Goal: Task Accomplishment & Management: Manage account settings

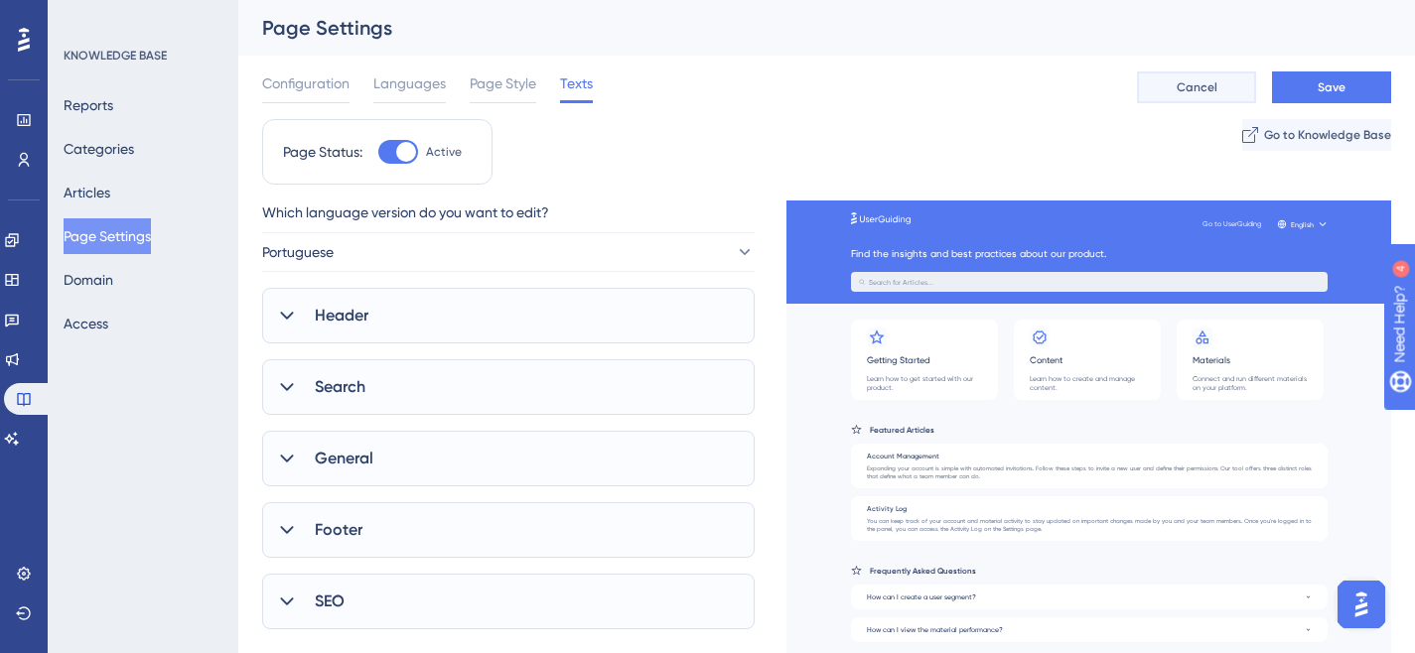
click at [1179, 87] on span "Cancel" at bounding box center [1197, 87] width 41 height 16
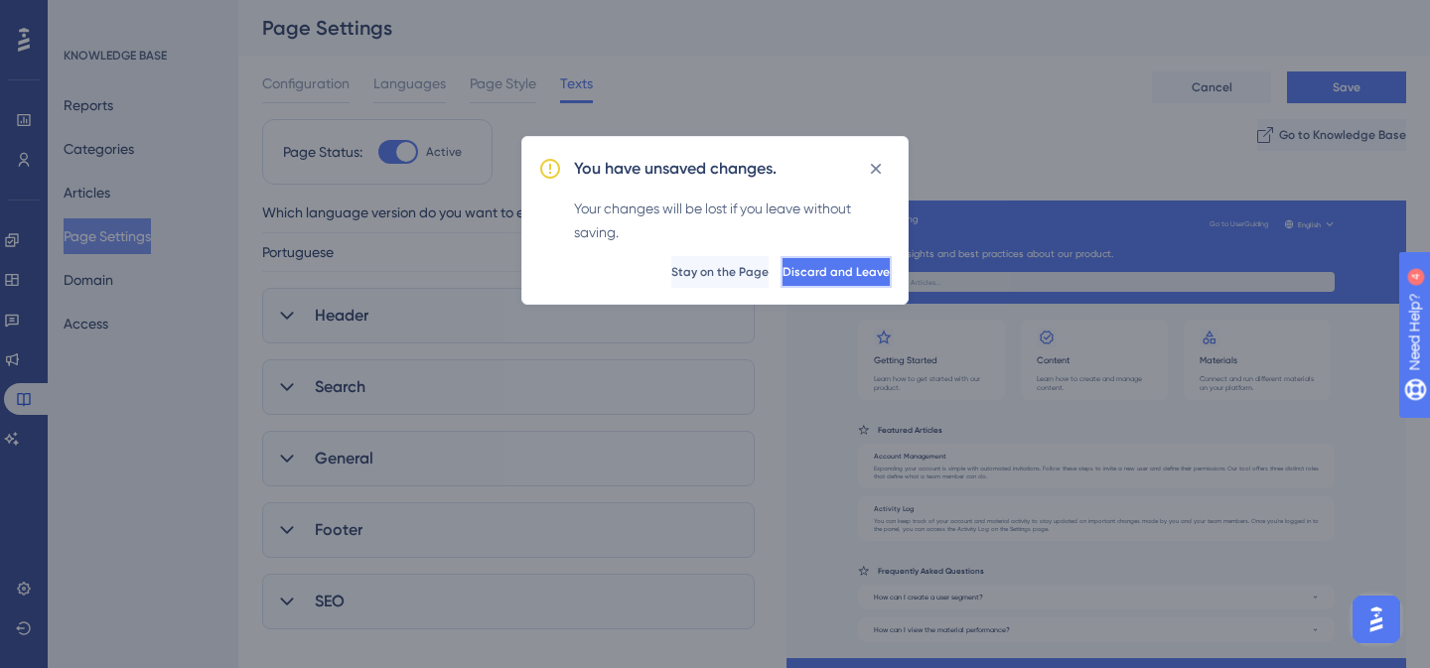
click at [783, 277] on span "Discard and Leave" at bounding box center [835, 272] width 107 height 16
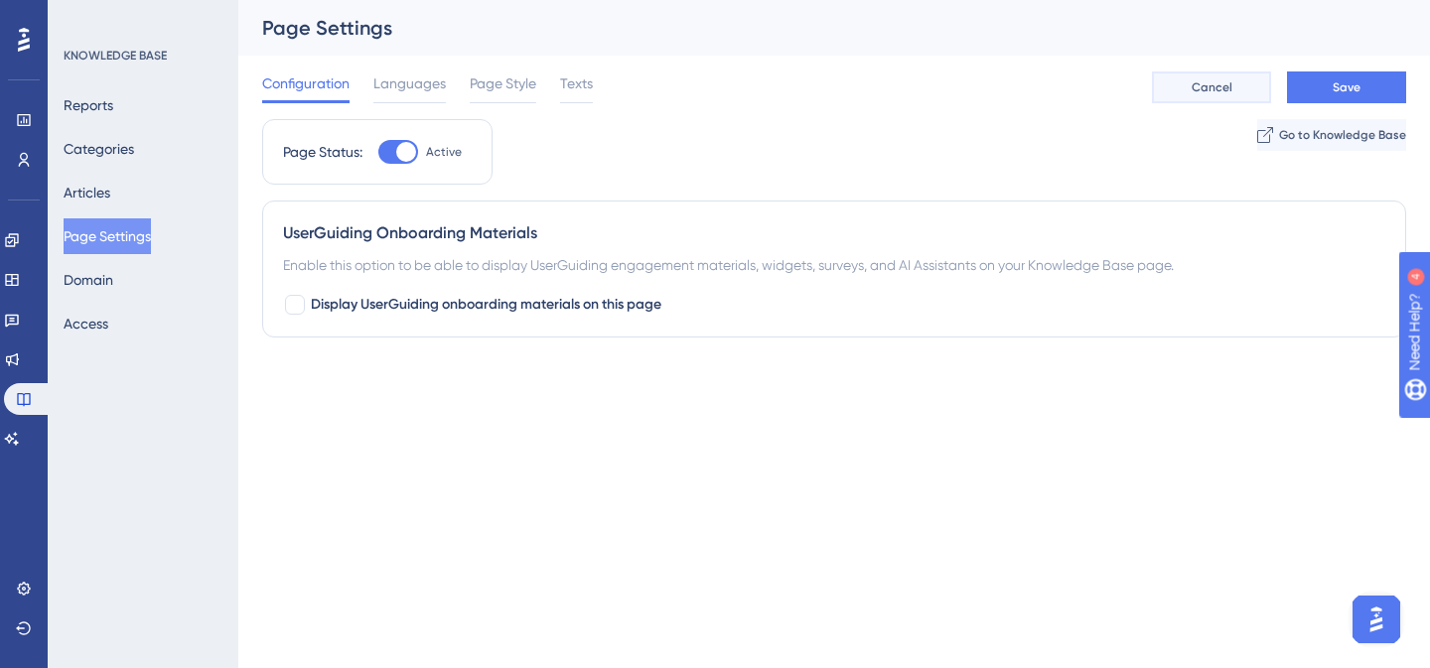
click at [1230, 99] on button "Cancel" at bounding box center [1211, 87] width 119 height 32
click at [20, 360] on icon at bounding box center [12, 359] width 16 height 16
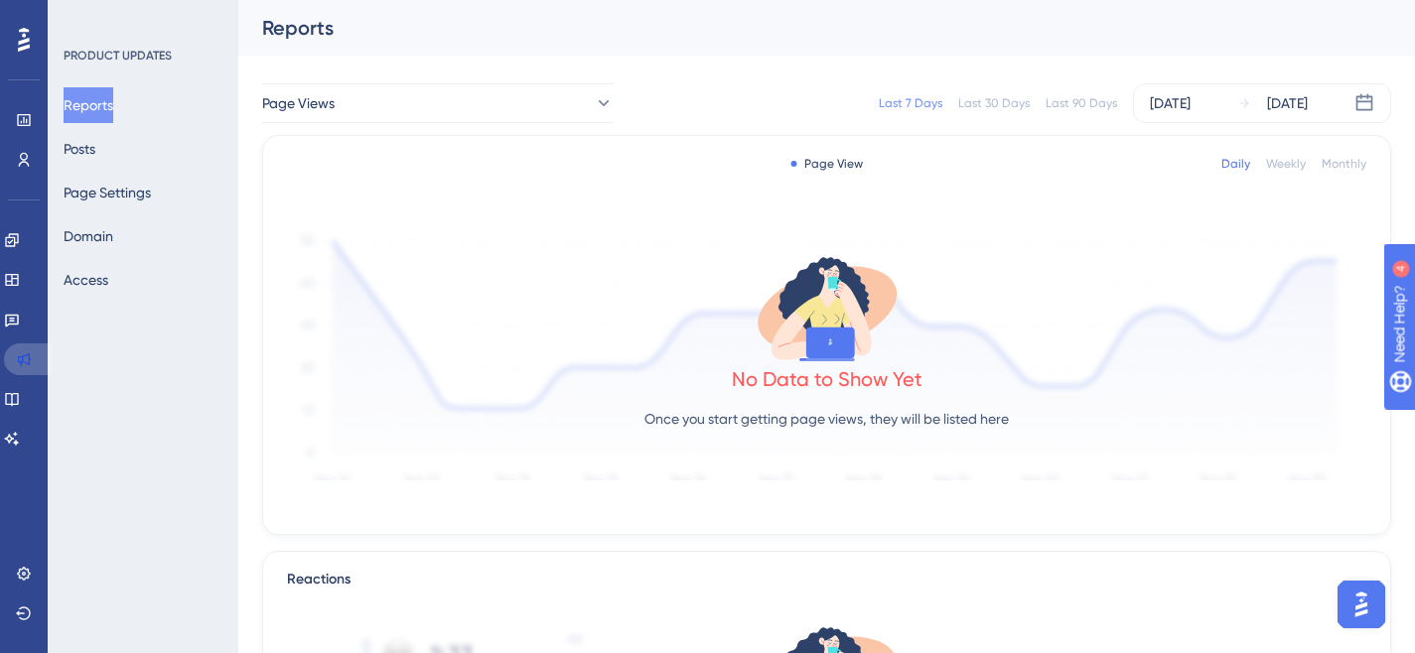
click at [25, 355] on icon at bounding box center [24, 359] width 13 height 13
click at [20, 322] on icon at bounding box center [12, 320] width 16 height 16
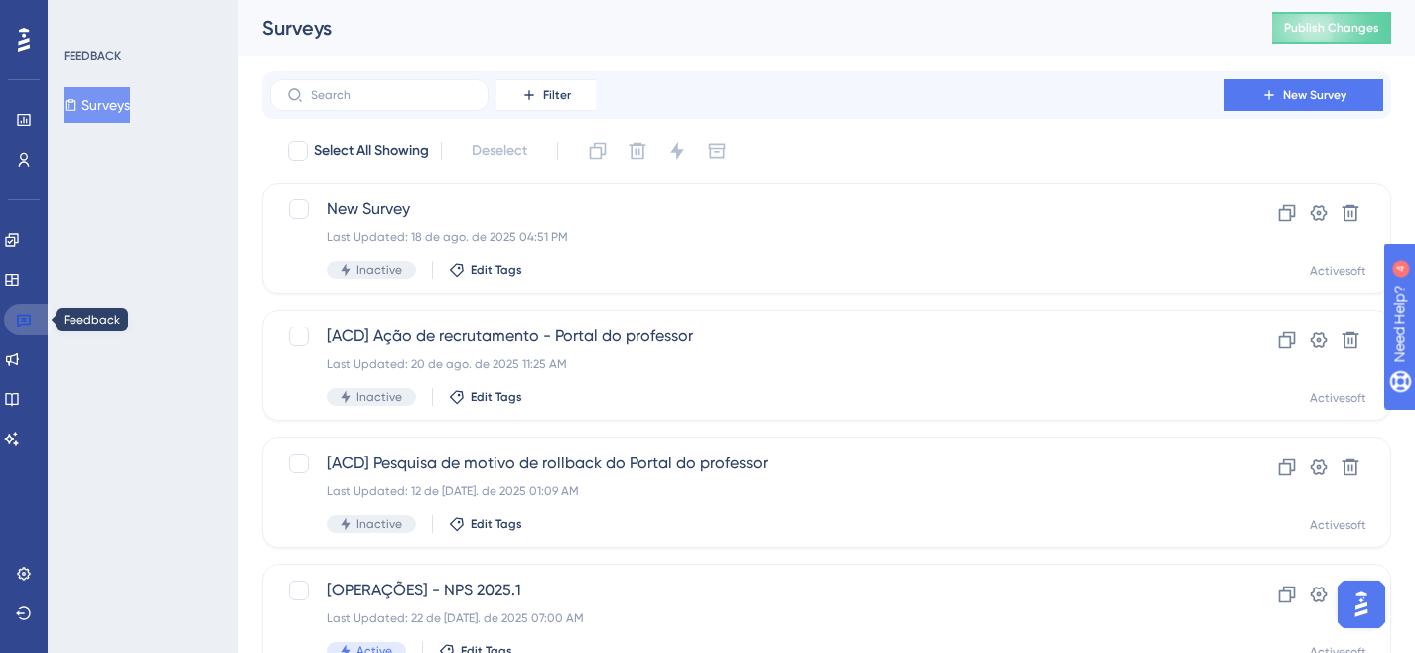
click at [21, 304] on link at bounding box center [28, 320] width 48 height 32
click at [20, 282] on icon at bounding box center [12, 280] width 16 height 16
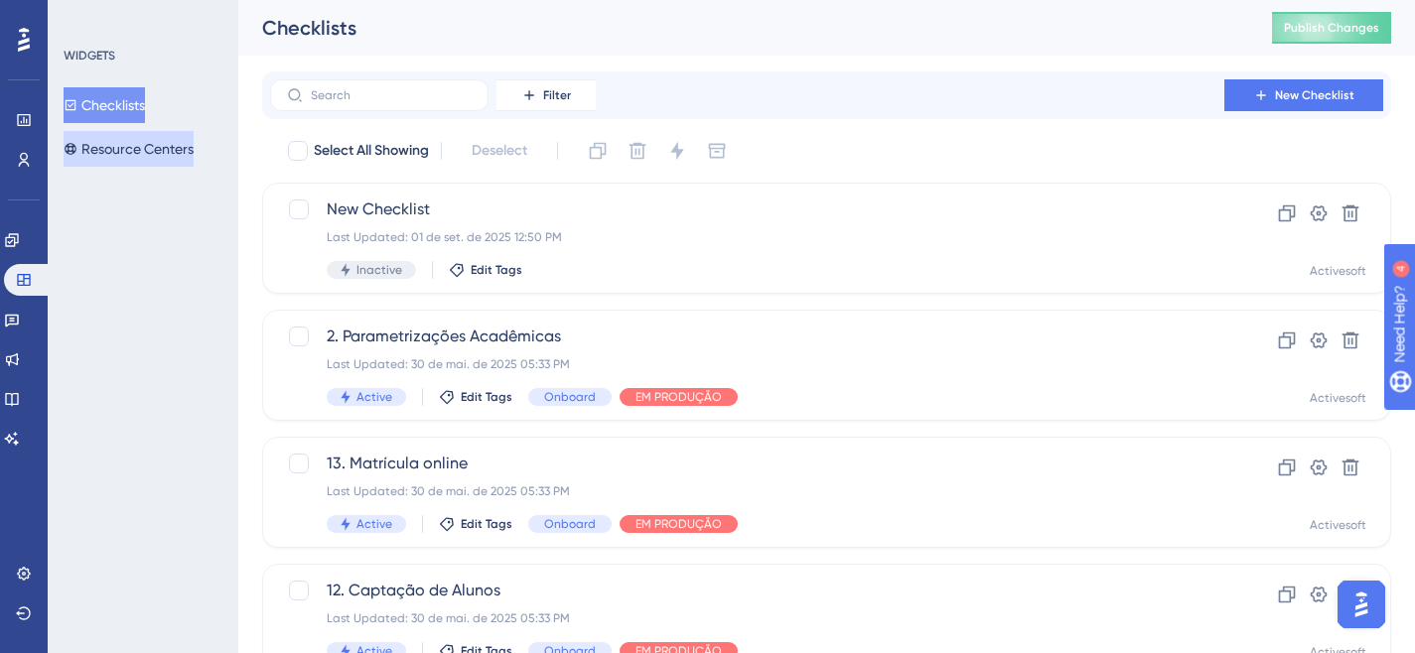
click at [128, 144] on button "Resource Centers" at bounding box center [129, 149] width 130 height 36
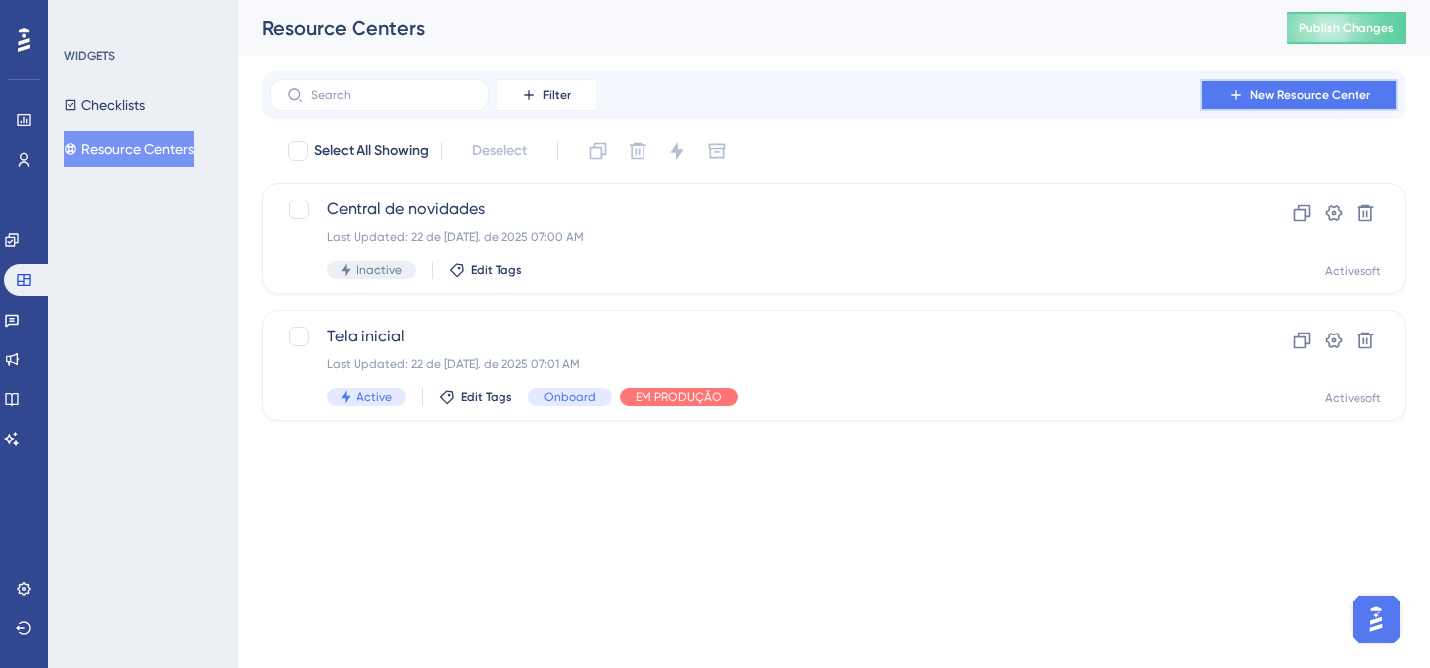
click at [1270, 87] on span "New Resource Center" at bounding box center [1310, 95] width 120 height 16
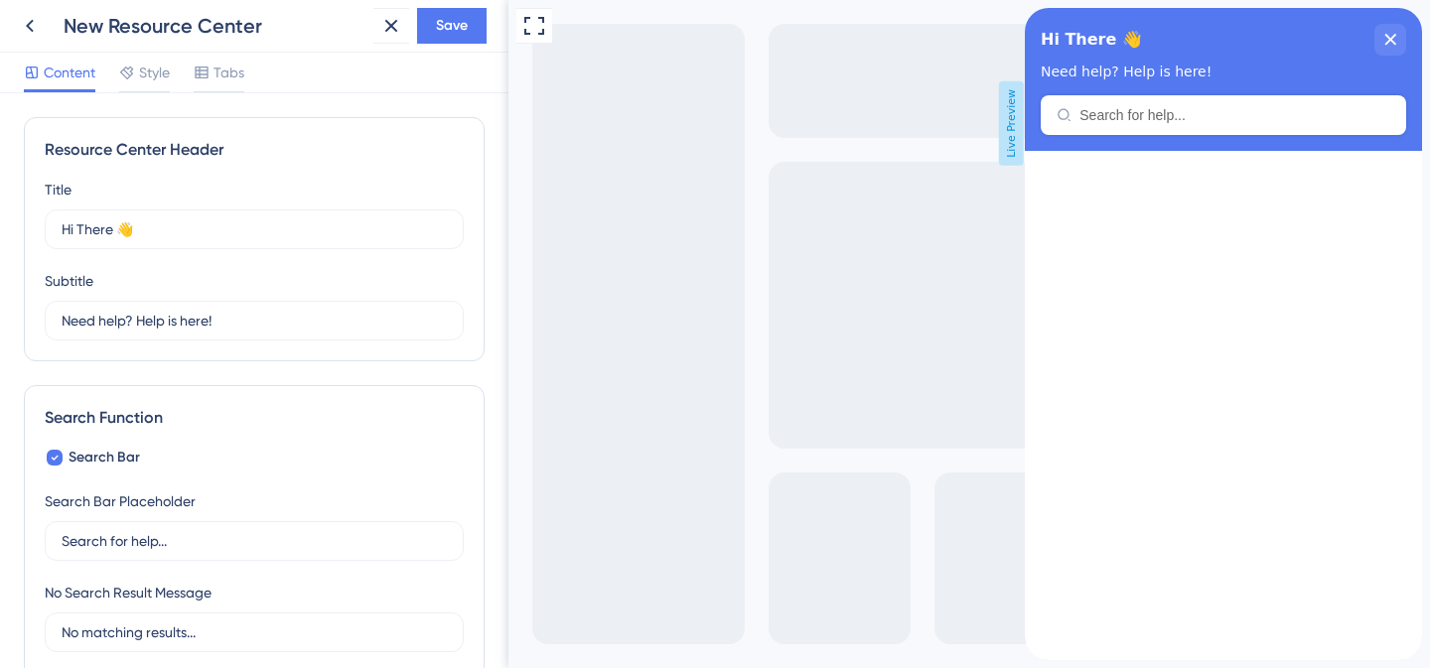
click at [197, 23] on div "New Resource Center" at bounding box center [215, 26] width 302 height 28
click at [155, 72] on span "Style" at bounding box center [154, 73] width 31 height 24
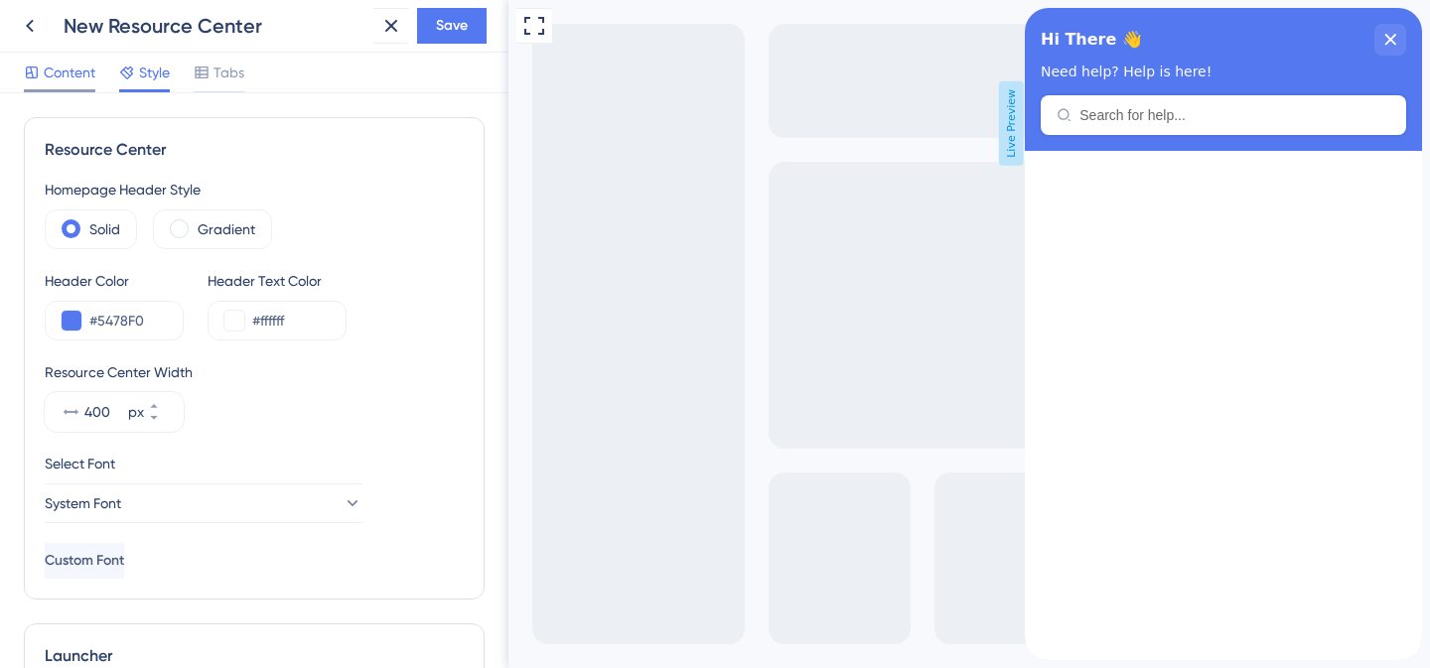
click at [79, 67] on span "Content" at bounding box center [70, 73] width 52 height 24
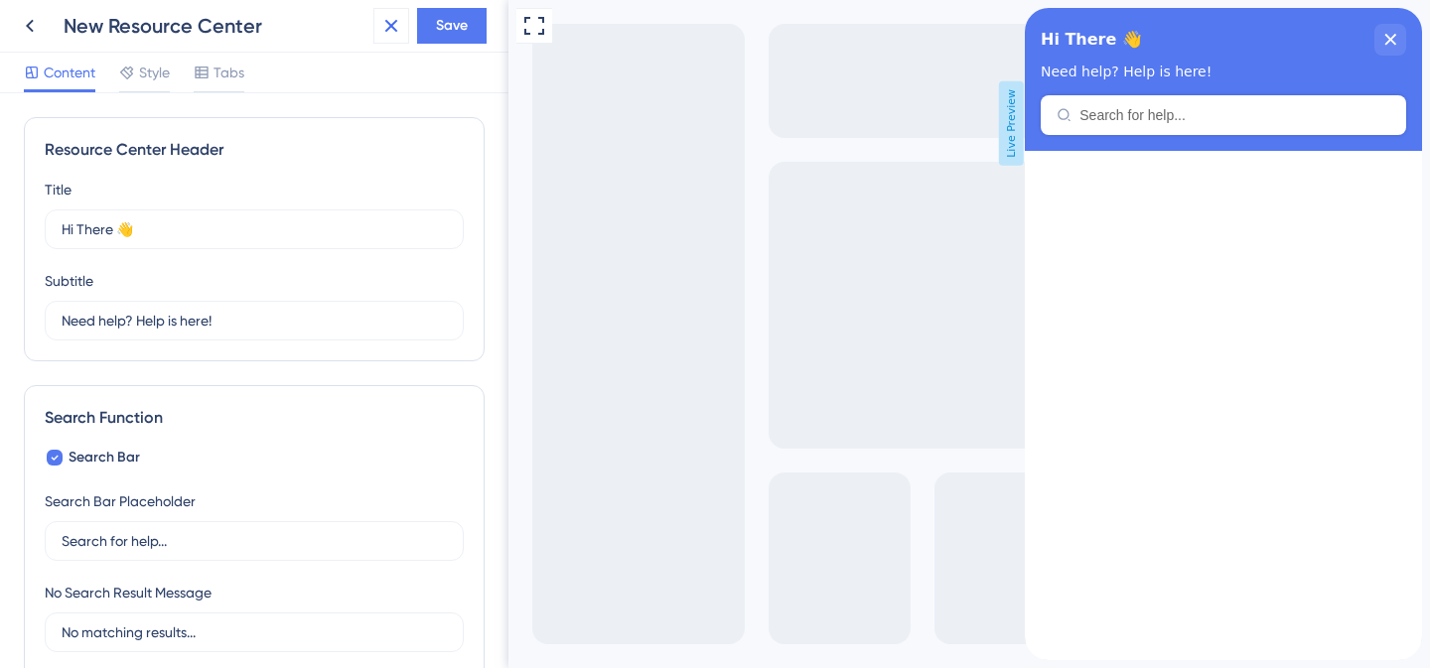
click at [393, 29] on icon at bounding box center [391, 26] width 24 height 24
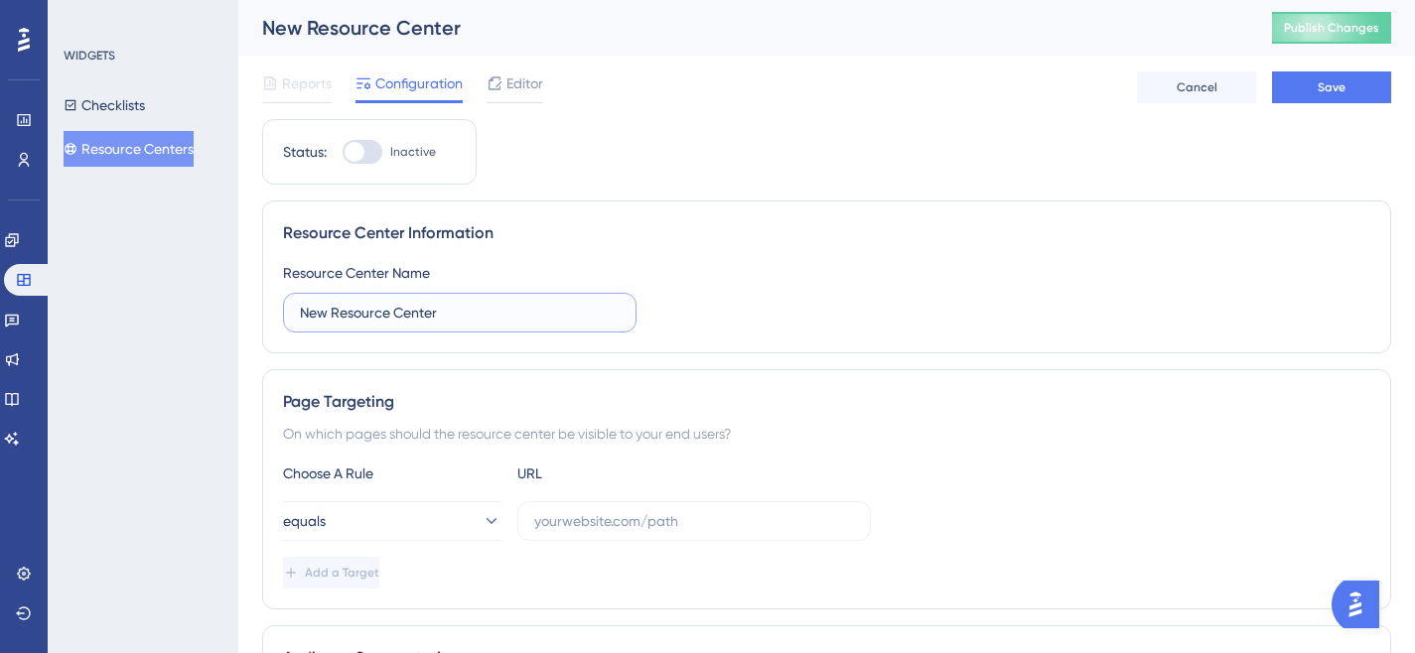
click at [415, 318] on input "New Resource Center" at bounding box center [460, 313] width 320 height 22
type input "N"
type input "[Pack ACD] Novo Portal do Professor"
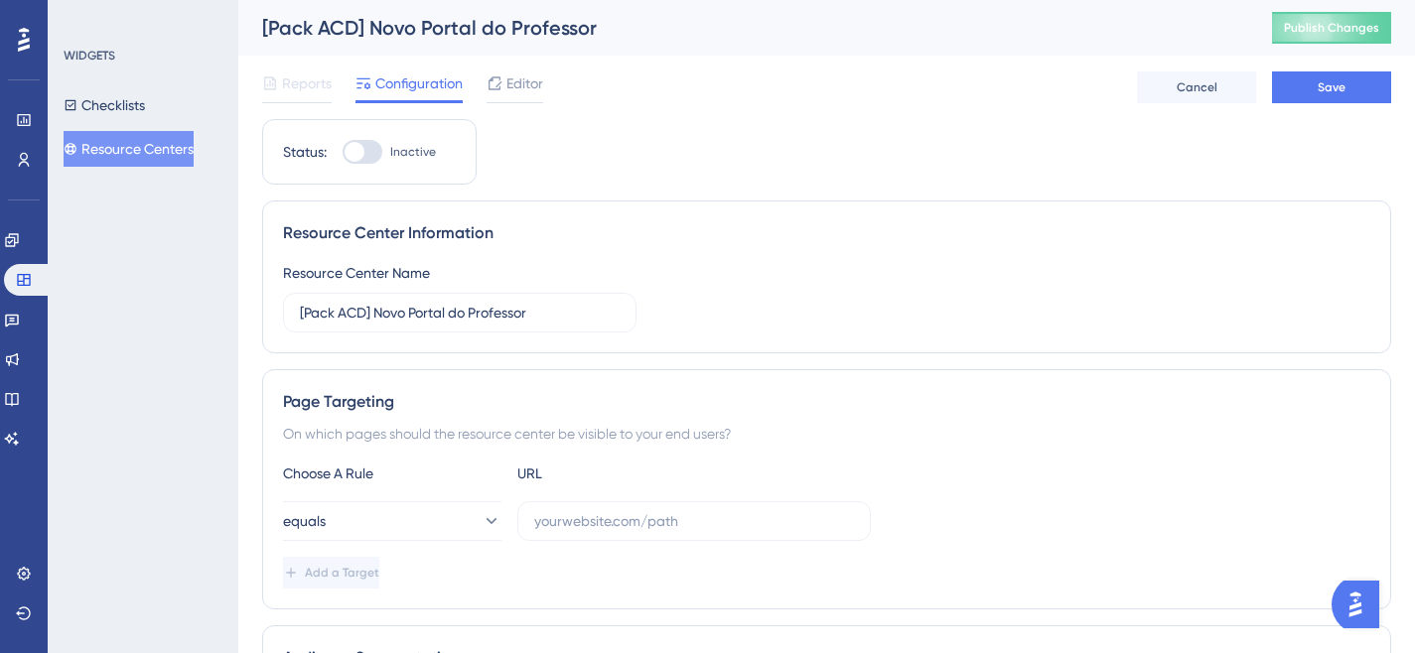
click at [888, 472] on div "Choose A Rule URL" at bounding box center [826, 474] width 1087 height 24
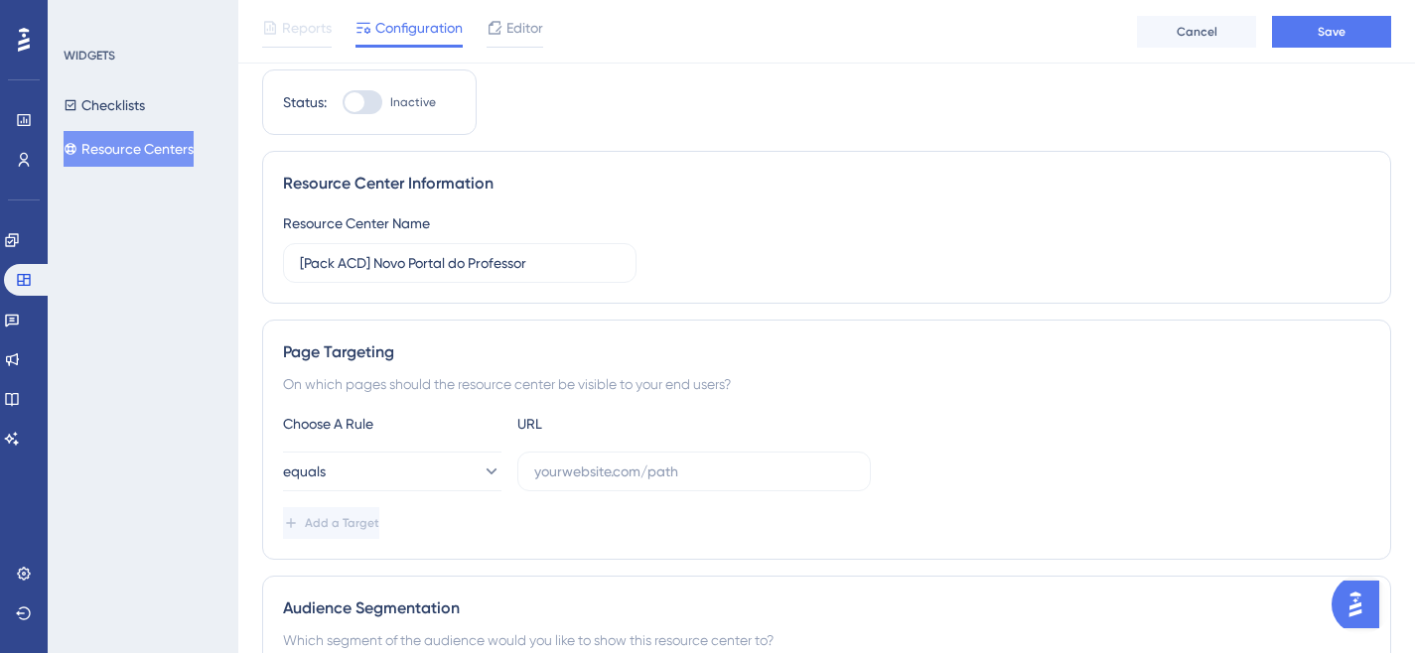
scroll to position [253, 0]
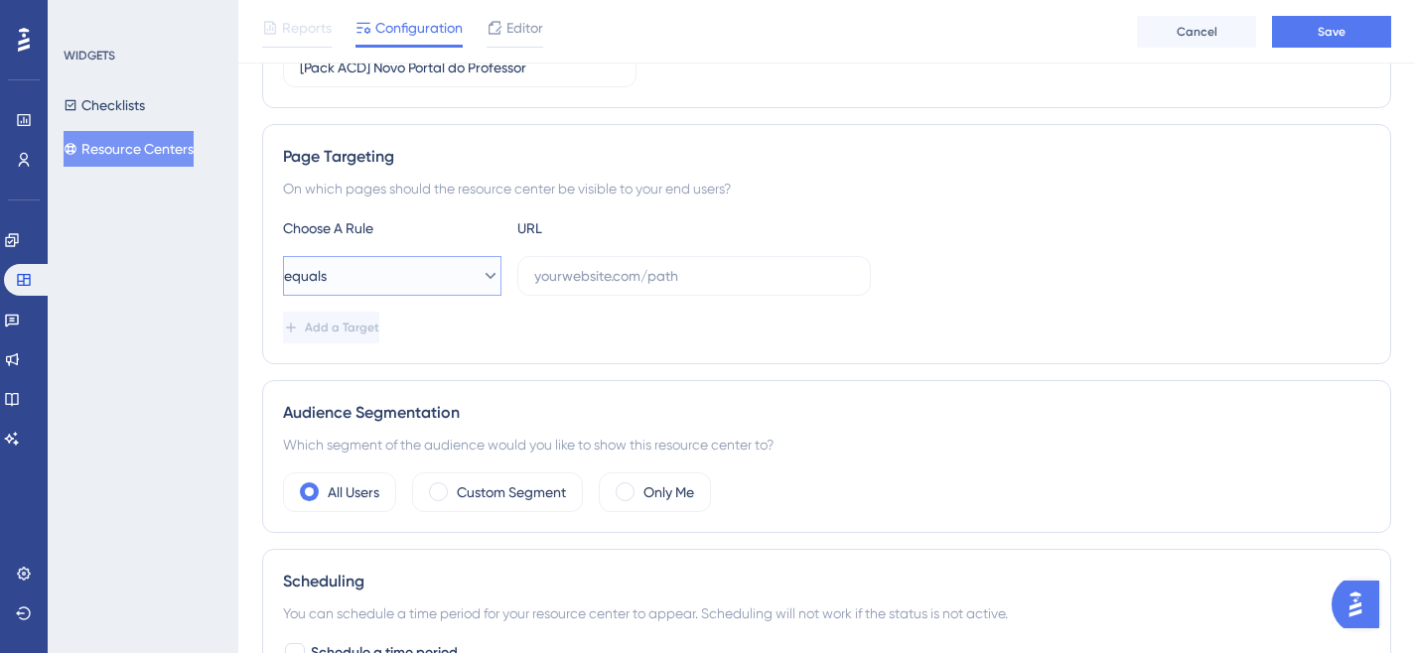
click at [493, 266] on button "equals" at bounding box center [392, 276] width 218 height 40
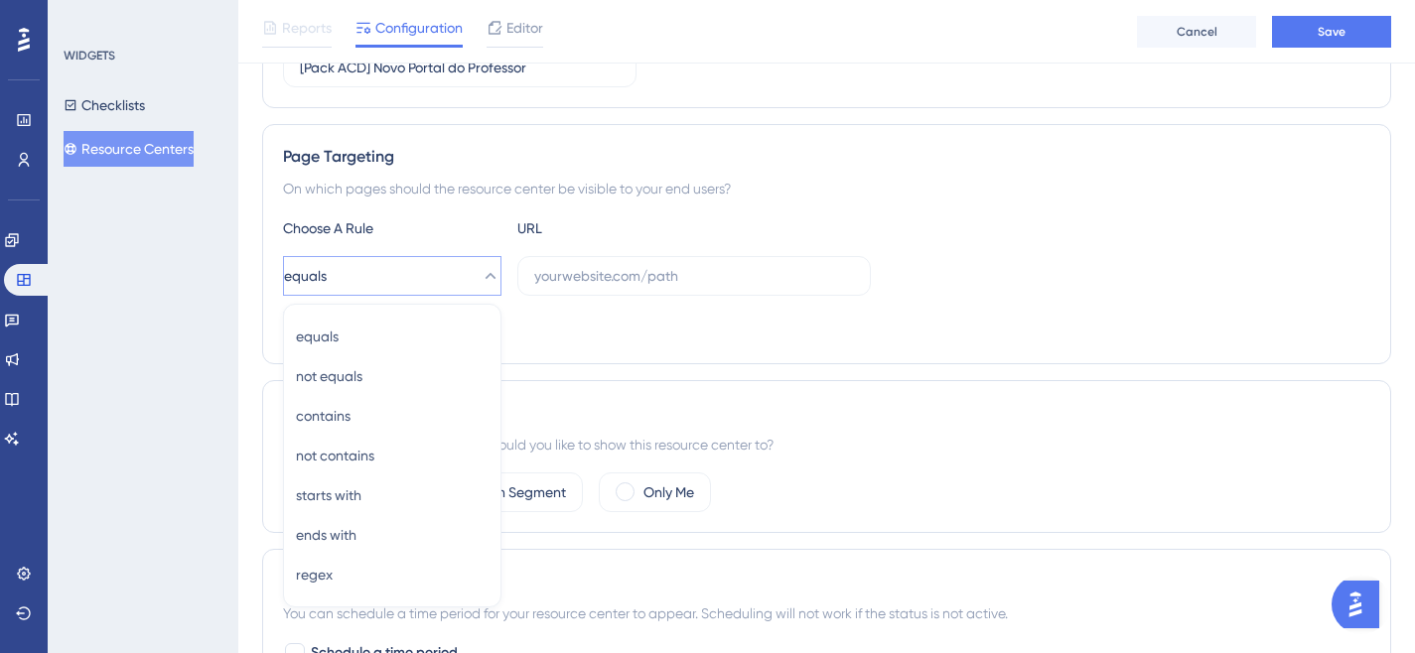
scroll to position [382, 0]
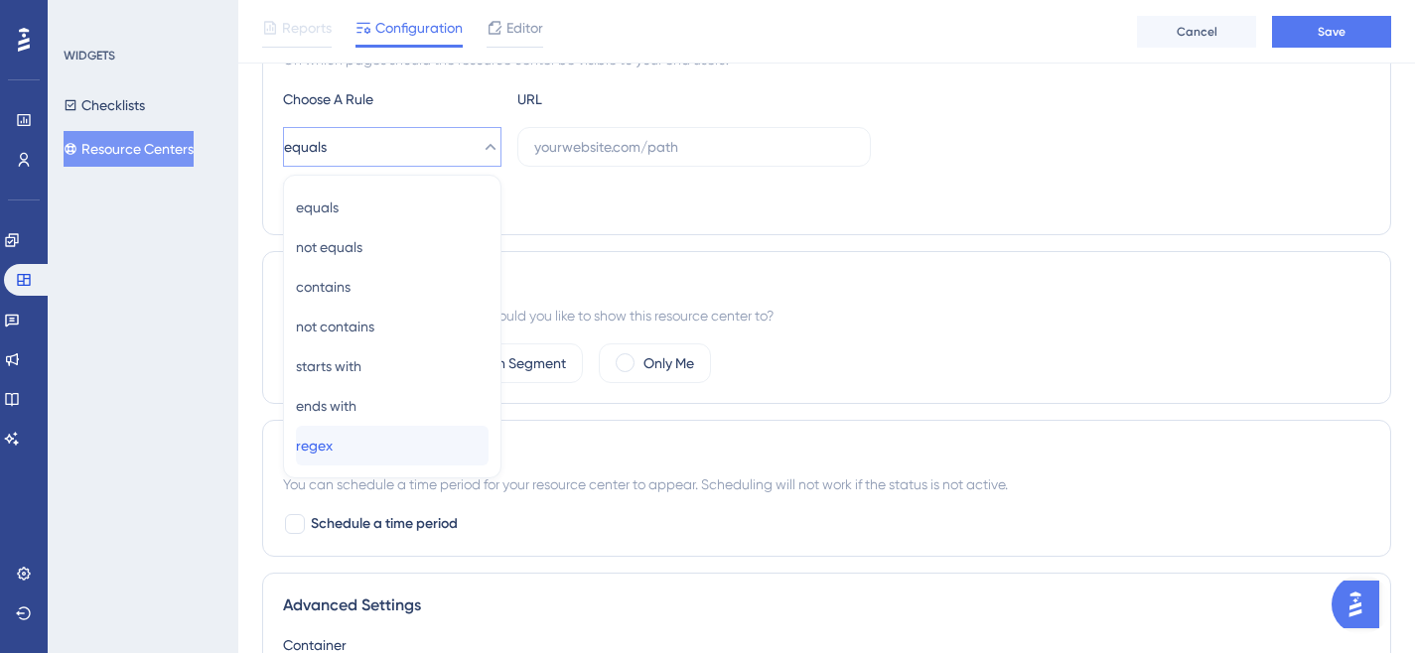
click at [346, 459] on div "regex regex" at bounding box center [392, 446] width 193 height 40
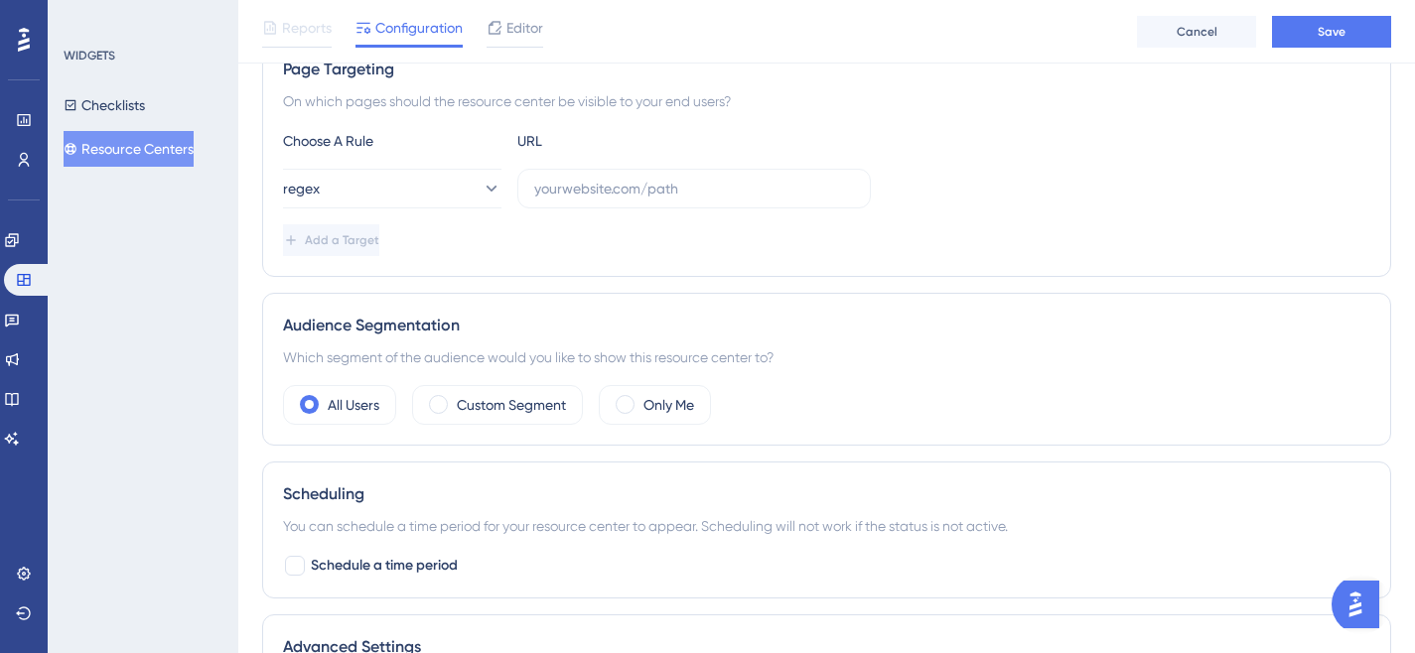
scroll to position [216, 0]
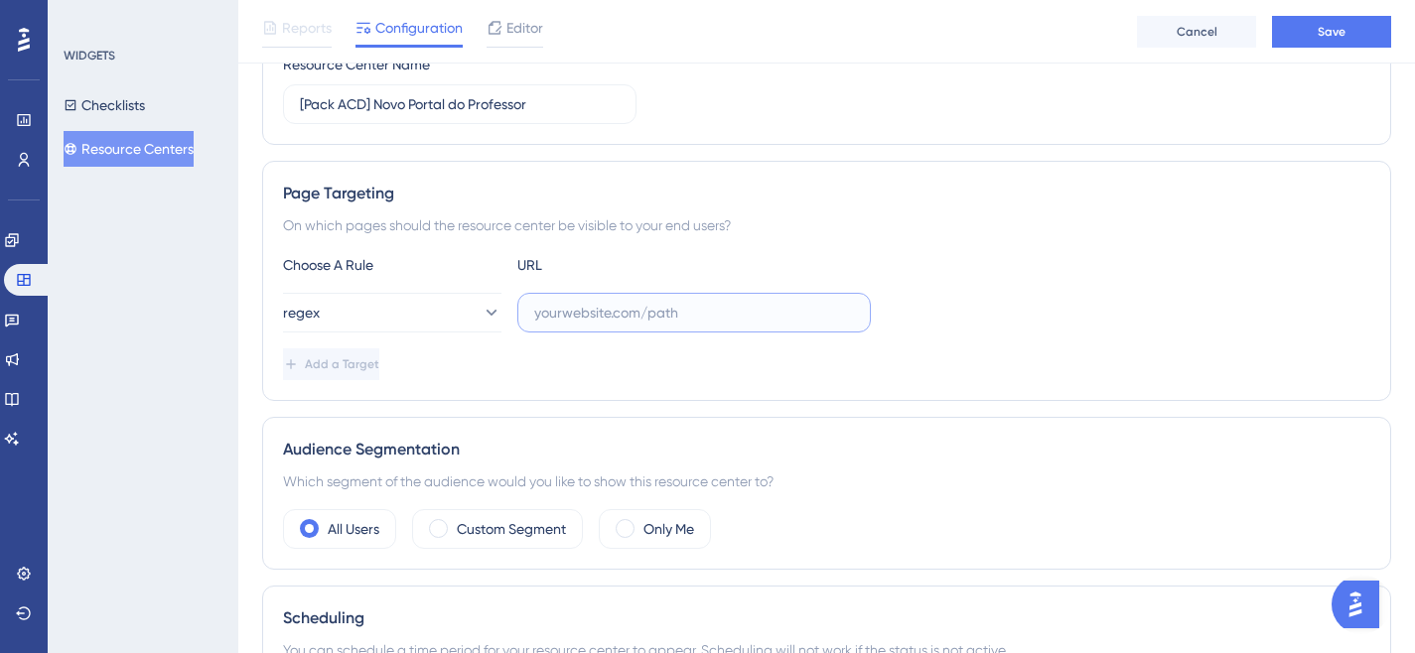
click at [551, 313] on input "text" at bounding box center [694, 313] width 320 height 22
paste input "[URL](\d{2})\.activesoft\.com\.br/configuracao/historico_escolar/"
click at [555, 311] on input "[URL](\d{2})\.activesoft\.com\.br/configuracao/historico_escolar/" at bounding box center [694, 313] width 320 height 22
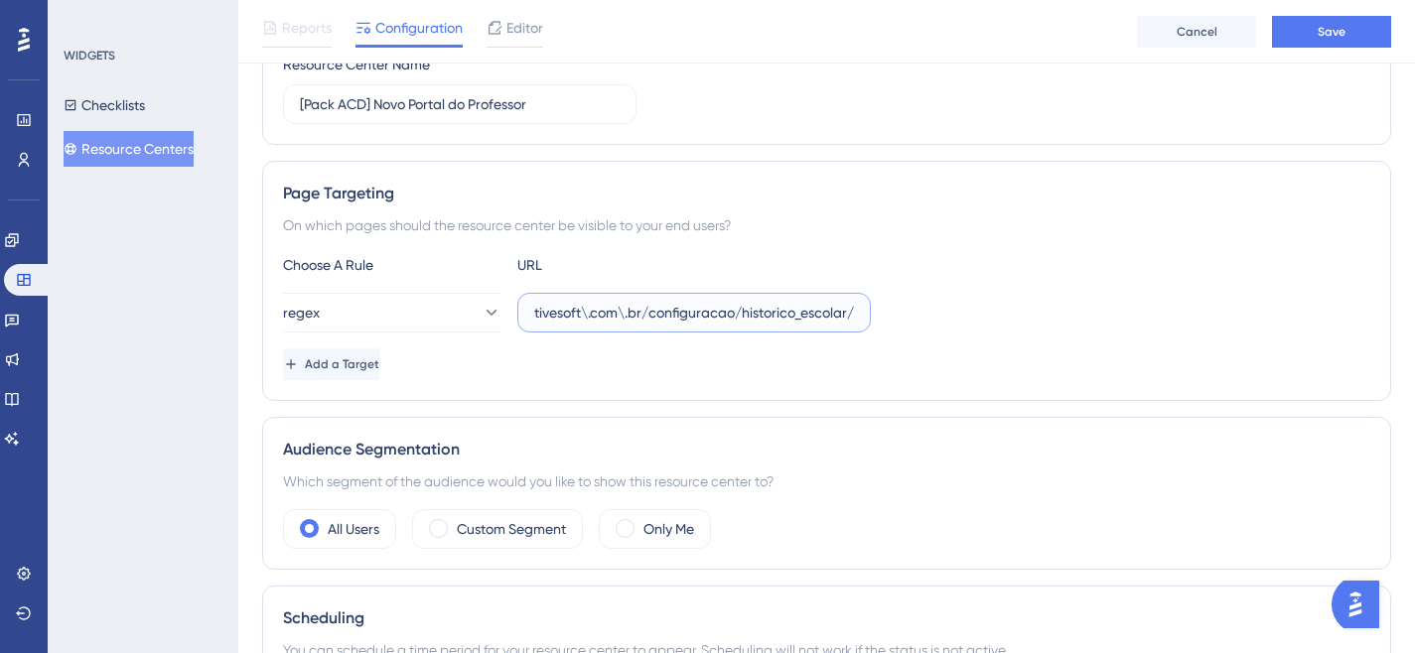
click at [783, 313] on input "[URL](\d{2})\.activesoft\.com\.br/configuracao/historico_escolar/" at bounding box center [694, 313] width 320 height 22
click at [799, 306] on input "[URL](\d{2})\.activesoft\.com\.br/configuracao/historico_escolar/" at bounding box center [694, 313] width 320 height 22
drag, startPoint x: 885, startPoint y: 313, endPoint x: 983, endPoint y: 313, distance: 98.3
click at [983, 313] on div "regex https://siga(\d{2})\.activesoft\.com\.br/configuracao/historico_escolar/" at bounding box center [826, 313] width 1087 height 40
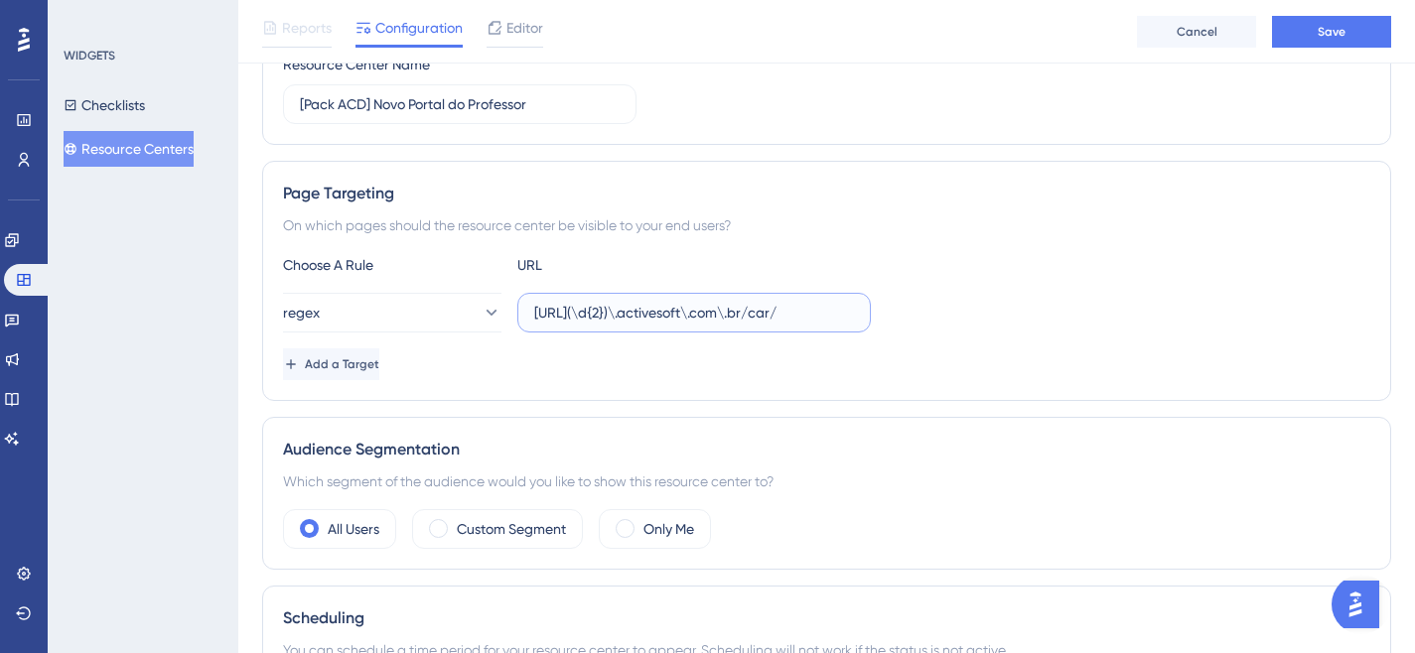
click at [818, 305] on input "https://siga(\d{2})\.activesoft\.com\.br/car/" at bounding box center [694, 313] width 320 height 22
click at [839, 315] on input "https://siga(\d{2})\.activesoft\.com\.br/car/" at bounding box center [694, 313] width 320 height 22
drag, startPoint x: 839, startPoint y: 315, endPoint x: 800, endPoint y: 316, distance: 38.7
click at [800, 316] on input "https://siga(\d{2})\.activesoft\.com\.br/car/" at bounding box center [694, 313] width 320 height 22
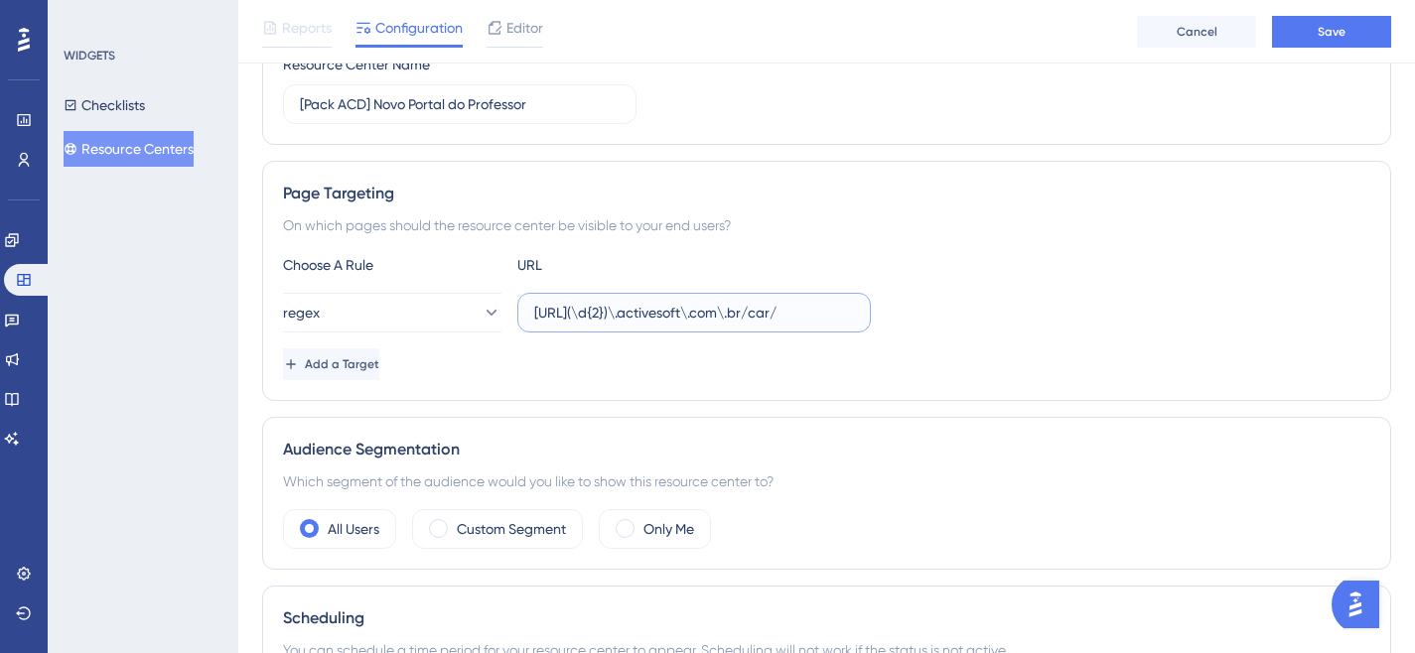
paste input "r/portal_eb_professo"
click at [715, 309] on input "https://siga(\d{2})\.activesoft\.com\.br/cr/portal_eb_professor/" at bounding box center [694, 313] width 320 height 22
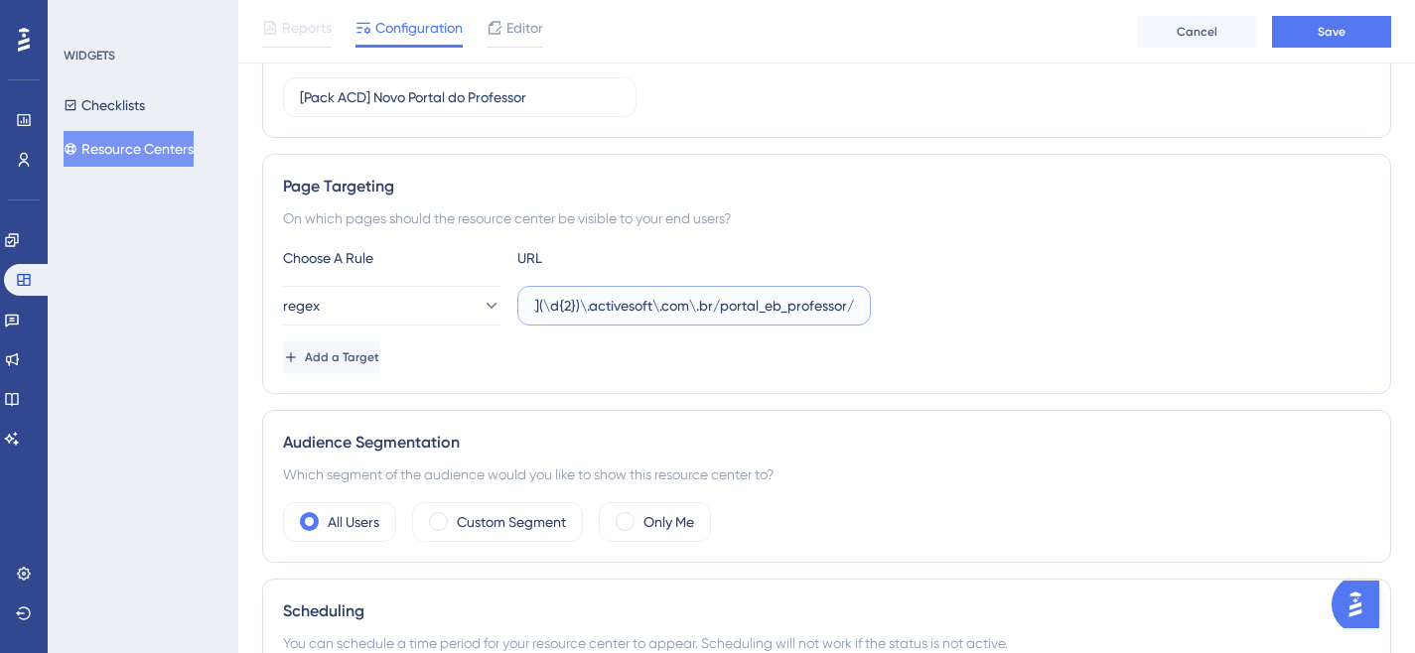
scroll to position [506, 0]
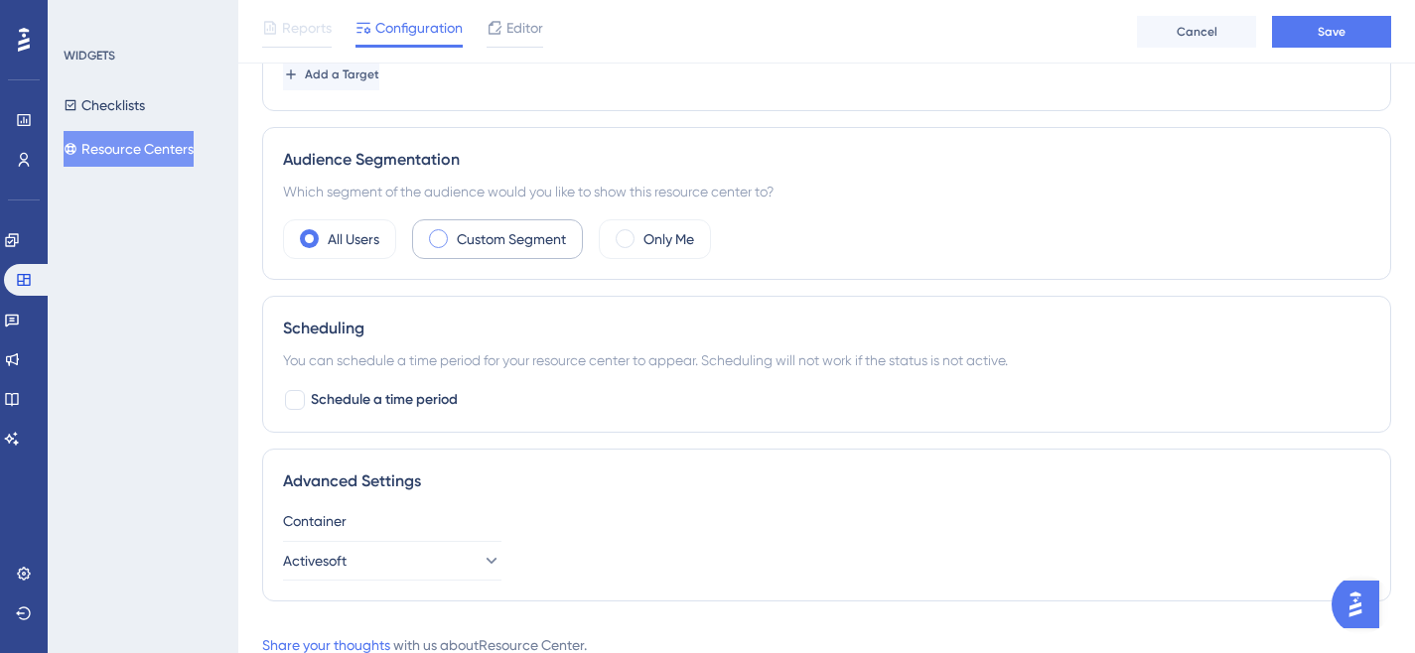
type input "https://siga(\d{2})\.activesoft\.com\.br/portal_eb_professor/"
click at [441, 240] on span at bounding box center [438, 238] width 19 height 19
click at [454, 232] on input "radio" at bounding box center [454, 232] width 0 height 0
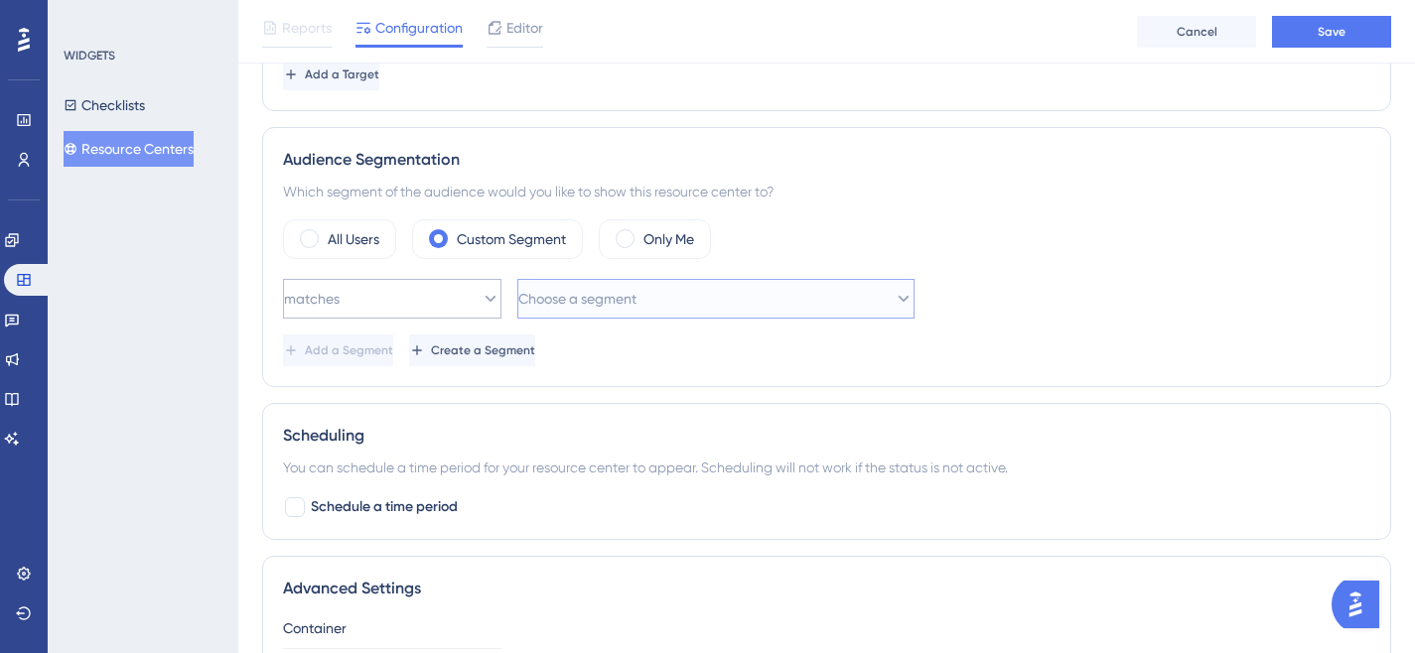
click at [591, 294] on span "Choose a segment" at bounding box center [577, 299] width 118 height 24
click at [481, 295] on icon at bounding box center [491, 299] width 20 height 20
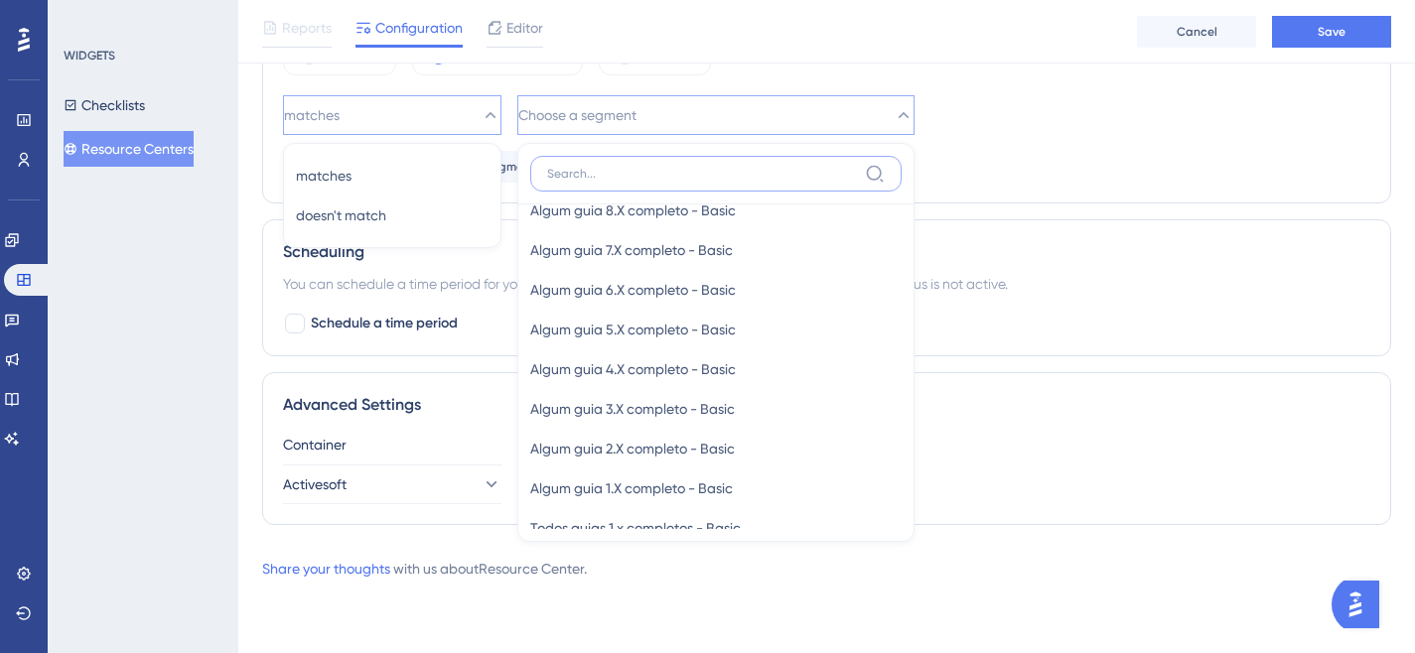
scroll to position [1129, 0]
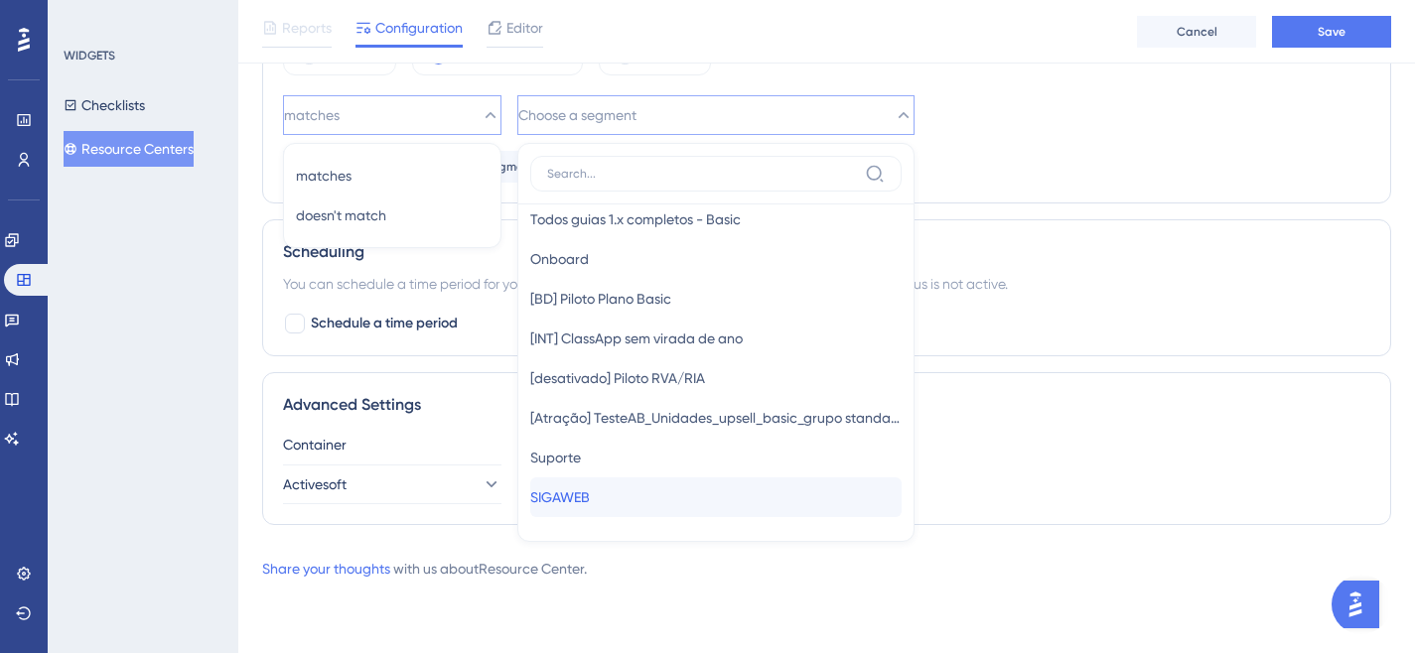
click at [590, 504] on span "SIGAWEB" at bounding box center [560, 497] width 60 height 24
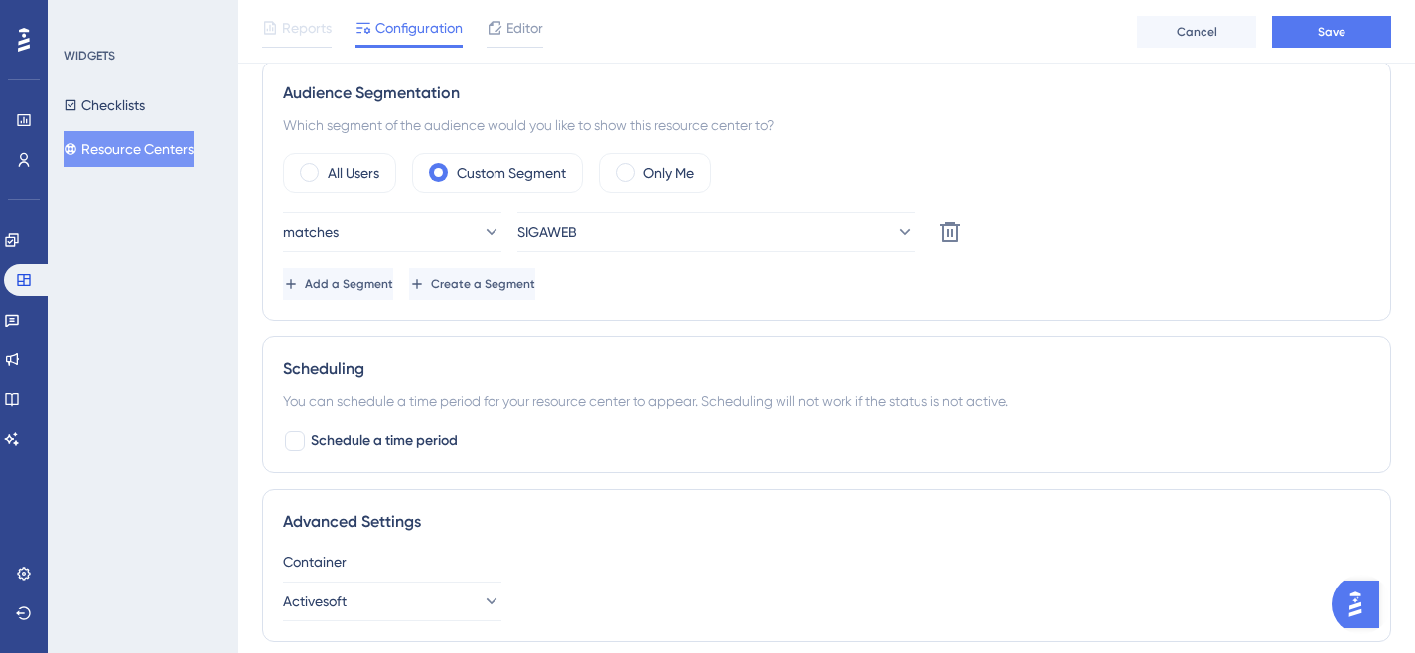
scroll to position [468, 0]
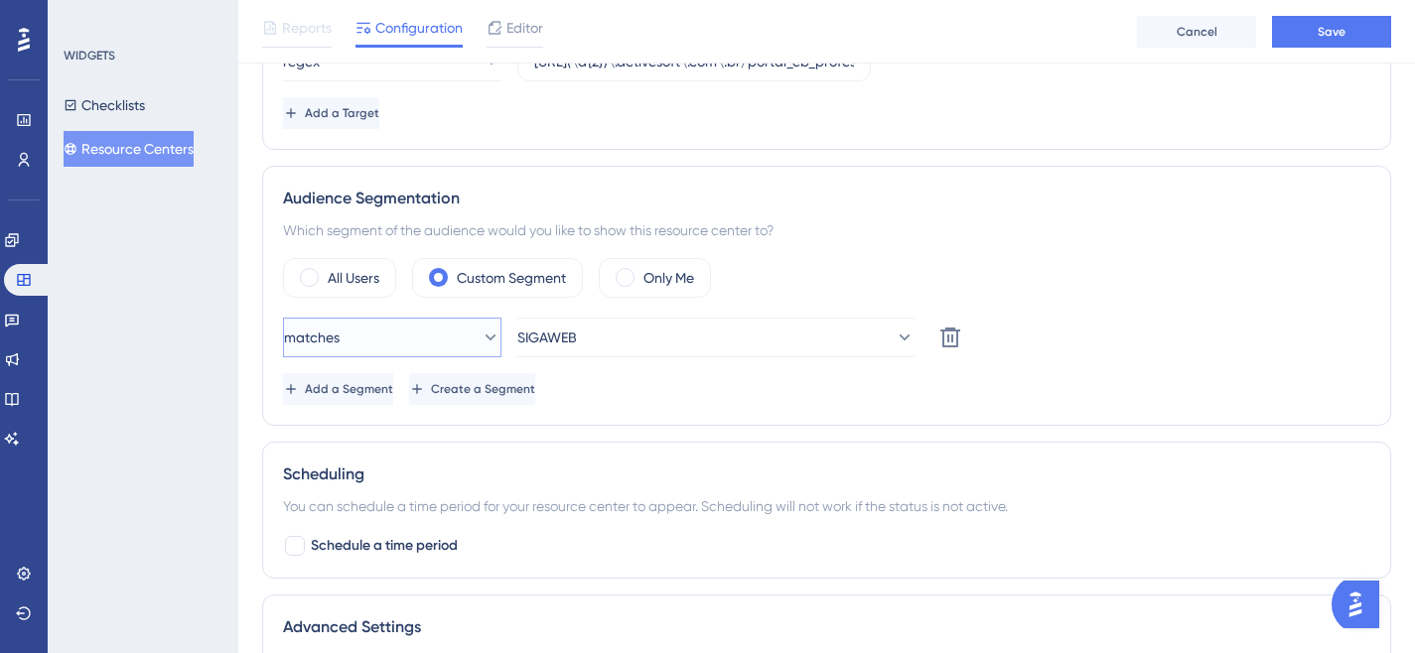
click at [496, 340] on button "matches" at bounding box center [392, 338] width 218 height 40
click at [485, 335] on icon at bounding box center [490, 338] width 11 height 6
click at [922, 255] on div "Audience Segmentation Which segment of the audience would you like to show this…" at bounding box center [826, 296] width 1129 height 260
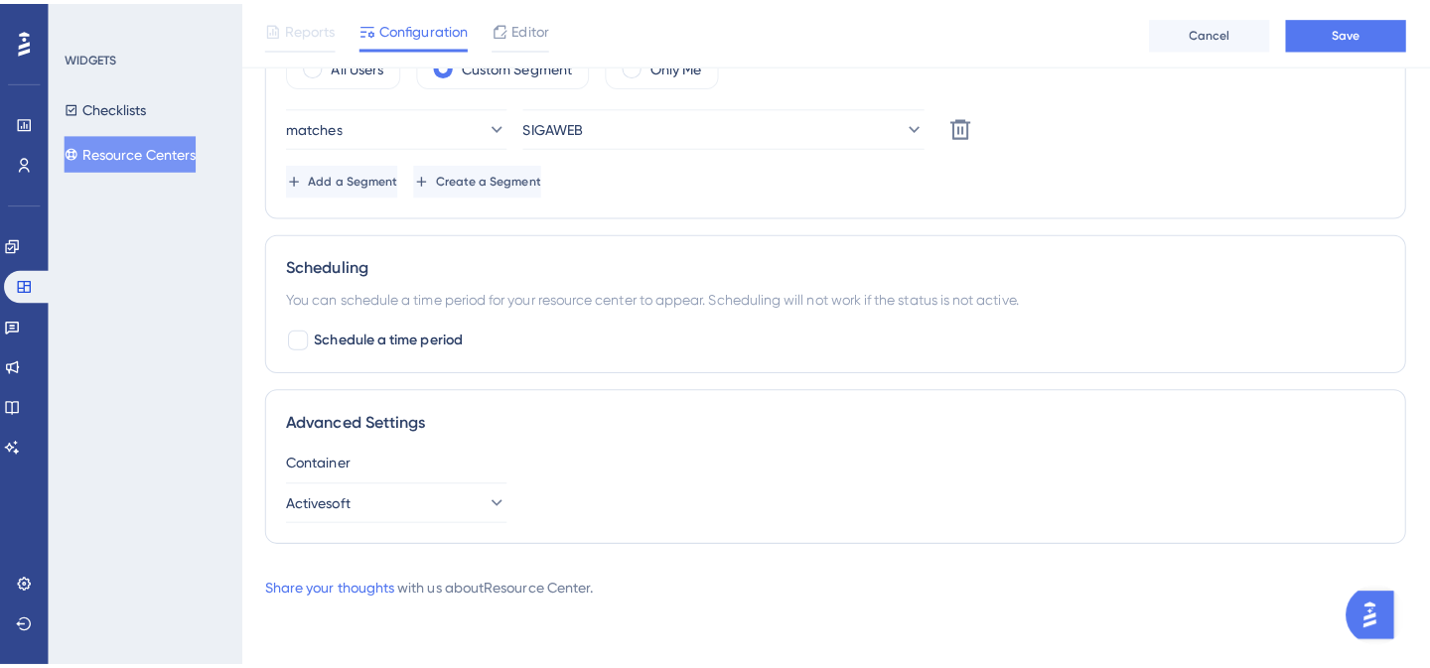
scroll to position [0, 0]
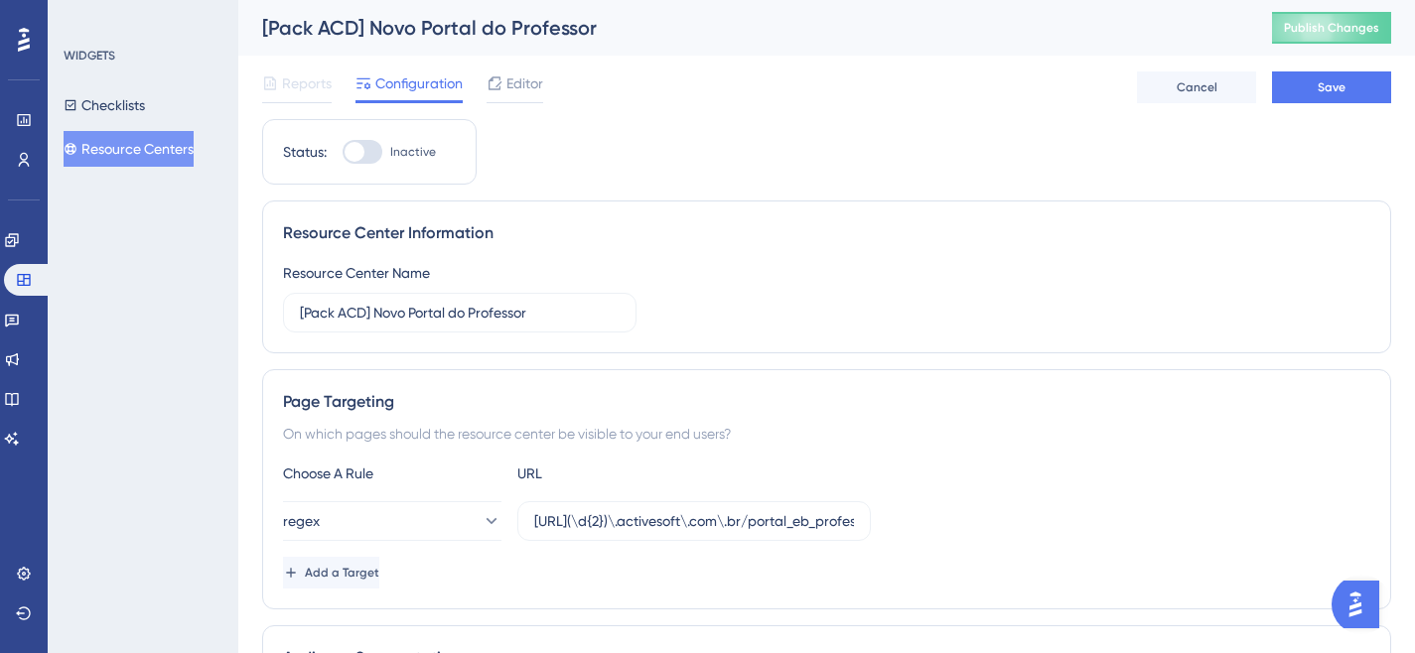
click at [366, 159] on div at bounding box center [363, 152] width 40 height 24
click at [343, 153] on input "Inactive" at bounding box center [342, 152] width 1 height 1
checkbox input "true"
click at [1333, 93] on span "Save" at bounding box center [1331, 87] width 28 height 16
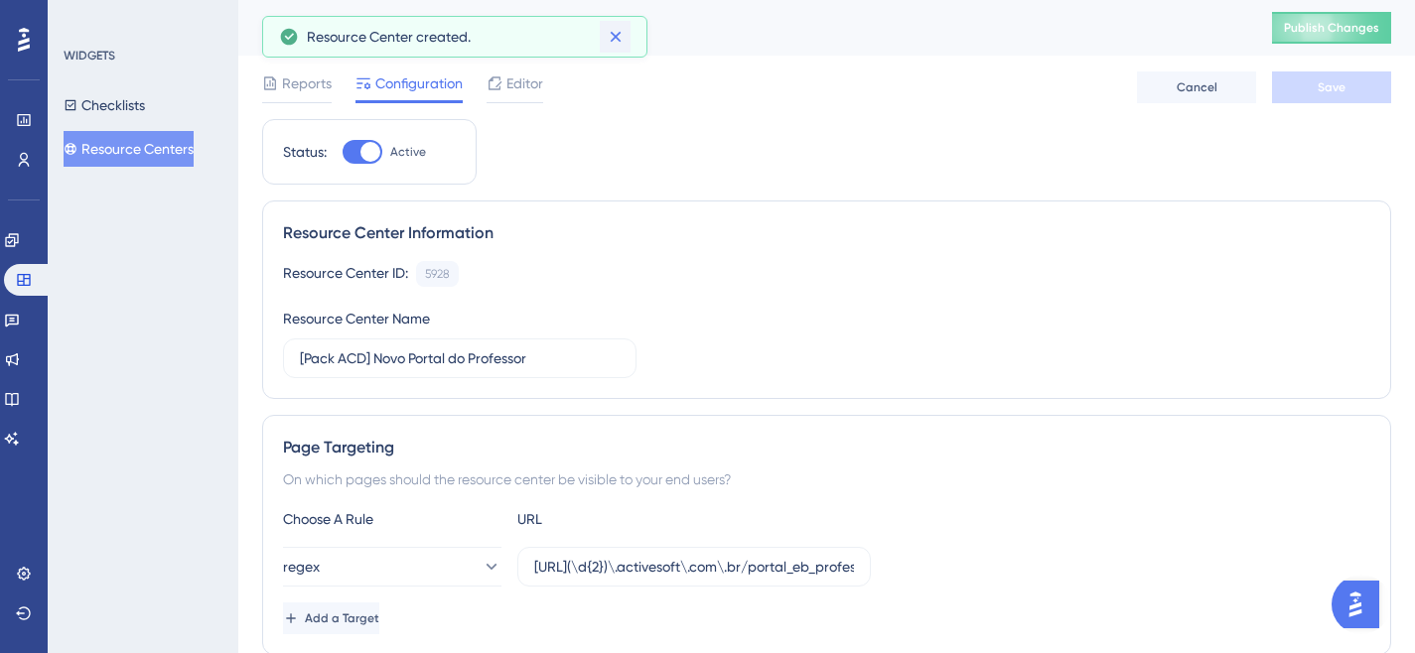
click at [521, 76] on span "Editor" at bounding box center [524, 83] width 37 height 24
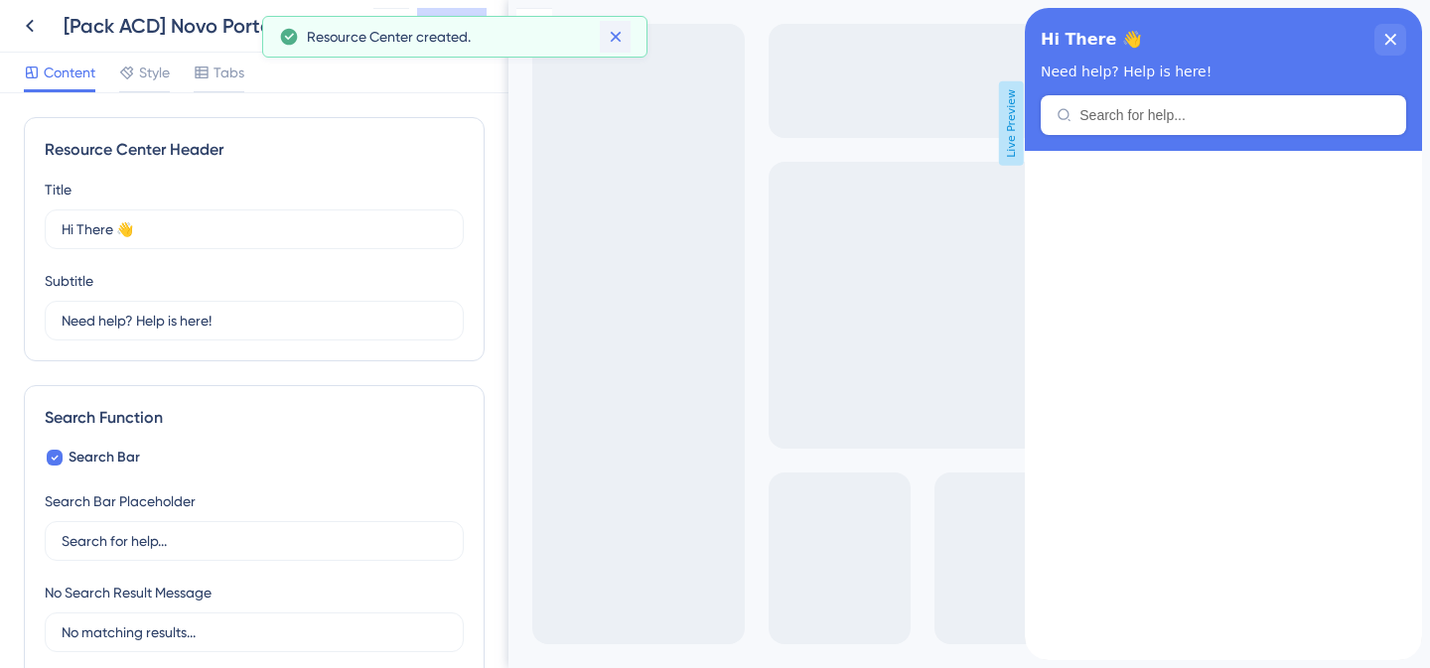
click at [616, 34] on icon at bounding box center [616, 37] width 20 height 20
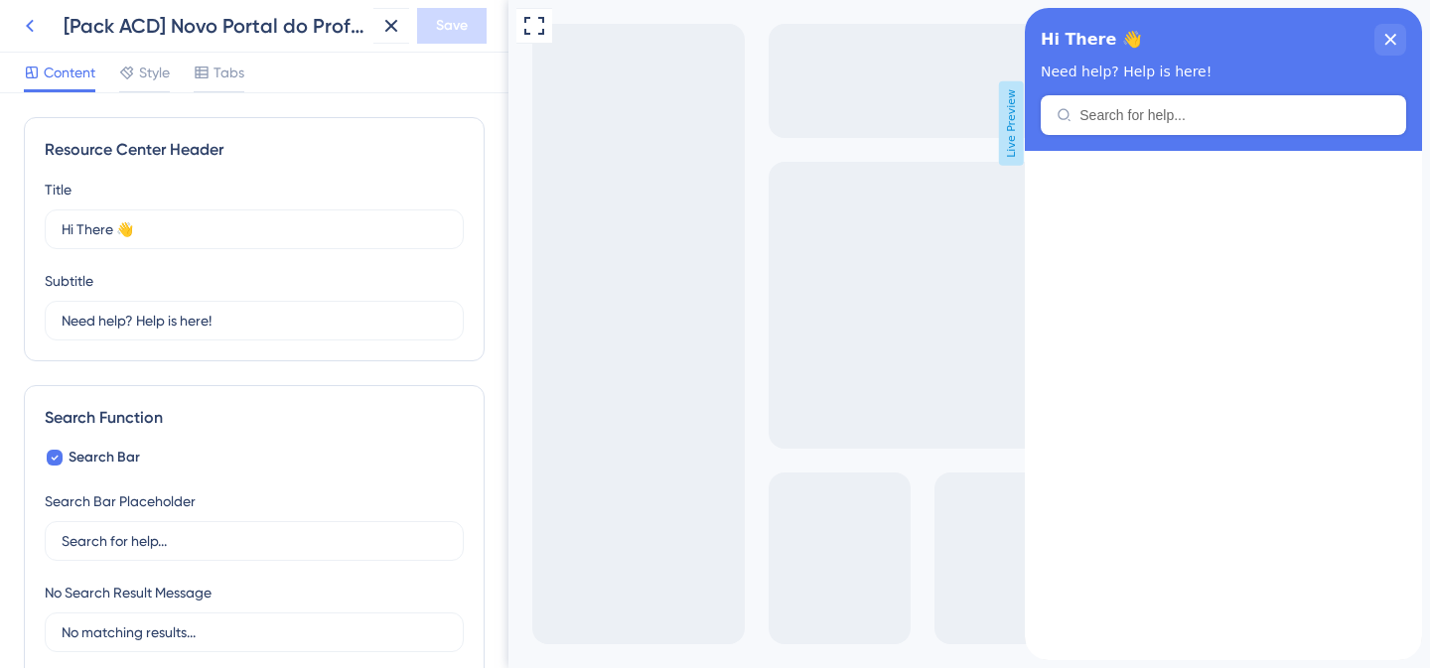
click at [40, 24] on icon at bounding box center [30, 26] width 24 height 24
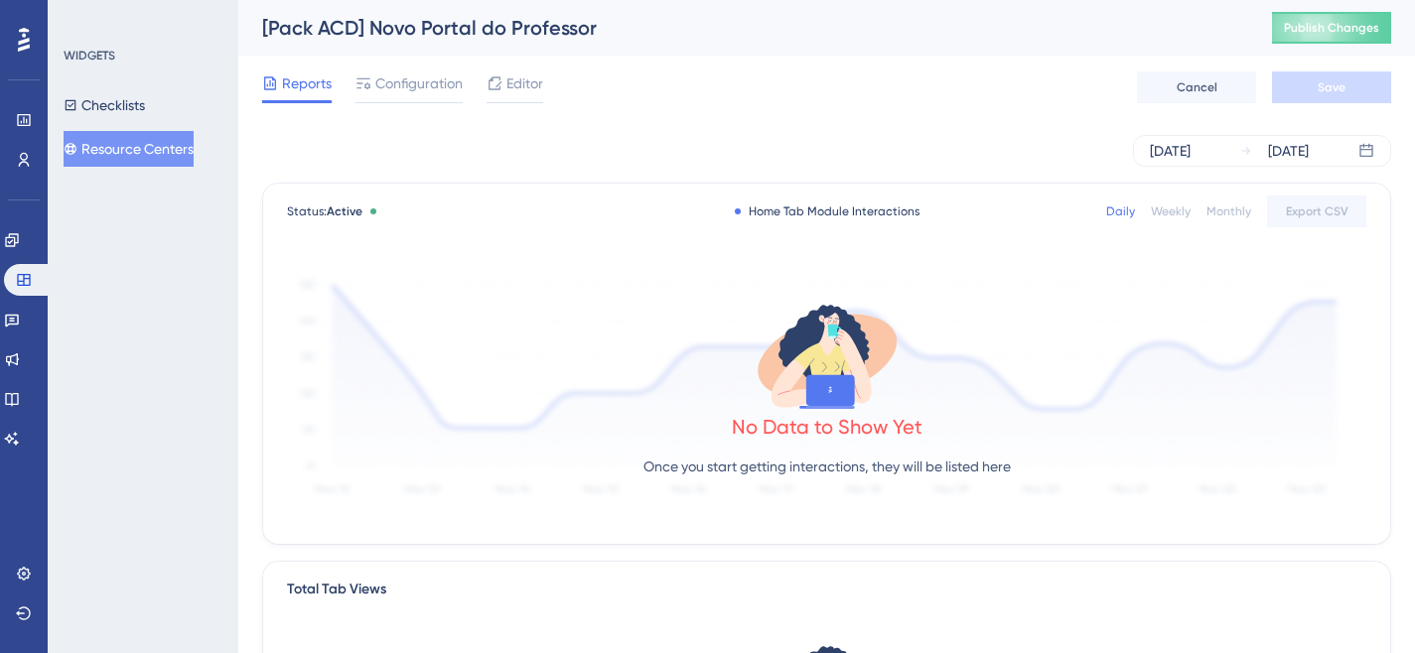
click at [551, 80] on div "Reports Configuration Editor Cancel Save" at bounding box center [826, 88] width 1129 height 64
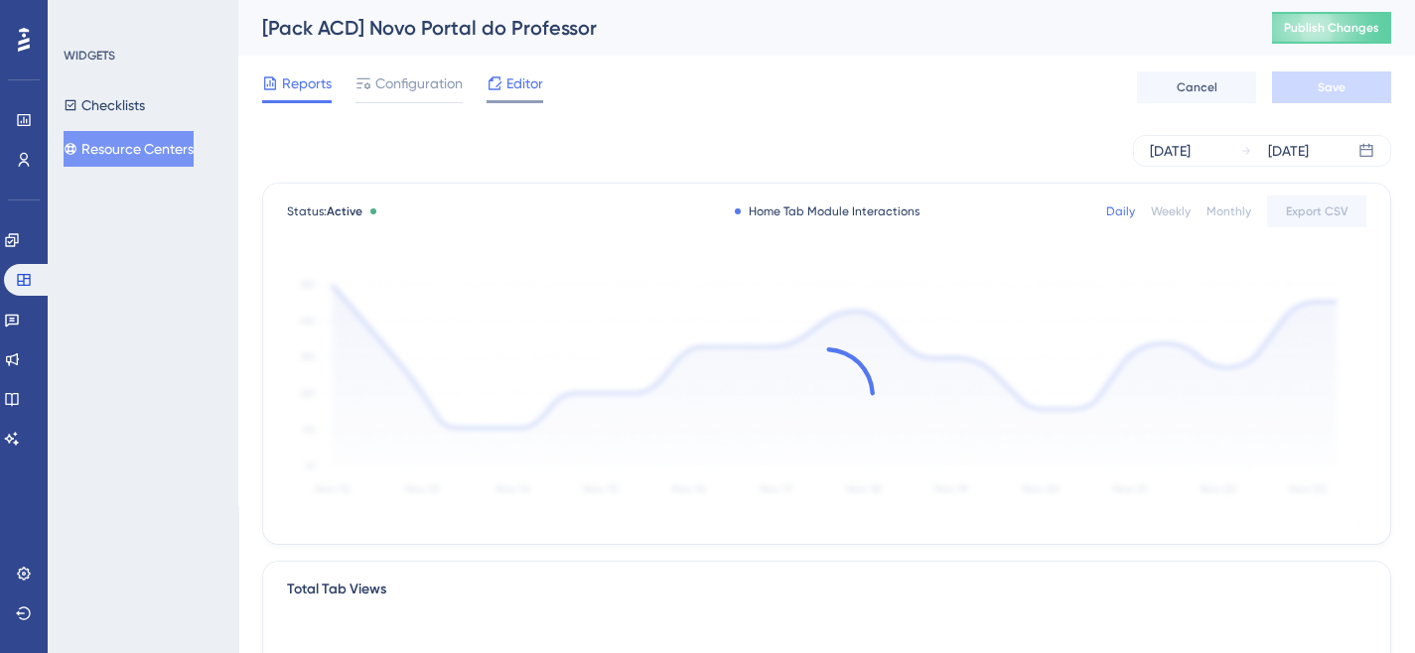
click at [521, 85] on span "Editor" at bounding box center [524, 83] width 37 height 24
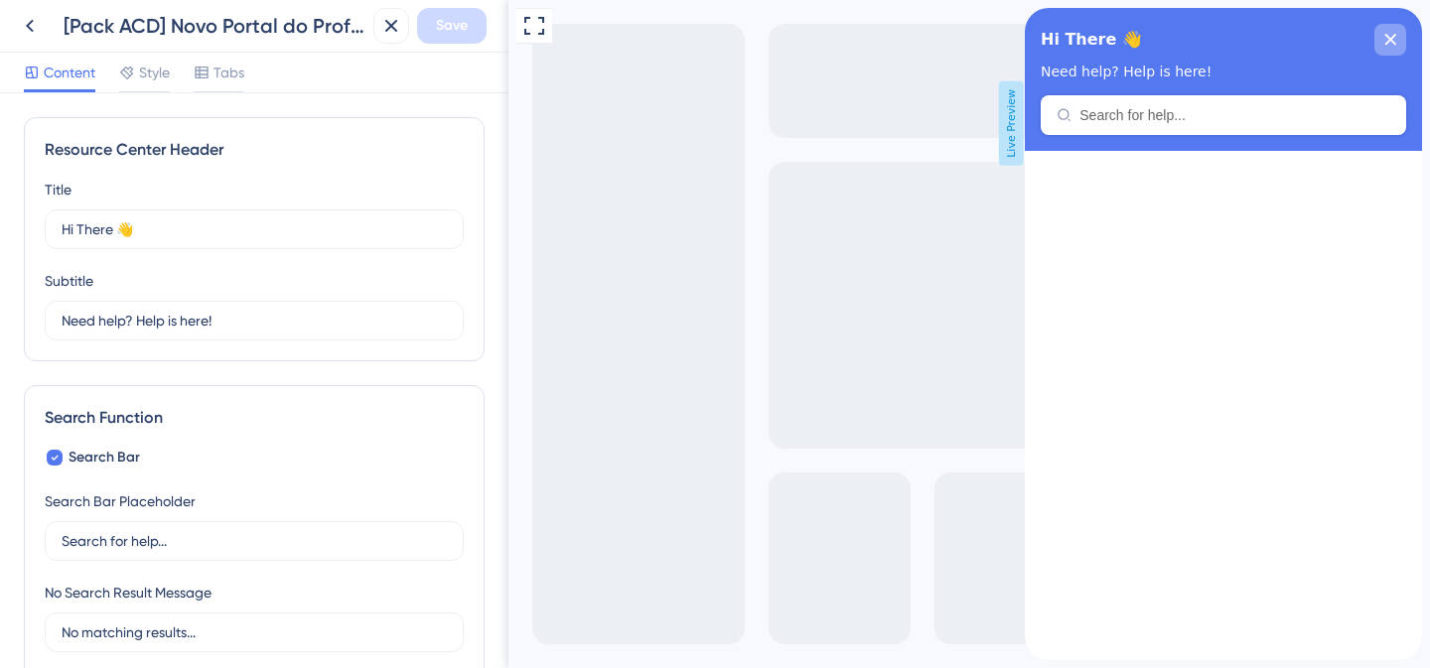
click at [1388, 46] on div "close resource center" at bounding box center [1390, 40] width 32 height 32
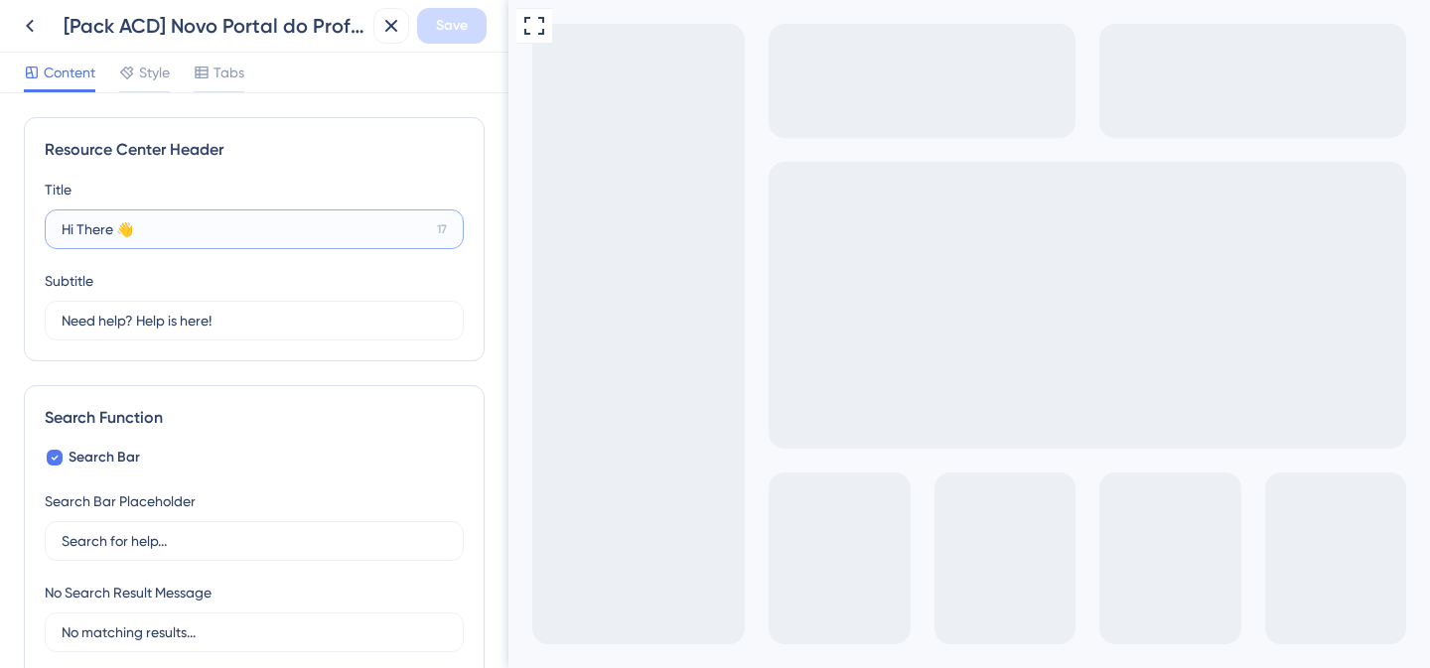
click at [186, 234] on input "Hi There 👋" at bounding box center [245, 229] width 367 height 22
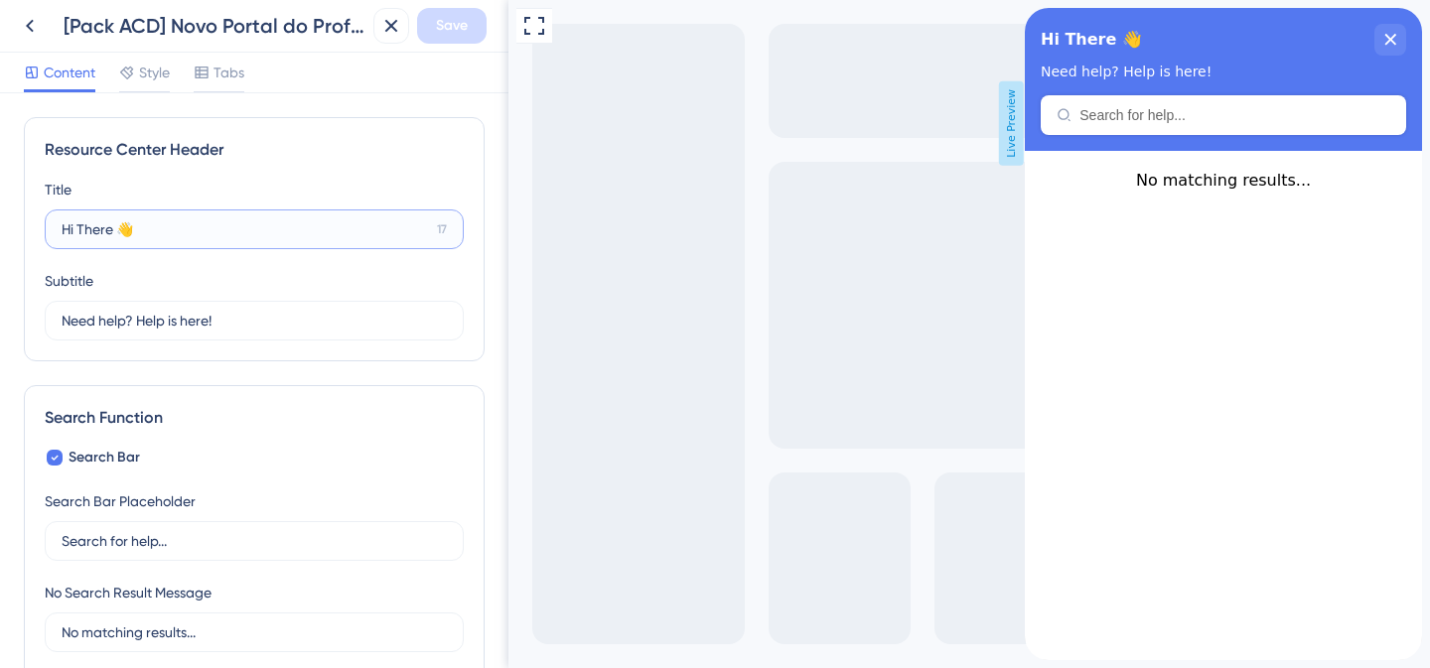
click at [186, 234] on input "Hi There 👋" at bounding box center [245, 229] width 367 height 22
click at [112, 230] on input "Hi There 👋" at bounding box center [245, 229] width 367 height 22
click at [98, 230] on input "Hi There 👋" at bounding box center [245, 229] width 367 height 22
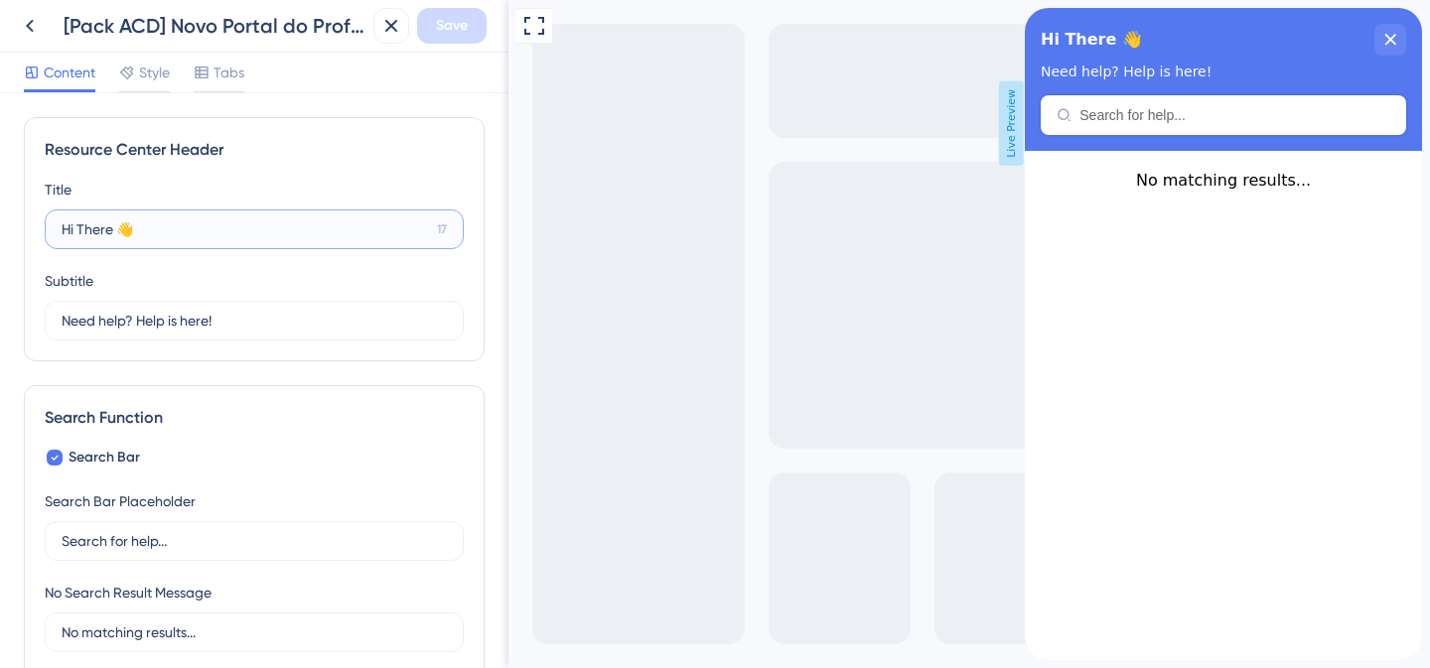
click at [107, 228] on input "Hi There 👋" at bounding box center [245, 229] width 367 height 22
click at [90, 229] on input "Hi There 👋" at bounding box center [245, 229] width 367 height 22
drag, startPoint x: 63, startPoint y: 230, endPoint x: 111, endPoint y: 228, distance: 48.7
click at [111, 228] on input "Hi There 👋" at bounding box center [245, 229] width 367 height 22
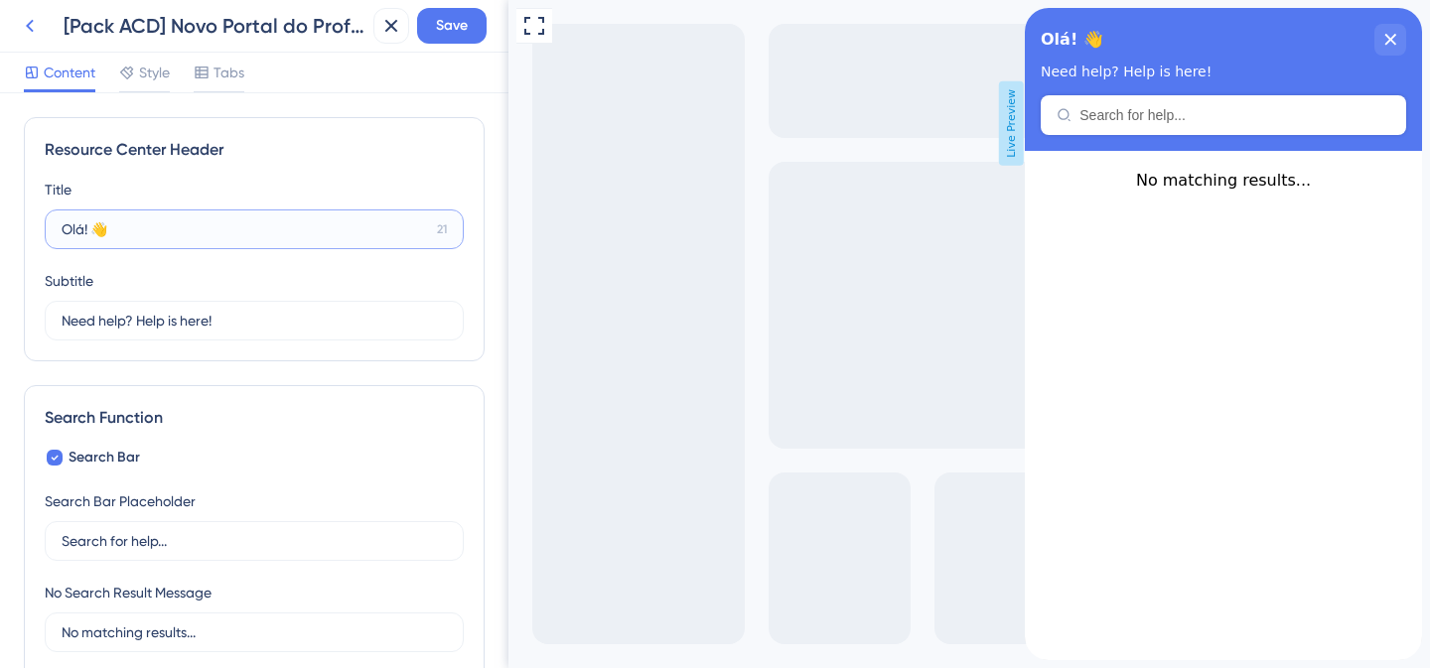
type input "Olá! 👋"
click at [38, 23] on icon at bounding box center [30, 26] width 24 height 24
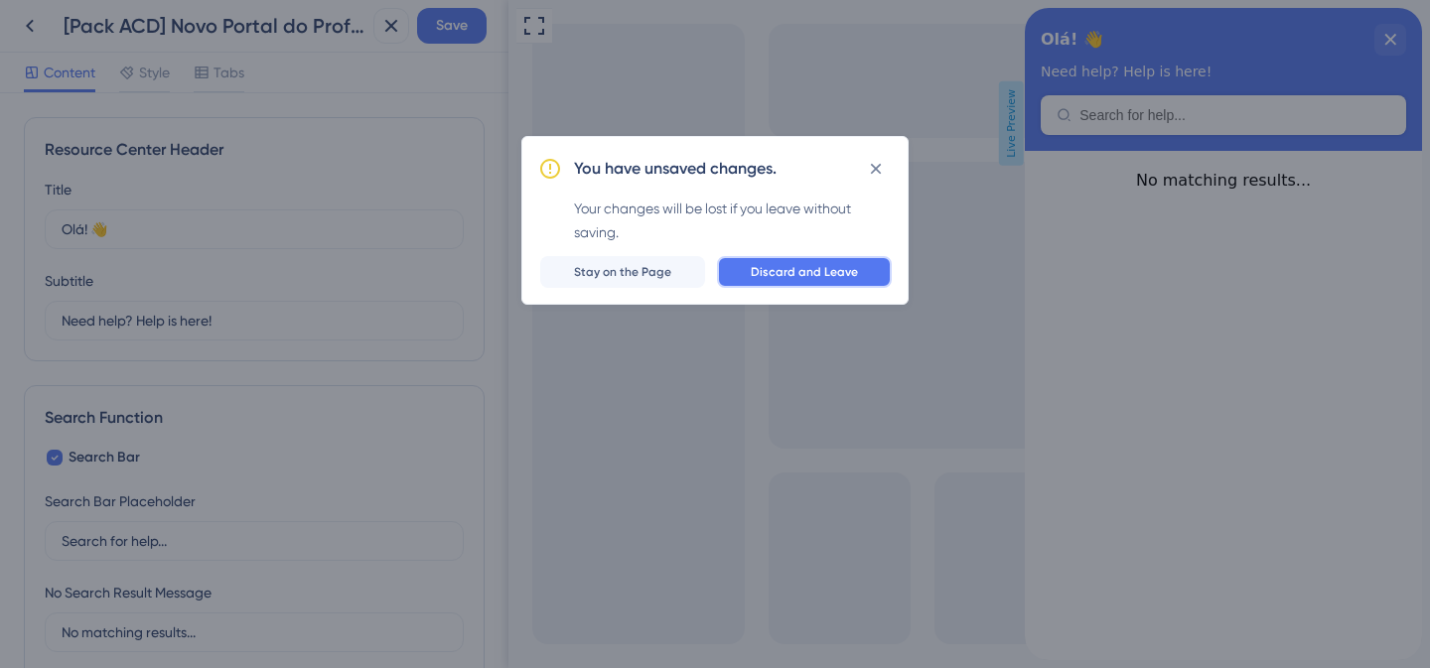
click at [859, 271] on button "Discard and Leave" at bounding box center [804, 272] width 175 height 32
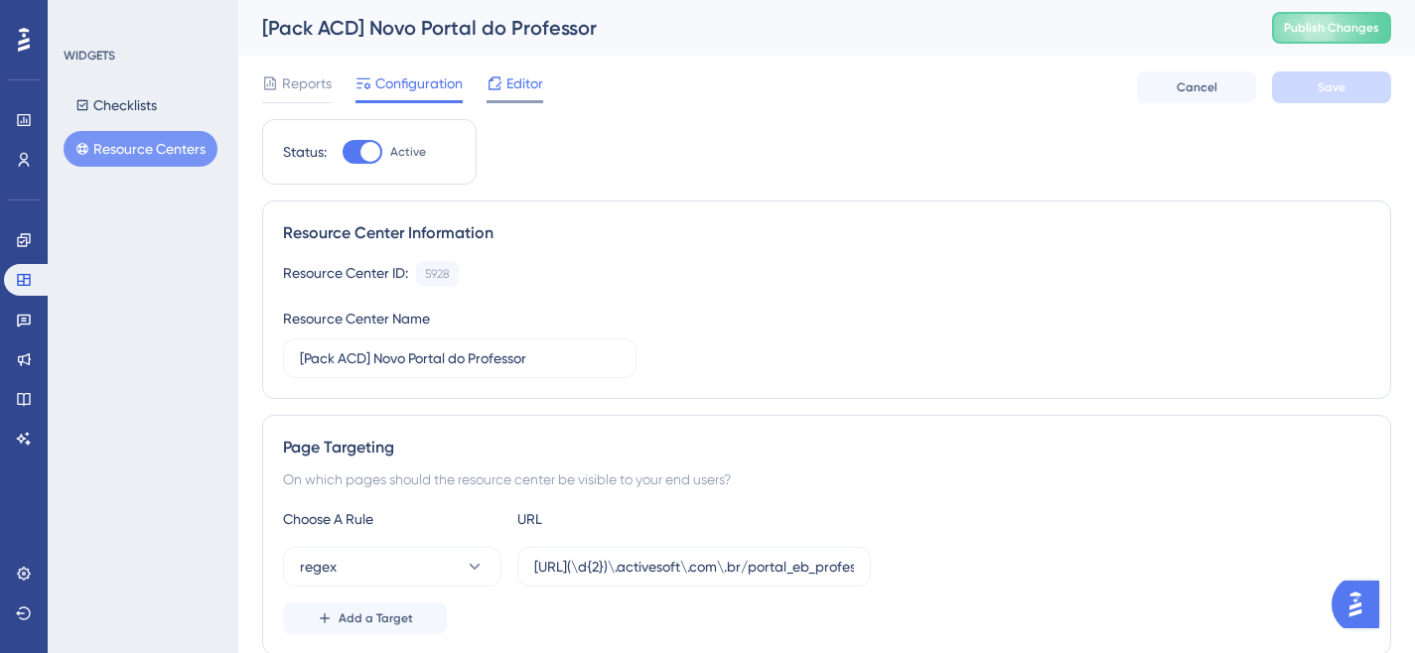
click at [516, 82] on span "Editor" at bounding box center [524, 83] width 37 height 24
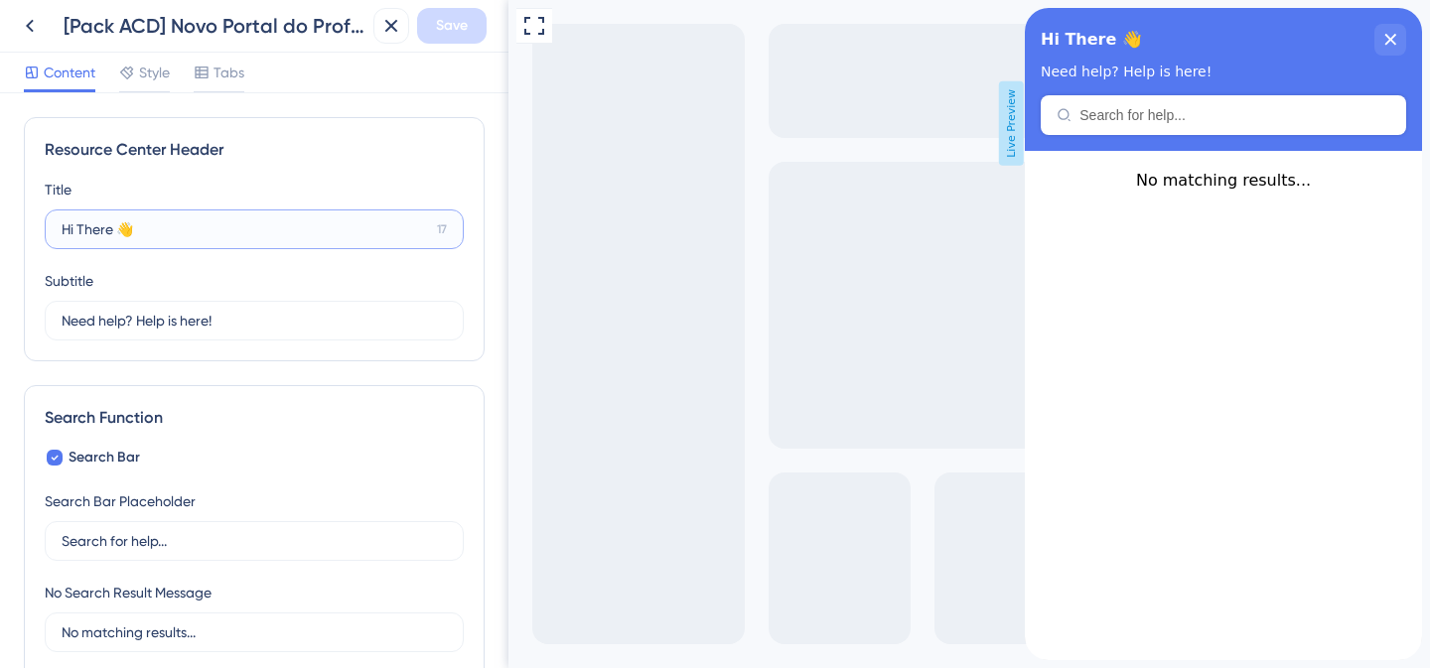
drag, startPoint x: 116, startPoint y: 225, endPoint x: 59, endPoint y: 225, distance: 57.6
click at [59, 225] on label "Hi There 👋 17" at bounding box center [254, 229] width 419 height 40
type input "Olá 👋"
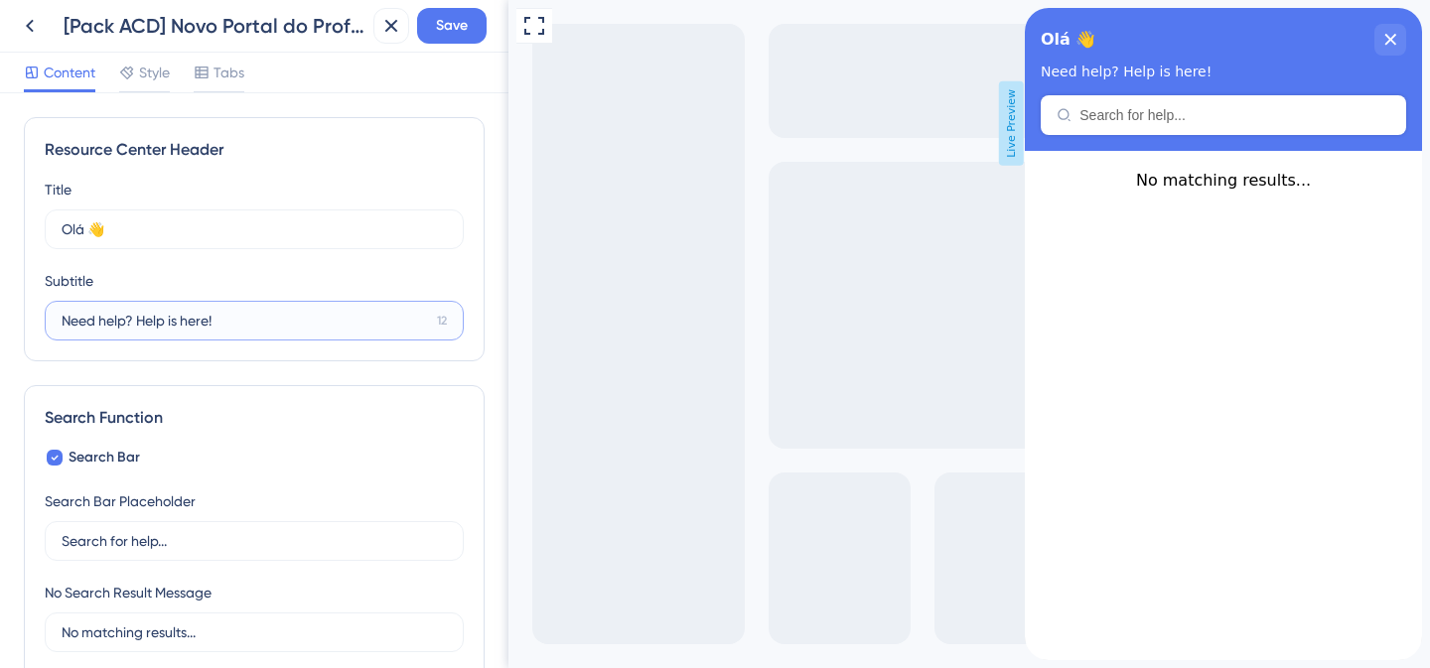
click at [140, 316] on input "Need help? Help is here!" at bounding box center [245, 321] width 367 height 22
type input "Bem-vindo ao Novo Portal do Professo"
click at [162, 319] on input "Bem-vindo ao Novo Portal do Professo" at bounding box center [246, 321] width 369 height 22
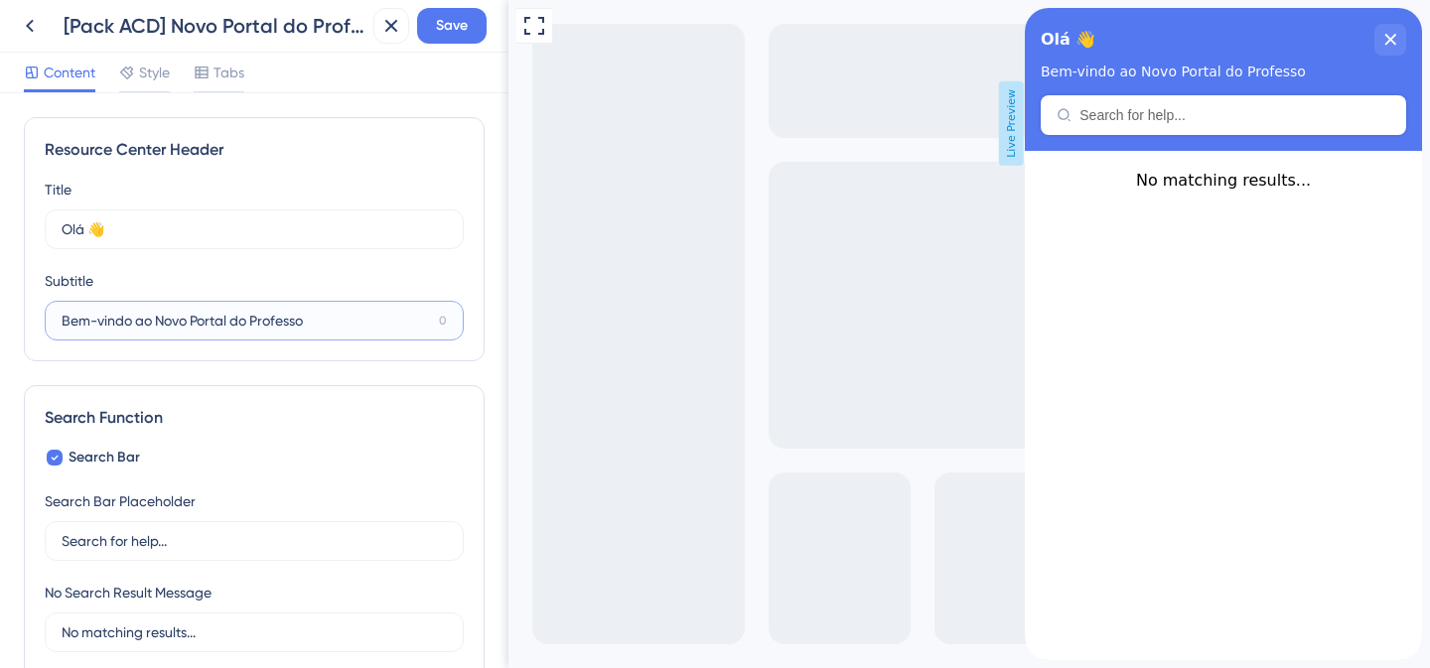
click at [162, 319] on input "Bem-vindo ao Novo Portal do Professo" at bounding box center [246, 321] width 369 height 22
click at [148, 326] on input "Bem-vindo ao Novo Portal do Professo" at bounding box center [246, 321] width 369 height 22
click at [170, 325] on input "Bem-vindo ao Novo Portal do Professo" at bounding box center [246, 321] width 369 height 22
click at [154, 325] on input "Bem-vindo ao Novo Portal do Professo" at bounding box center [246, 321] width 369 height 22
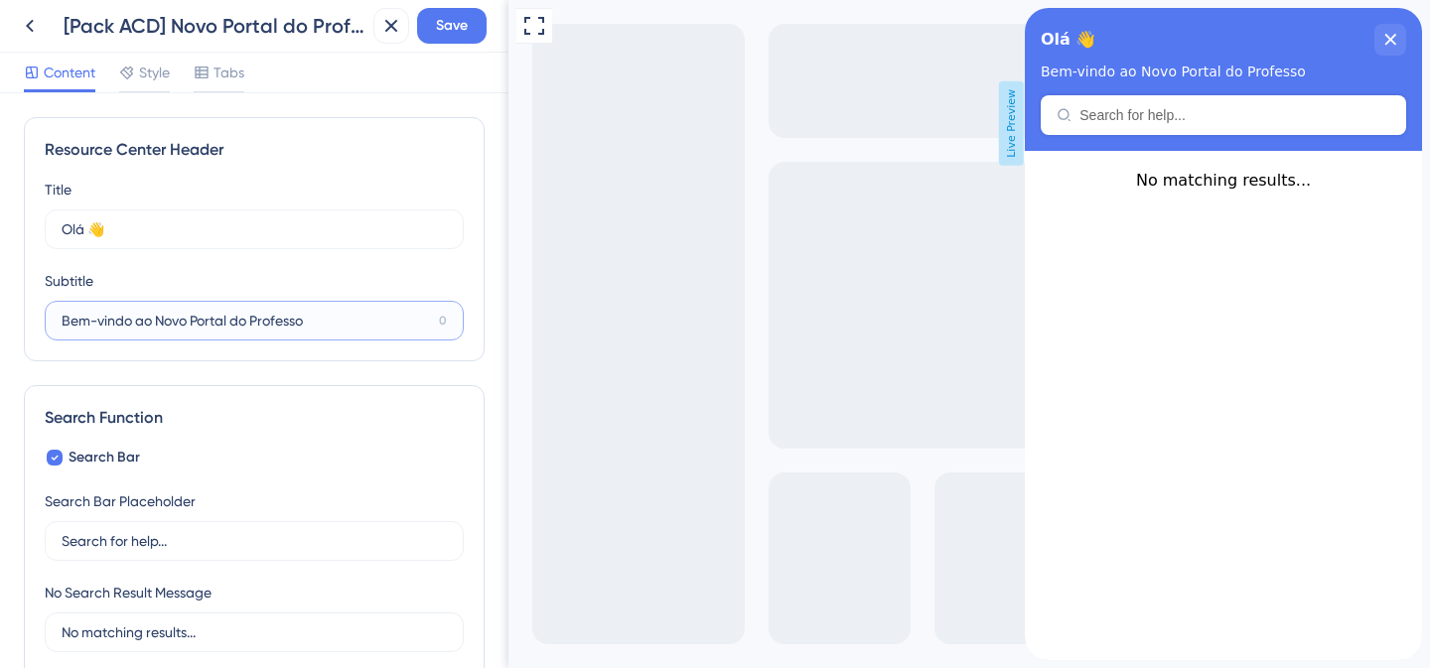
click at [154, 325] on input "Bem-vindo ao Novo Portal do Professo" at bounding box center [246, 321] width 369 height 22
drag, startPoint x: 221, startPoint y: 328, endPoint x: 0, endPoint y: 327, distance: 221.4
click at [0, 327] on div "Resource Center Header Title Olá 👋 22 Olá 👋 Subtitle Bem-vindo ao Novo Portal d…" at bounding box center [254, 380] width 508 height 575
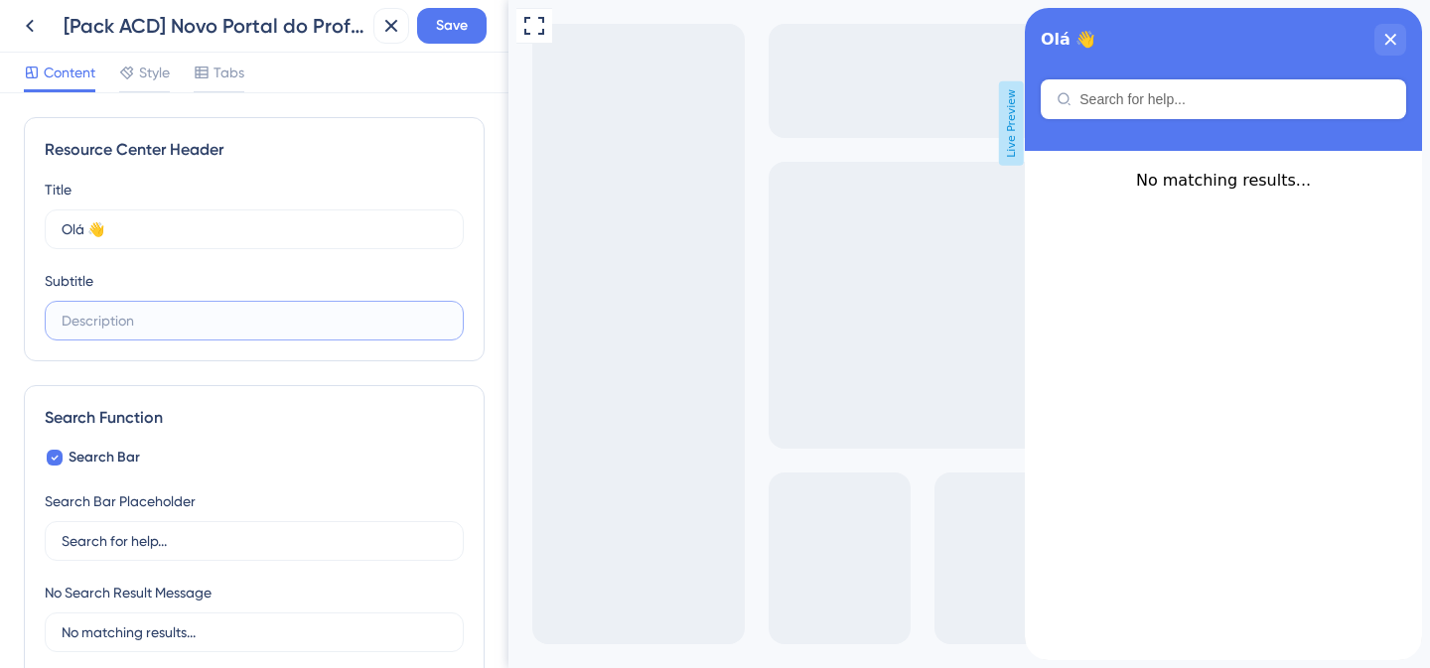
click at [136, 319] on input "text" at bounding box center [254, 321] width 385 height 22
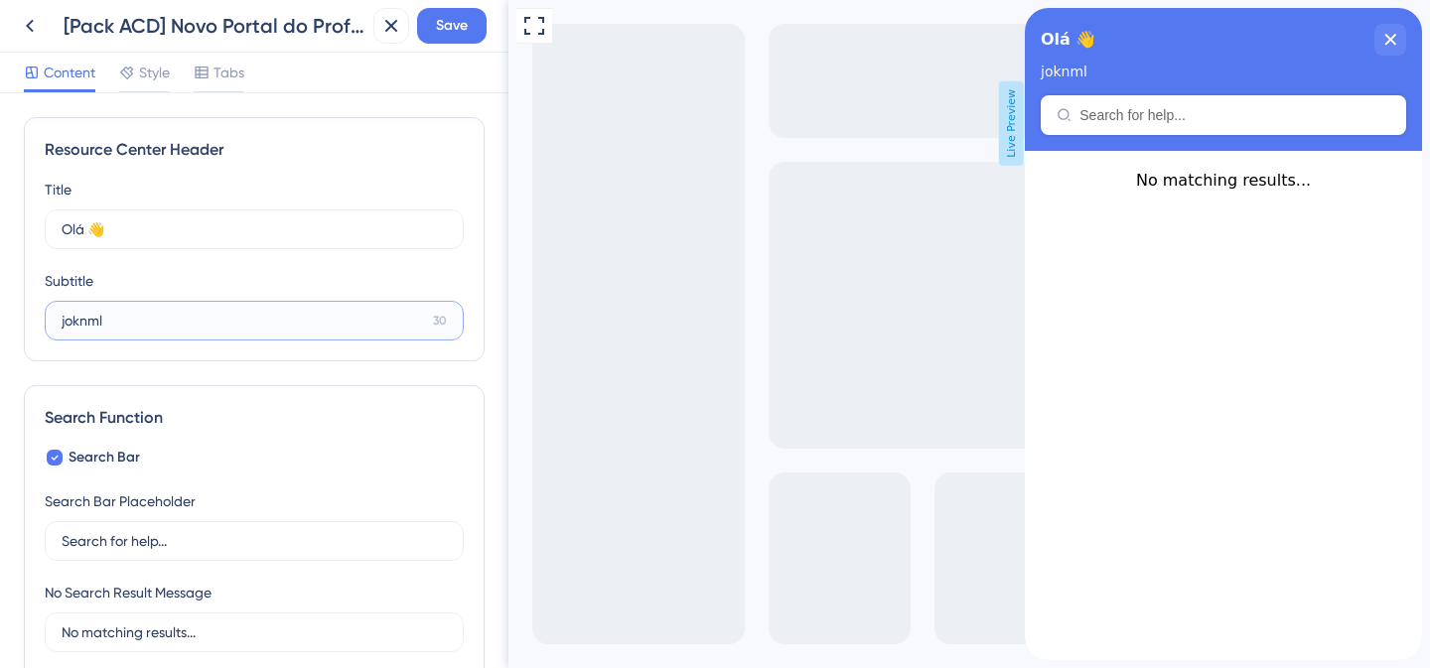
type input "joknml"
click at [335, 339] on label "joknml 30" at bounding box center [254, 321] width 419 height 40
click at [335, 332] on input "joknml" at bounding box center [243, 321] width 363 height 22
click at [271, 323] on input "joknml" at bounding box center [243, 321] width 363 height 22
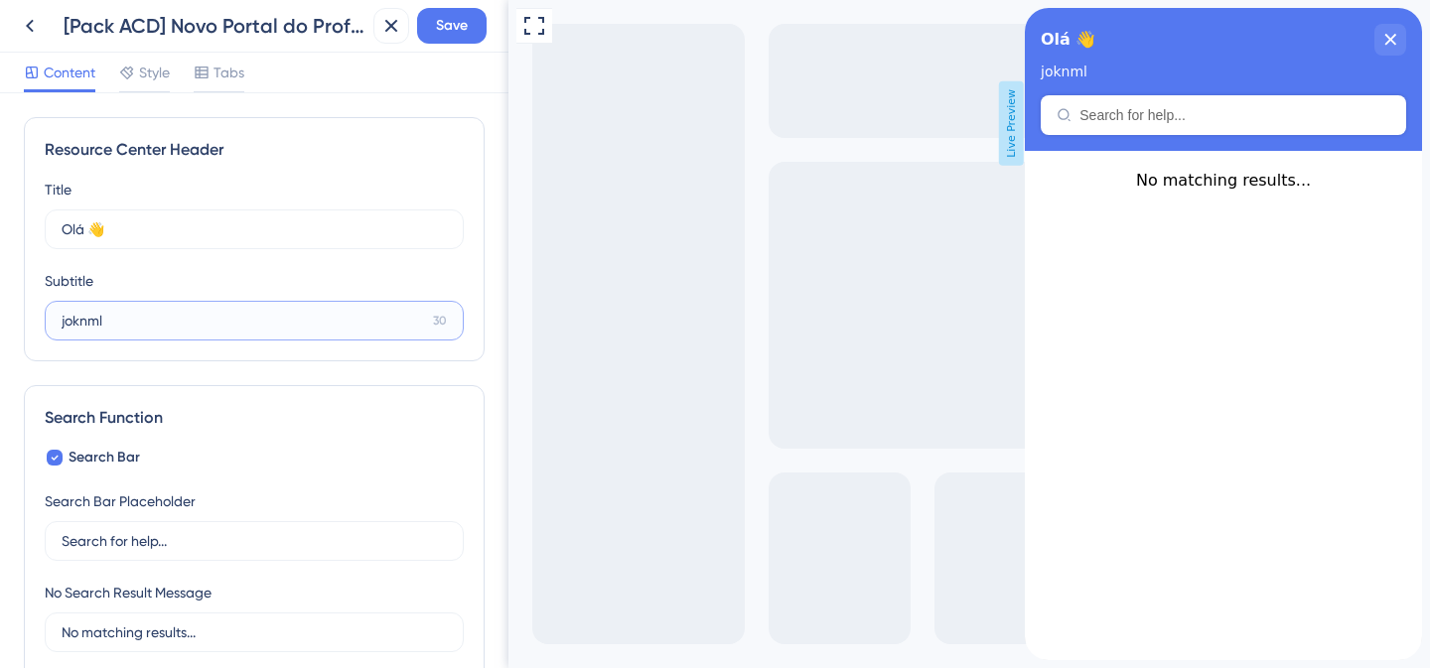
click at [271, 323] on input "joknml" at bounding box center [243, 321] width 363 height 22
click at [385, 288] on div "Subtitle k2" at bounding box center [254, 304] width 419 height 71
click at [210, 288] on div "Subtitle k2" at bounding box center [254, 304] width 419 height 71
click at [97, 317] on input "k2" at bounding box center [254, 321] width 385 height 22
click at [191, 281] on div "Subtitle k2nhb" at bounding box center [254, 304] width 419 height 71
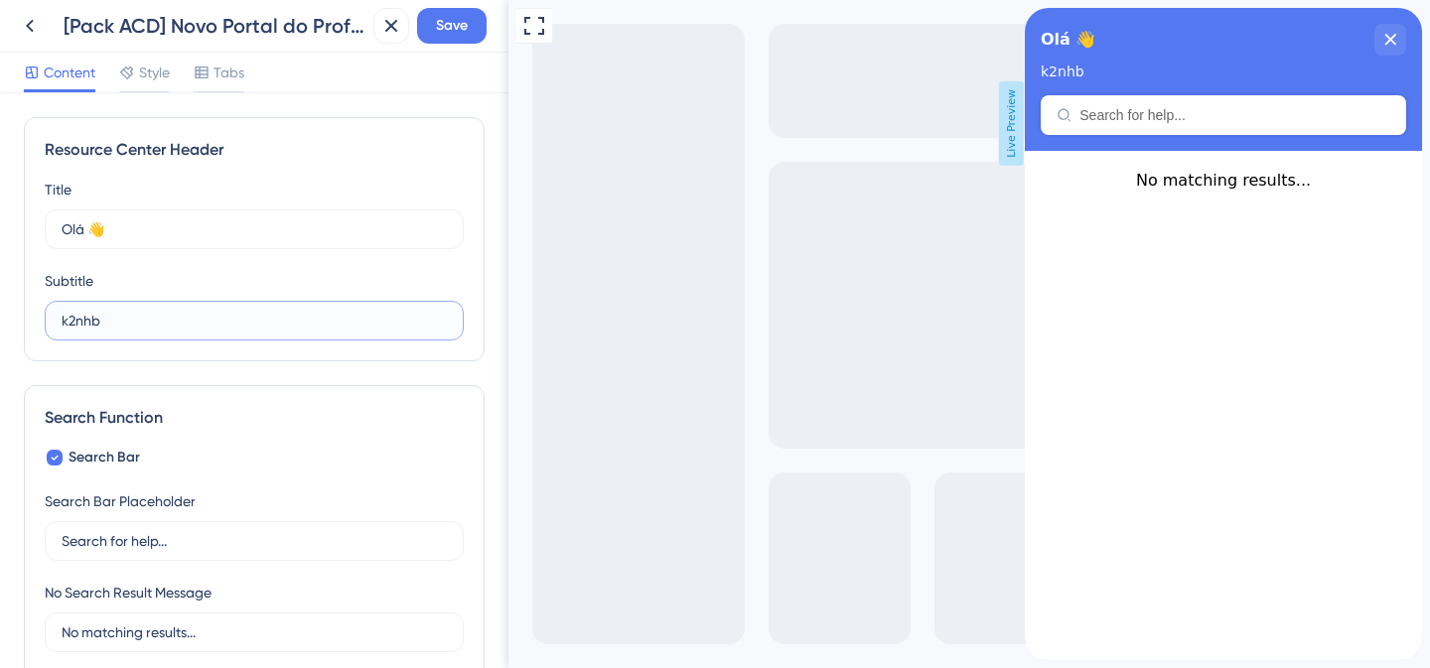
click at [63, 317] on input "k2nhb" at bounding box center [254, 321] width 385 height 22
click at [169, 294] on div "Subtitle k2nhb" at bounding box center [254, 304] width 419 height 71
click at [124, 323] on input "k2nhb" at bounding box center [254, 321] width 385 height 22
click at [118, 323] on input "k2nhbm" at bounding box center [243, 321] width 363 height 22
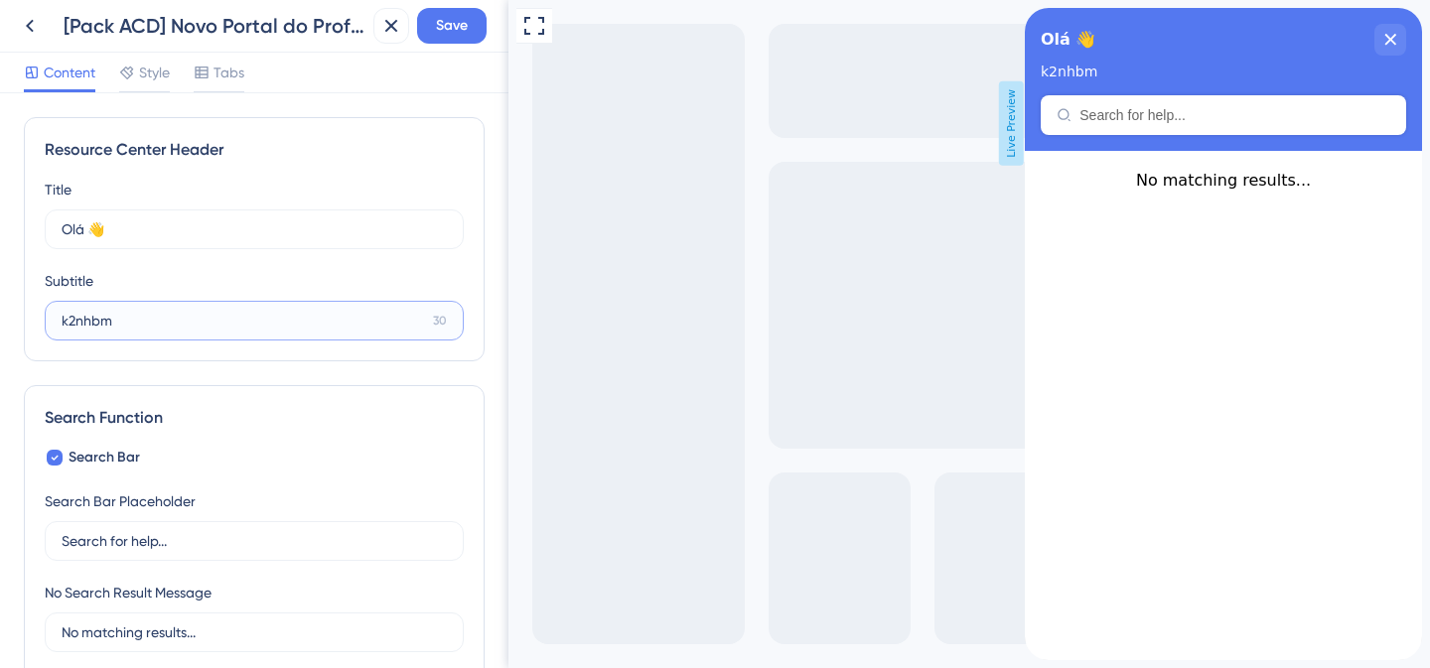
click at [118, 323] on input "k2nhbm" at bounding box center [243, 321] width 363 height 22
paste input "Bem-vindo ao Novo Portal do Professo"
click at [109, 317] on input "Bem-vindo ao Novo Portal do Professo" at bounding box center [246, 321] width 369 height 22
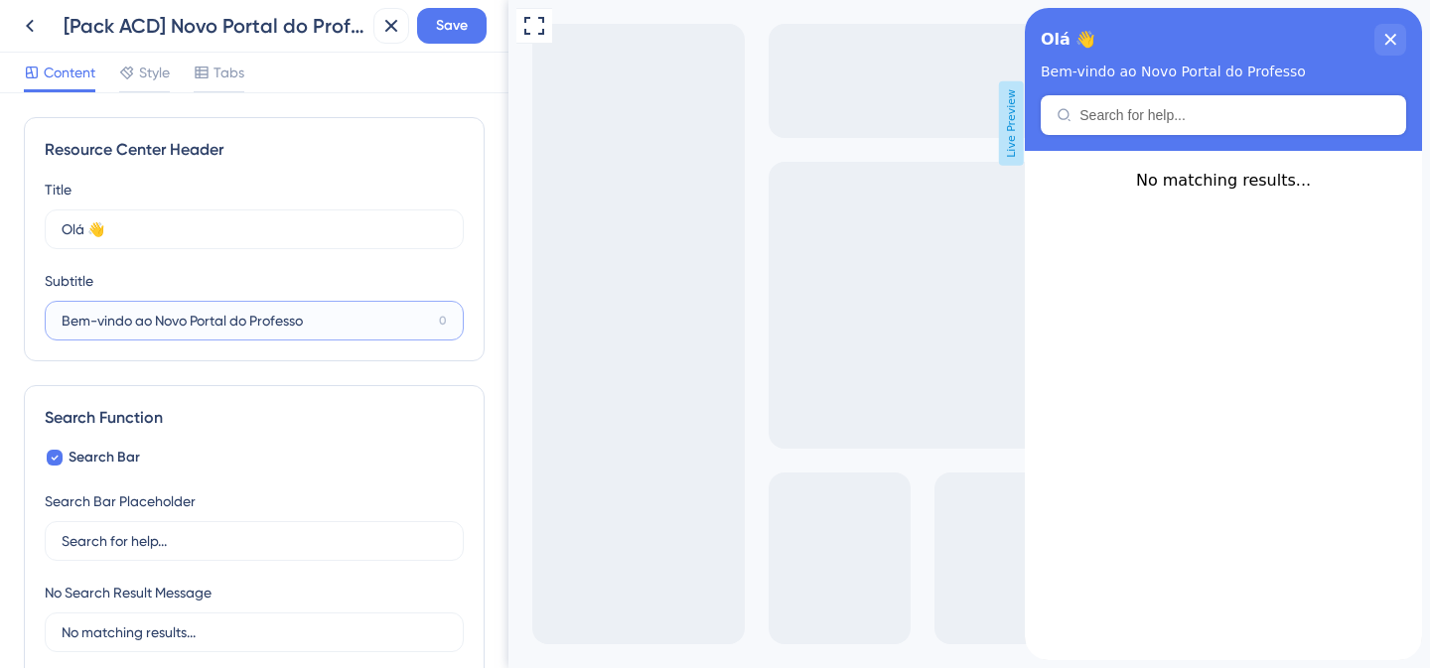
drag, startPoint x: 158, startPoint y: 317, endPoint x: 52, endPoint y: 314, distance: 106.3
click at [52, 314] on label "Bem-vindo ao Novo Portal do Professo 0" at bounding box center [254, 321] width 419 height 40
click at [310, 319] on input "Conheça o Novo Portal do Professo" at bounding box center [247, 321] width 371 height 22
type input "Conheça o Novo Portal do Professor"
click at [438, 31] on span "Save" at bounding box center [452, 26] width 32 height 24
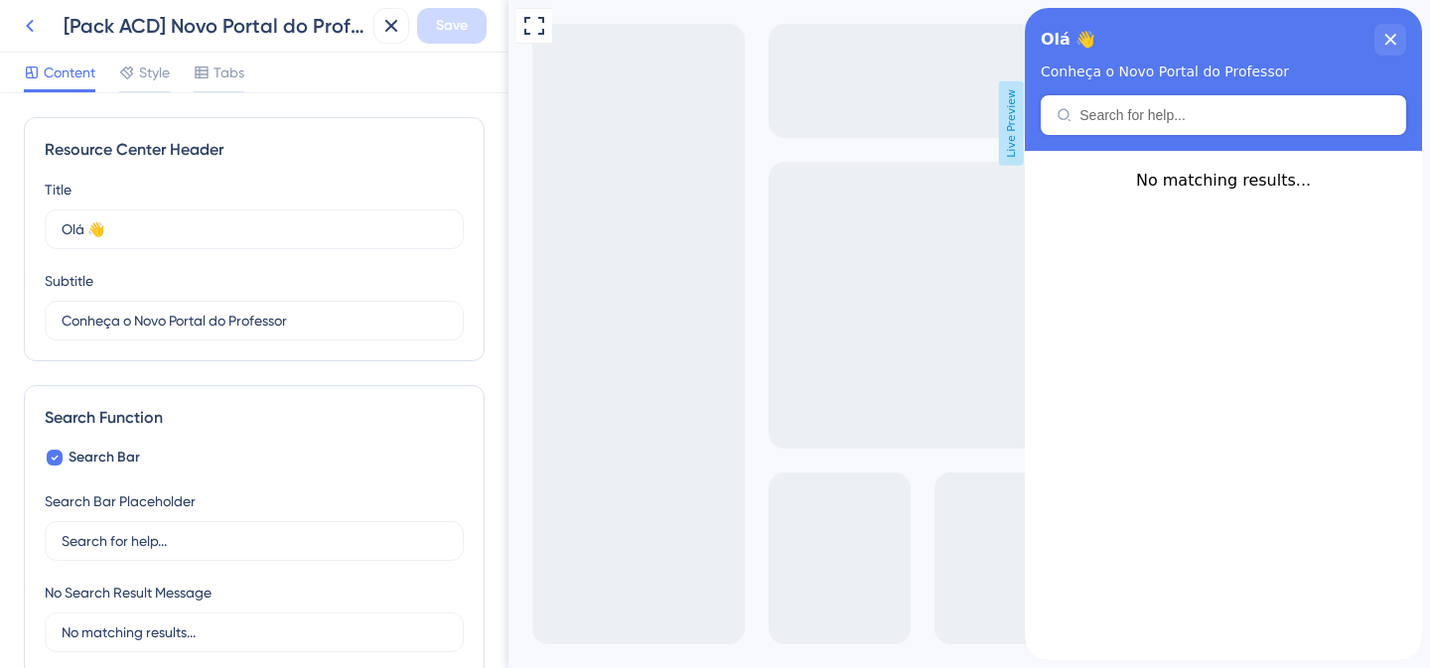
click at [35, 42] on button at bounding box center [30, 26] width 36 height 36
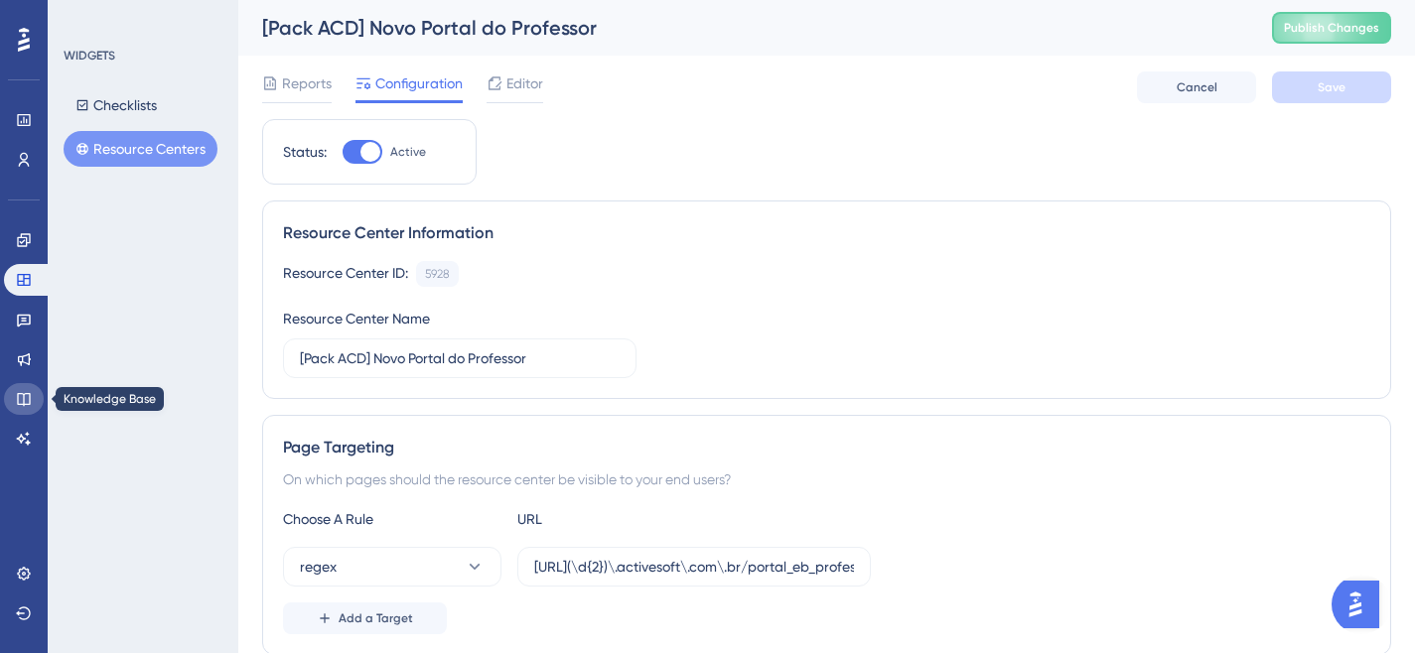
click at [23, 400] on icon at bounding box center [24, 399] width 16 height 16
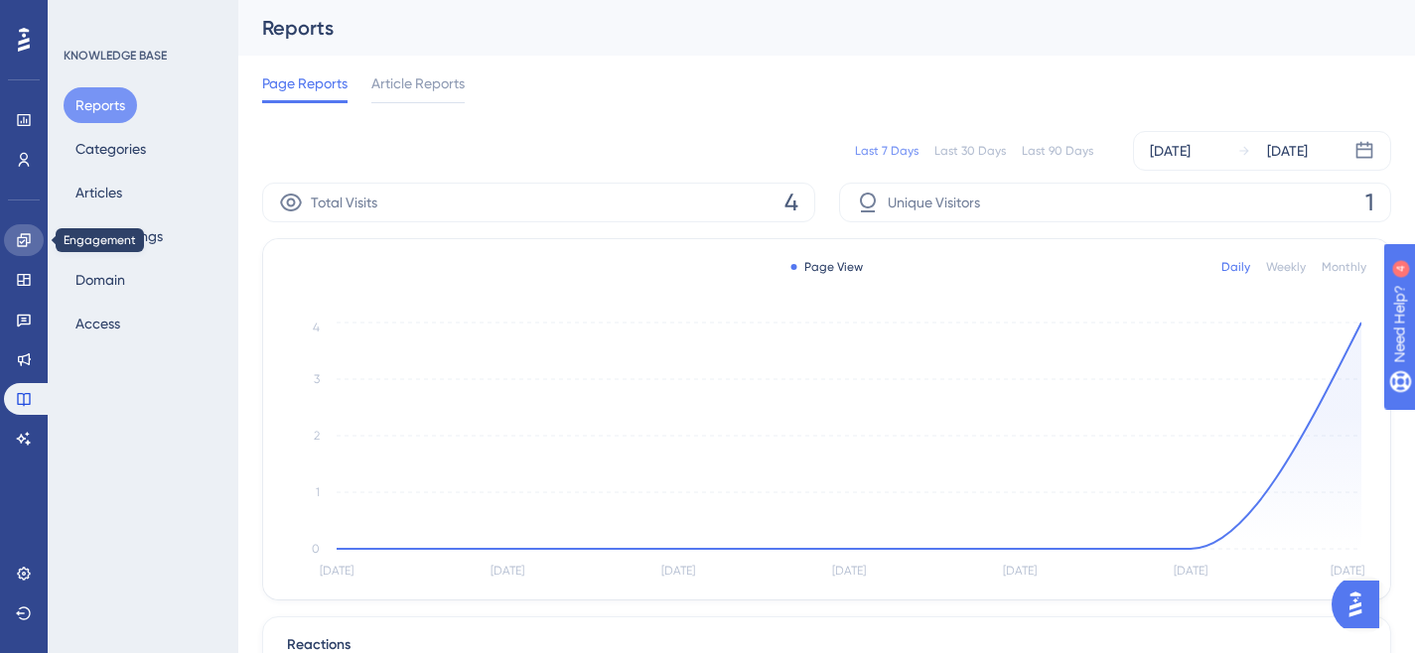
click at [31, 240] on icon at bounding box center [24, 240] width 16 height 16
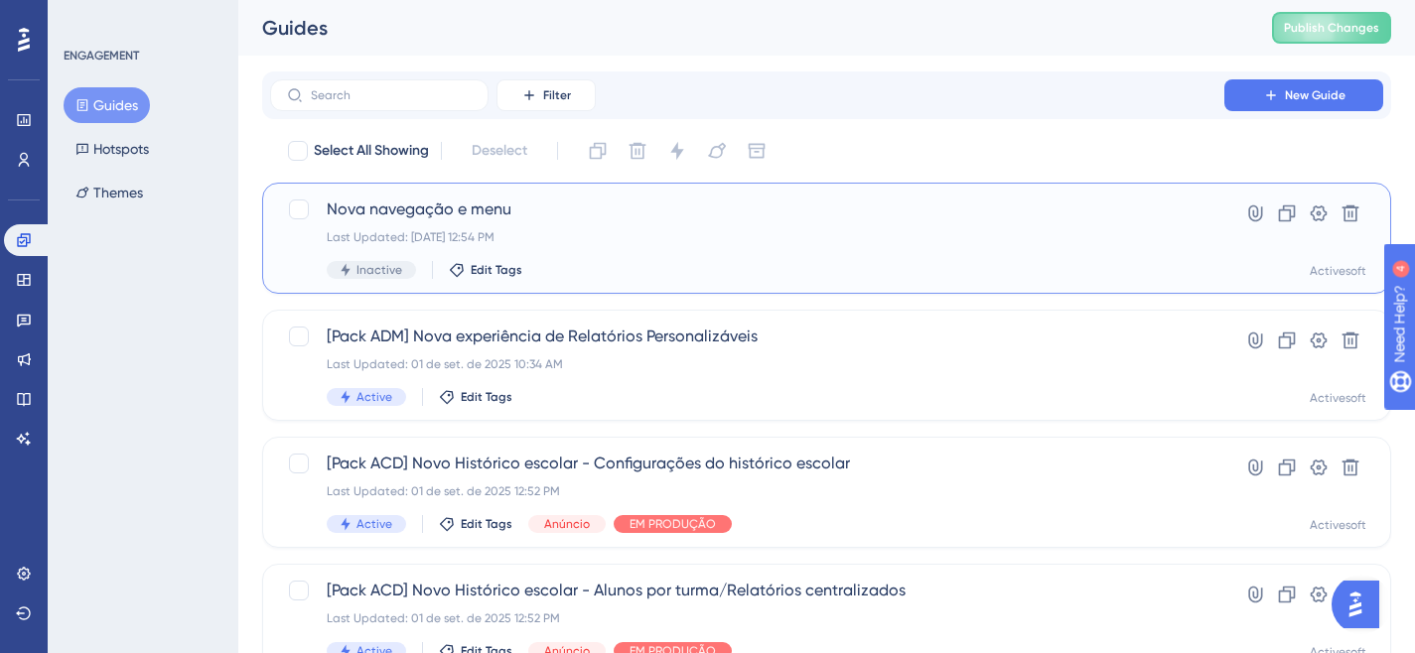
click at [572, 230] on div "Last Updated: 01 de set. de 2025 12:54 PM" at bounding box center [747, 237] width 841 height 16
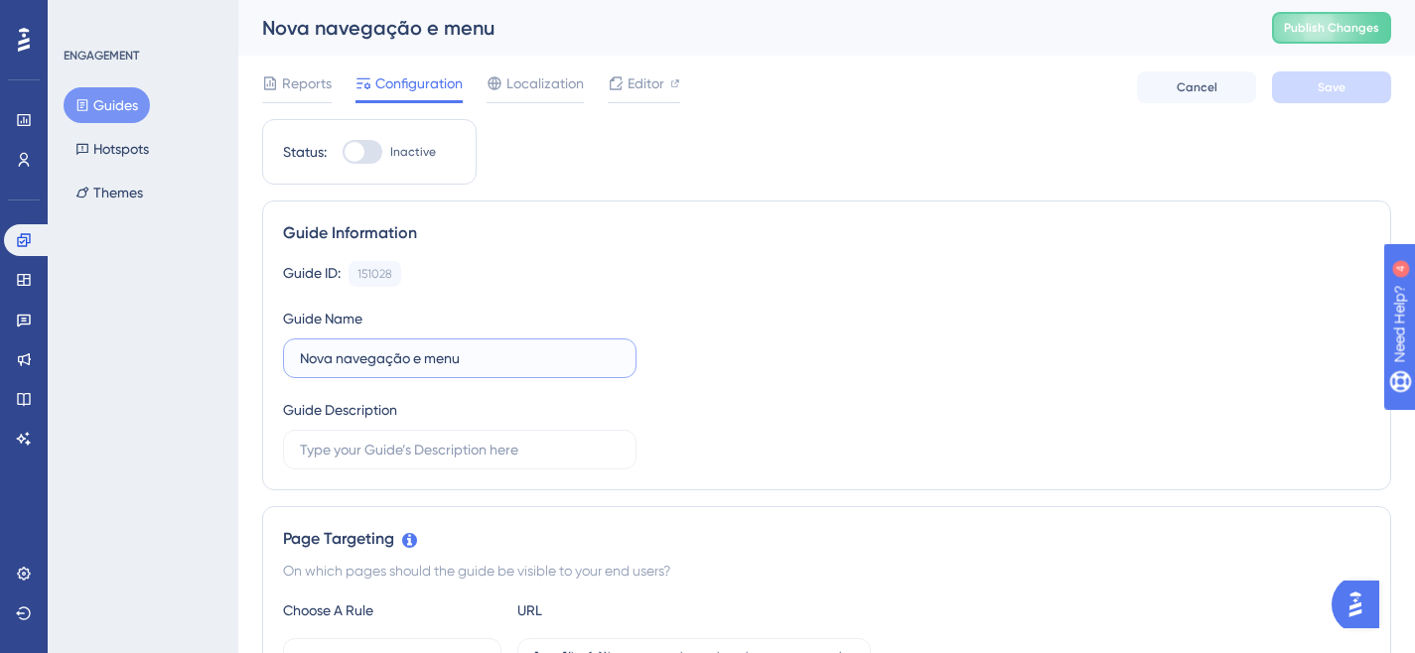
click at [322, 361] on input "Nova navegação e menu" at bounding box center [460, 358] width 320 height 22
click at [300, 357] on input "Nova navegação e menu" at bounding box center [460, 358] width 320 height 22
type input "1. Nova navegação e menu"
click at [1010, 305] on div "Guide ID: 151028 Copy Guide Name 1. Nova navegação e menu Guide Description" at bounding box center [826, 365] width 1087 height 208
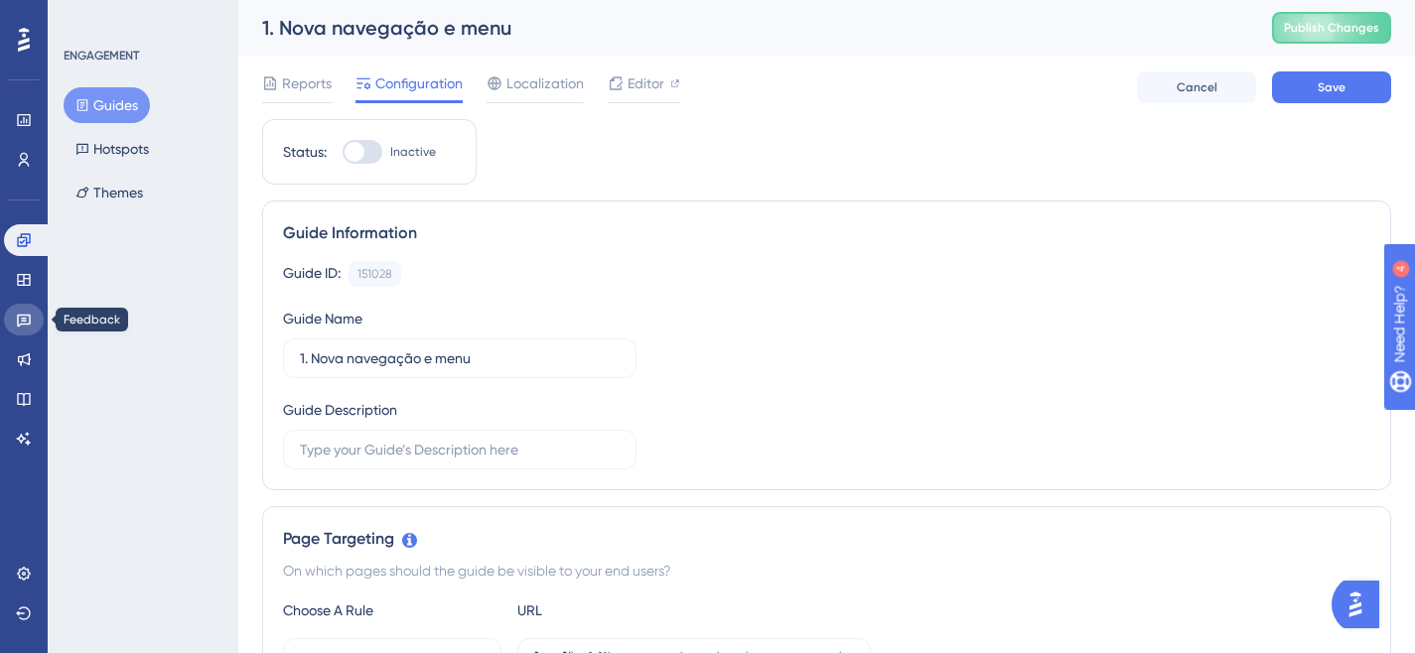
click at [41, 317] on link at bounding box center [24, 320] width 40 height 32
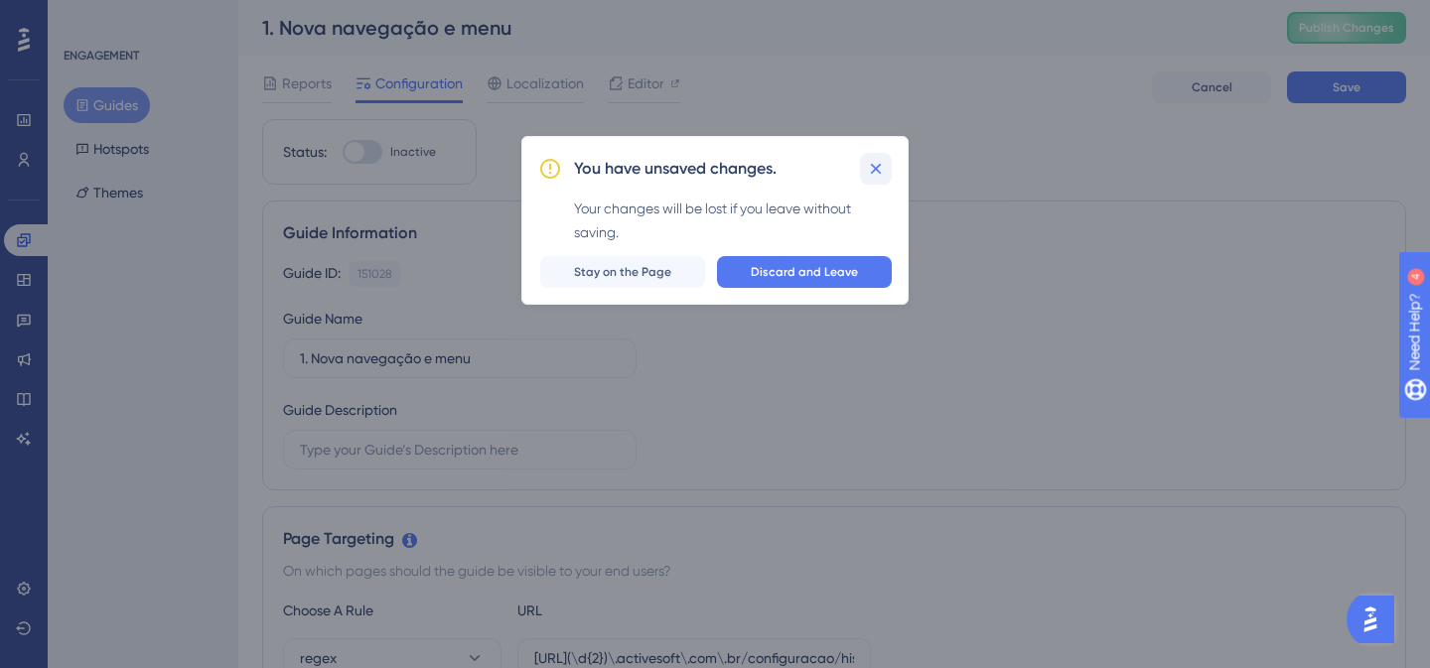
click at [882, 175] on icon at bounding box center [876, 169] width 20 height 20
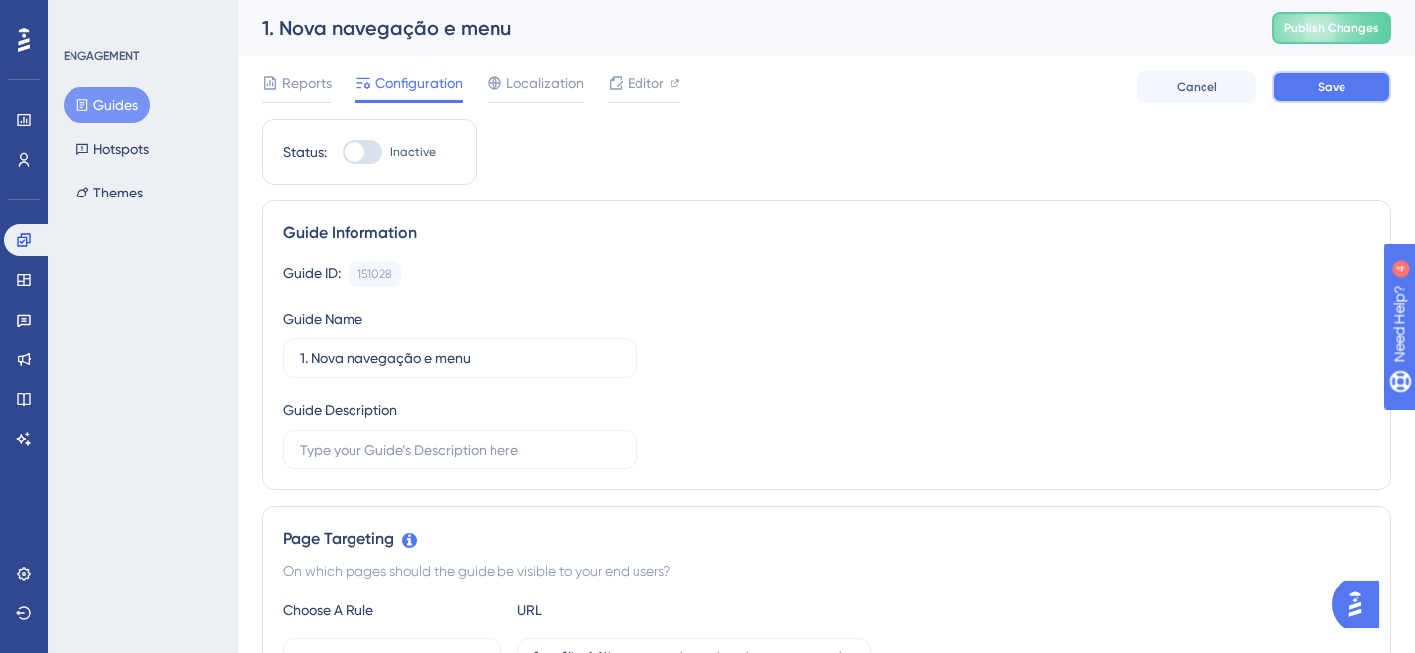
click at [1320, 83] on span "Save" at bounding box center [1331, 87] width 28 height 16
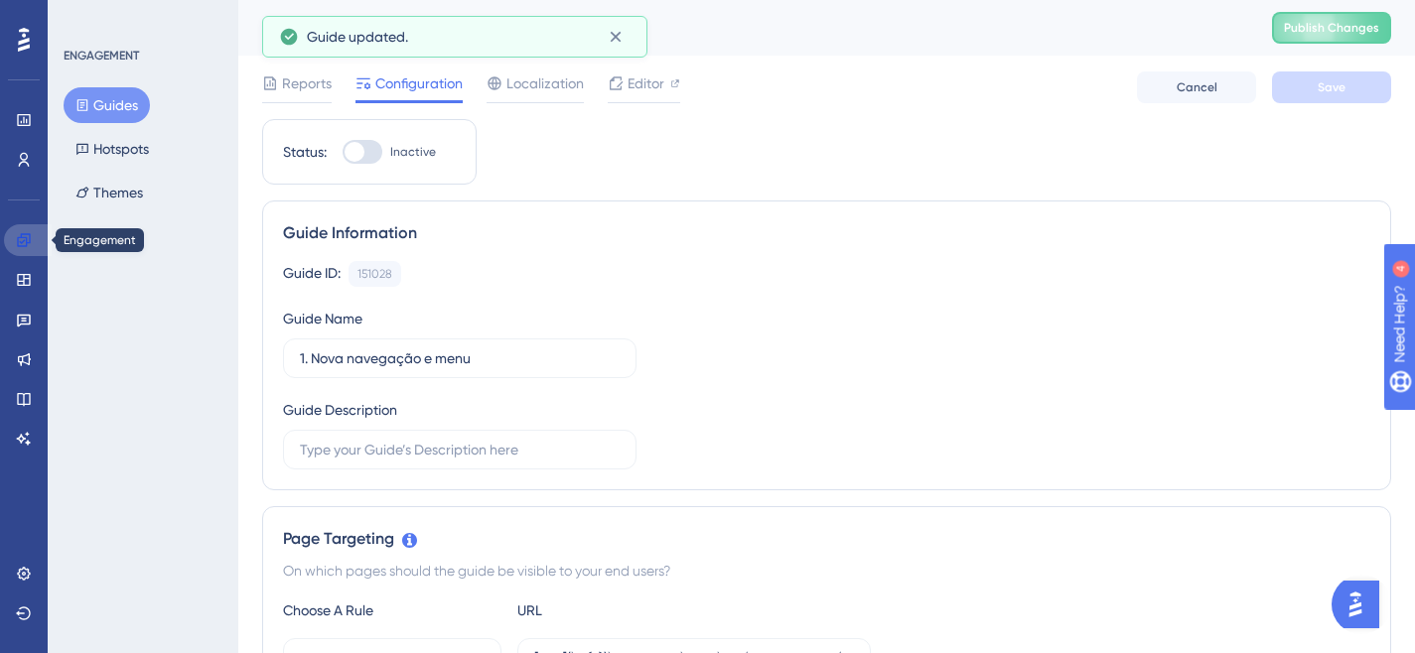
click at [17, 244] on icon at bounding box center [24, 240] width 16 height 16
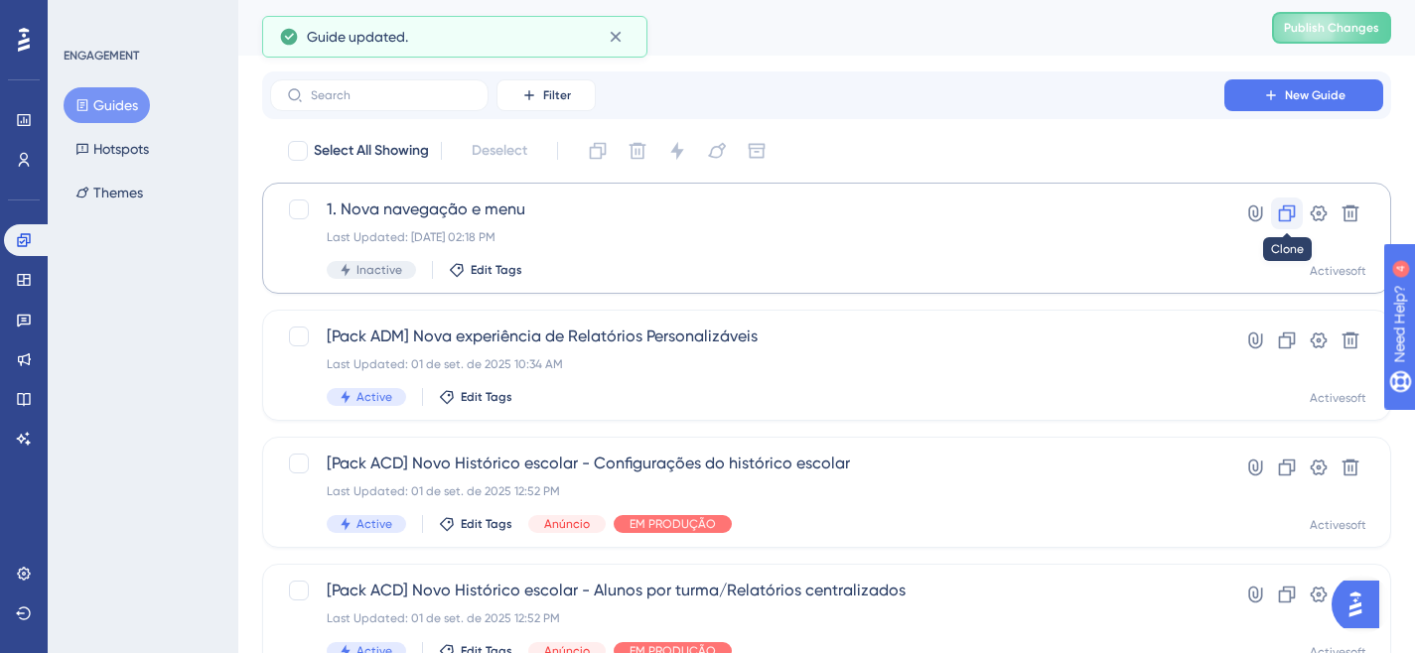
click at [1288, 211] on icon at bounding box center [1287, 214] width 20 height 20
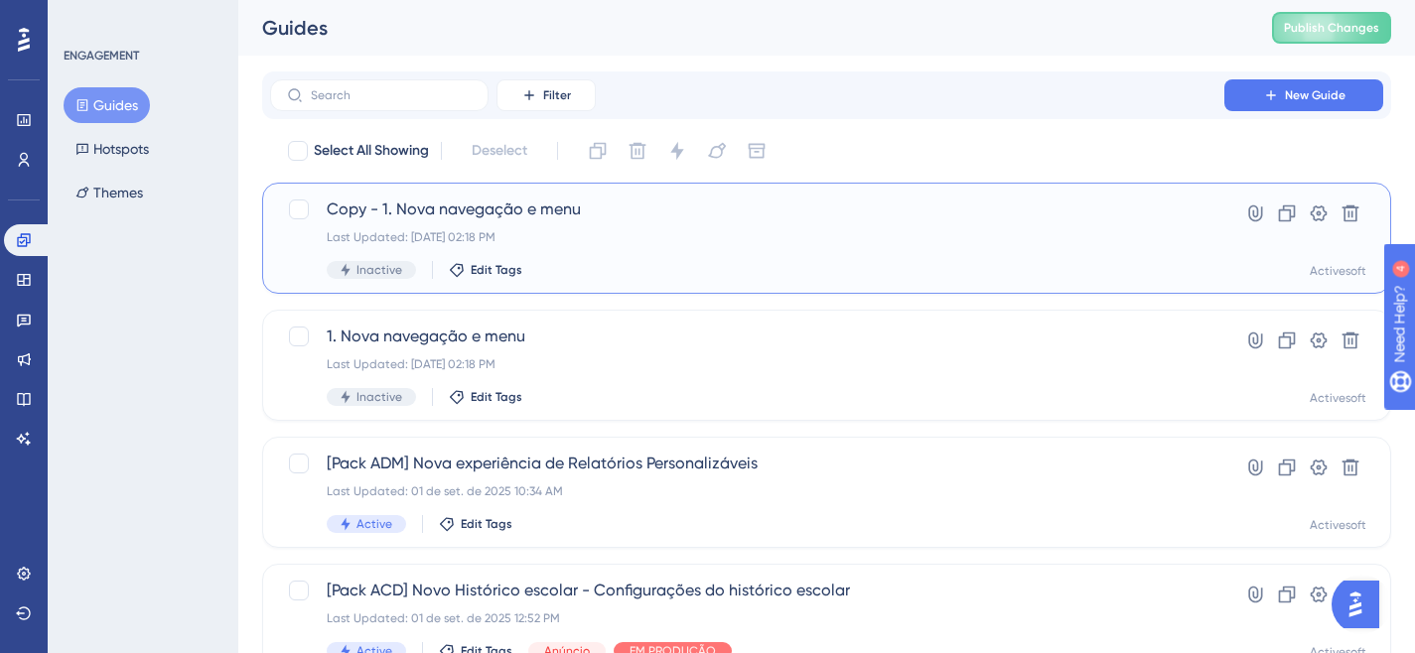
click at [521, 213] on span "Copy - 1. Nova navegação e menu" at bounding box center [747, 210] width 841 height 24
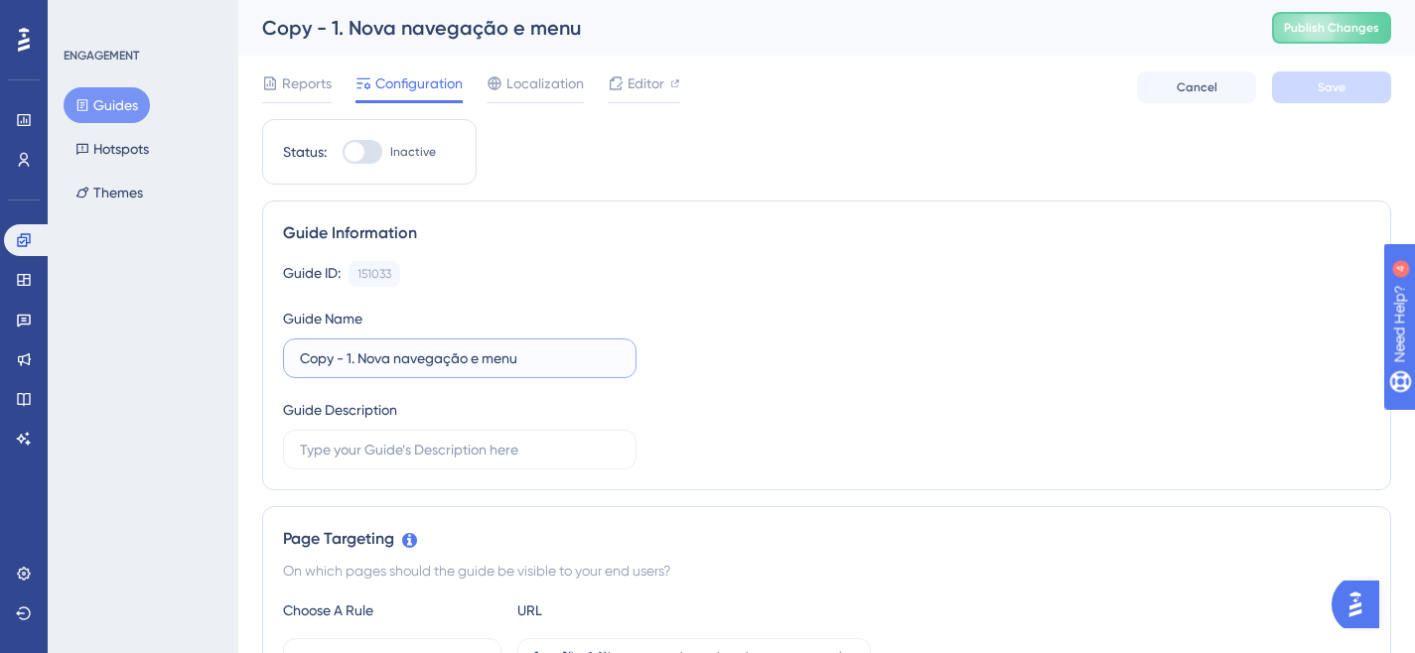
click at [417, 357] on input "Copy - 1. Nova navegação e menu" at bounding box center [460, 358] width 320 height 22
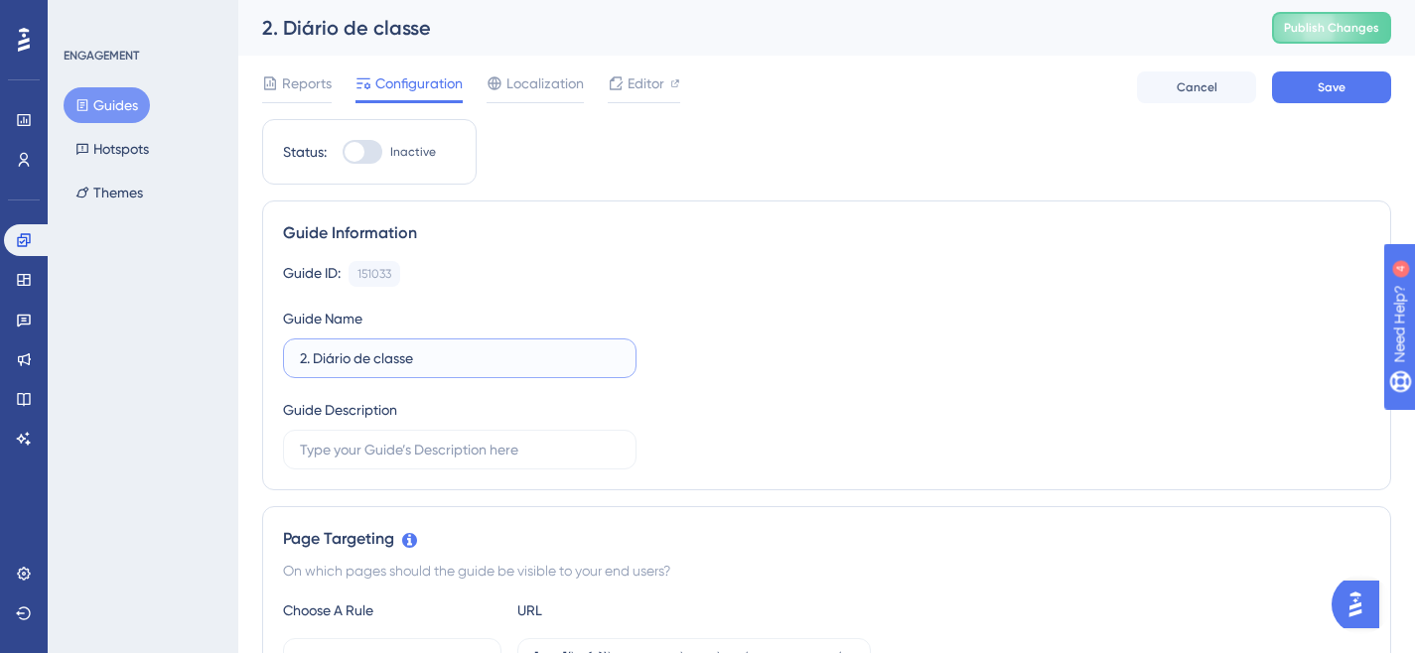
type input "2. Diário de classe"
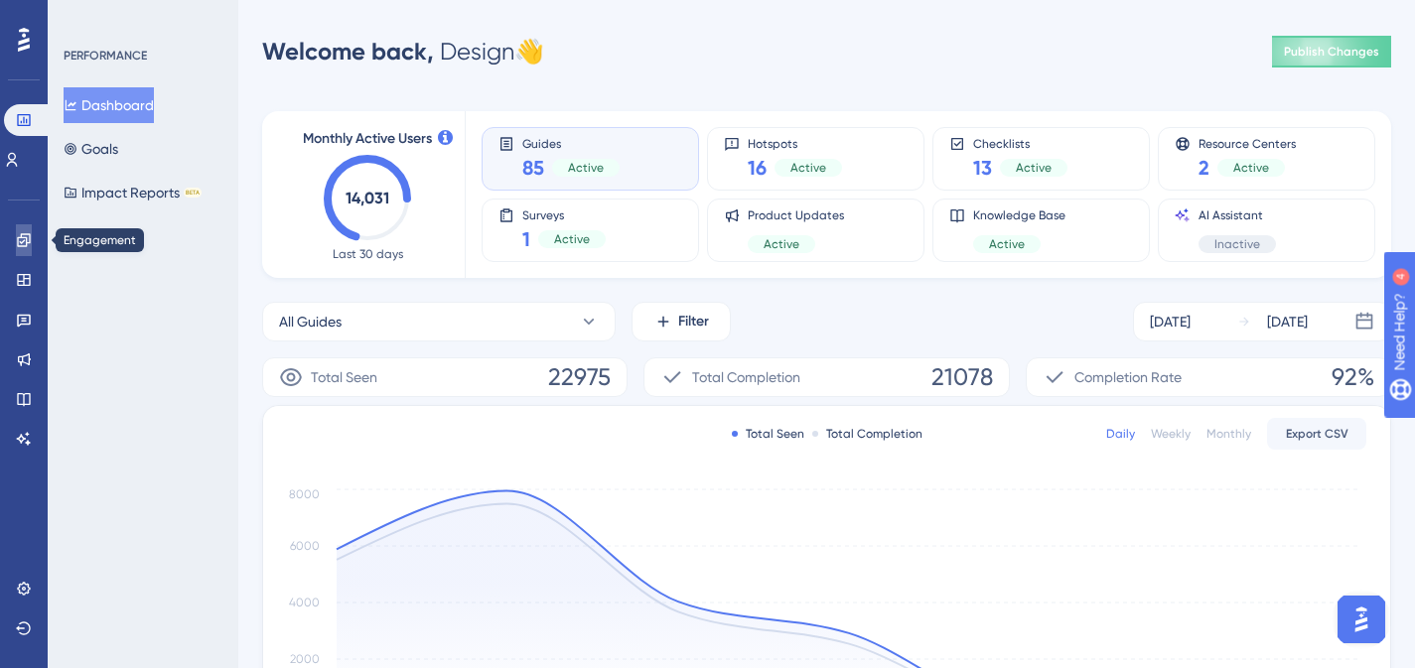
click at [23, 246] on icon at bounding box center [23, 239] width 13 height 13
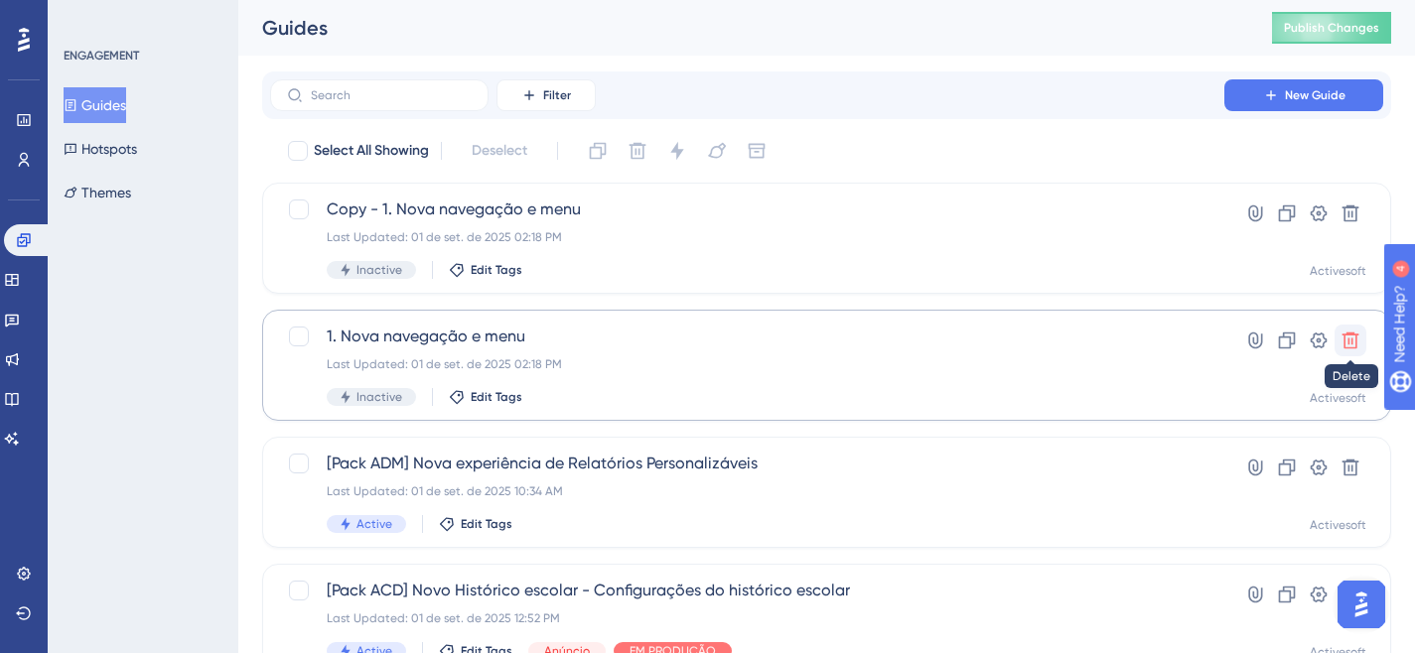
click at [1361, 338] on button at bounding box center [1350, 341] width 32 height 32
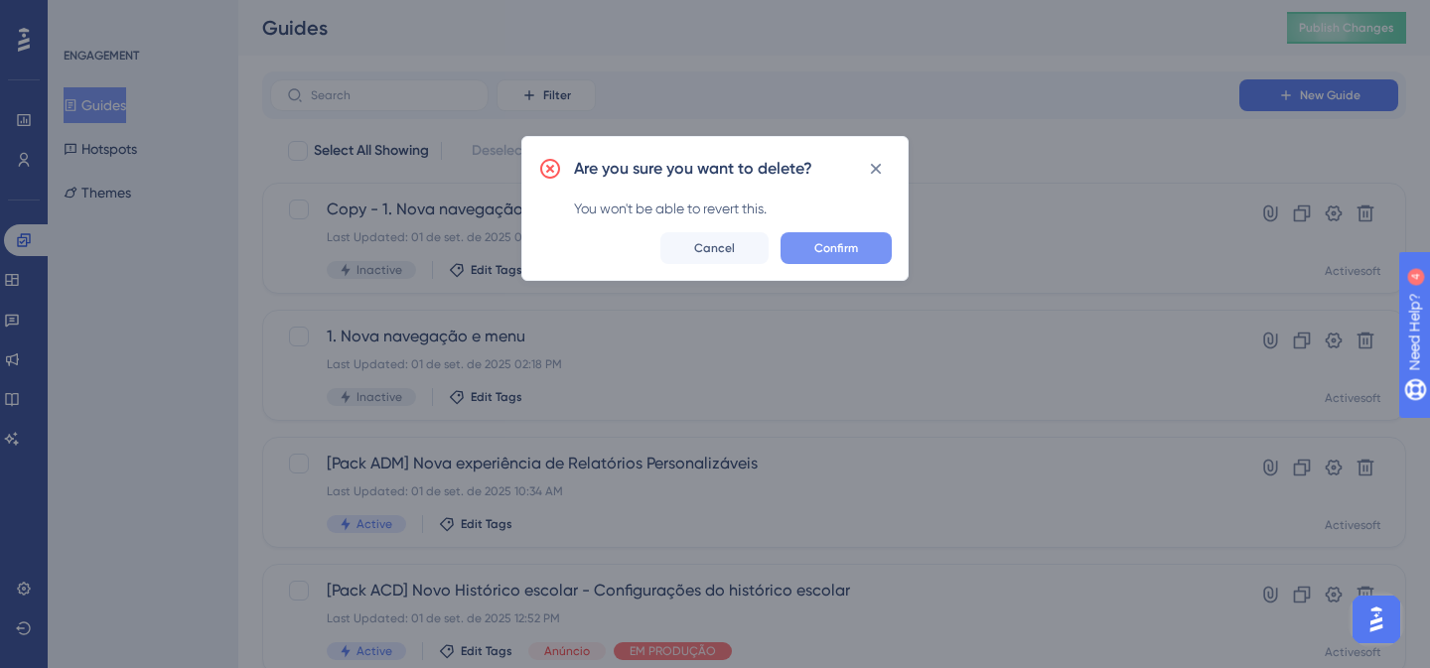
click at [834, 250] on span "Confirm" at bounding box center [836, 248] width 44 height 16
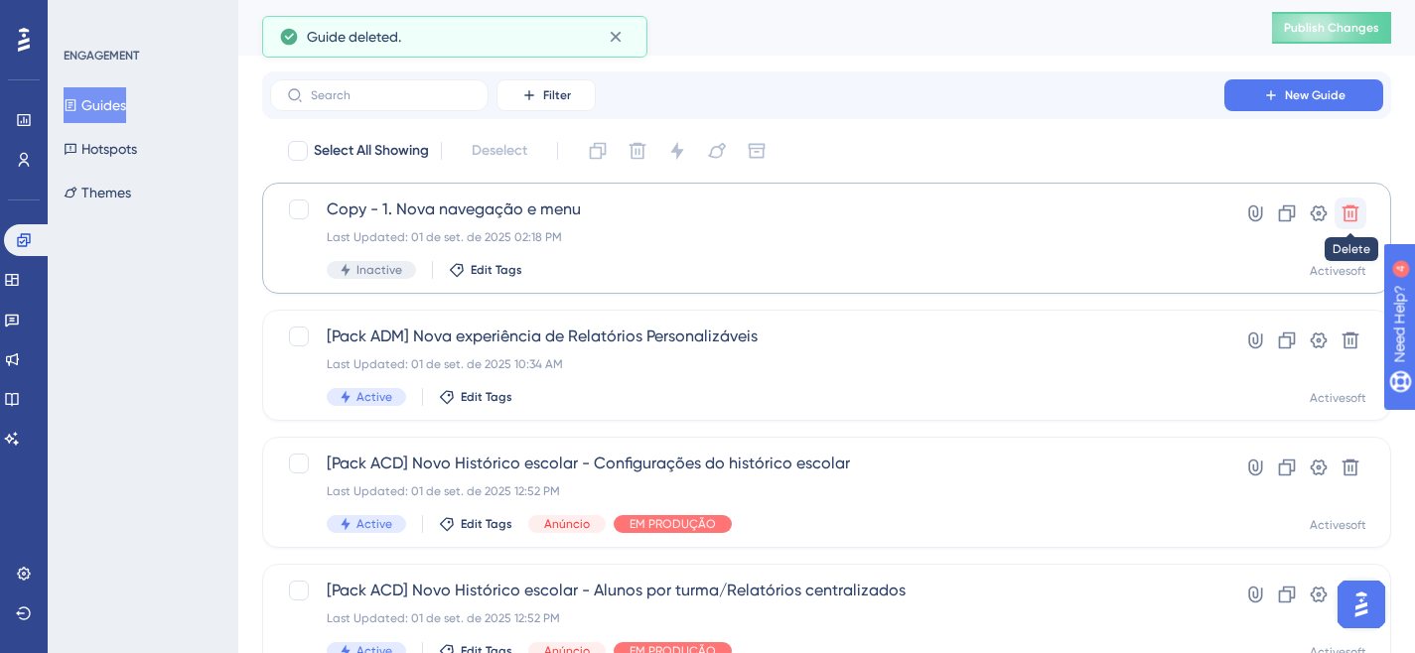
click at [1348, 211] on icon at bounding box center [1350, 214] width 17 height 17
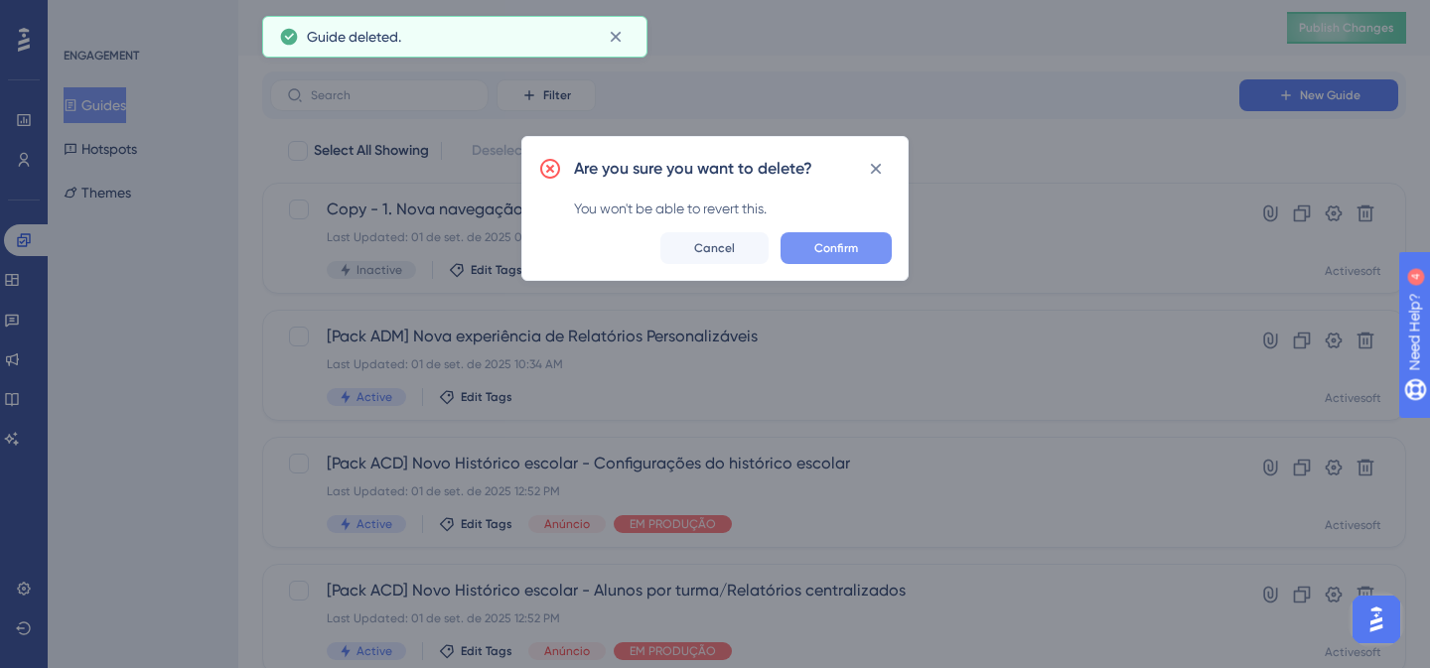
click at [842, 249] on span "Confirm" at bounding box center [836, 248] width 44 height 16
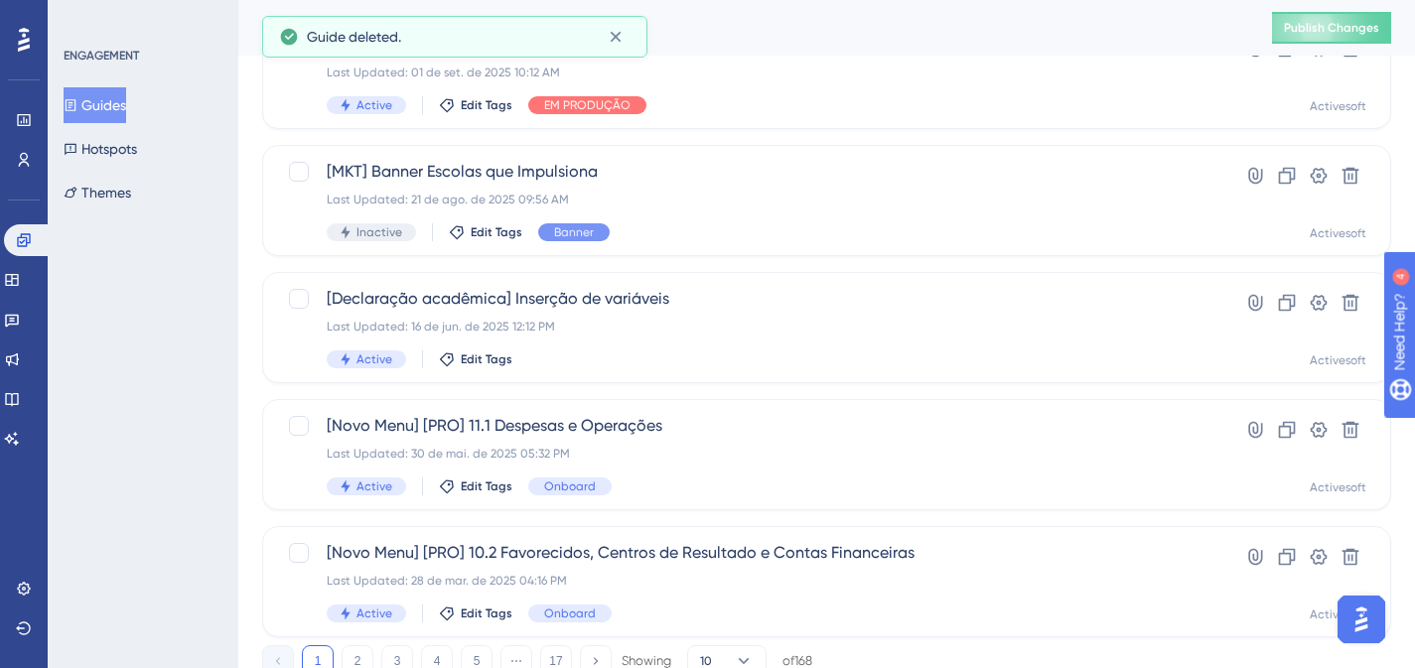
scroll to position [873, 0]
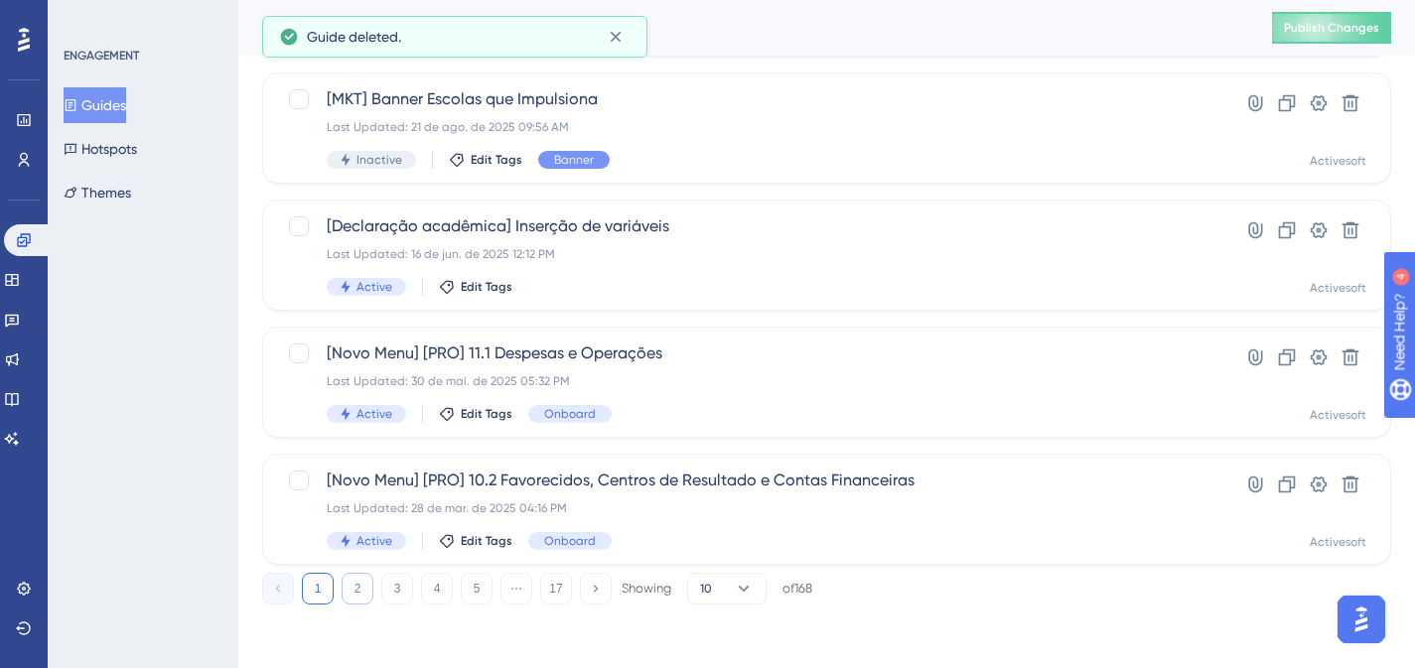
click at [353, 587] on button "2" at bounding box center [358, 589] width 32 height 32
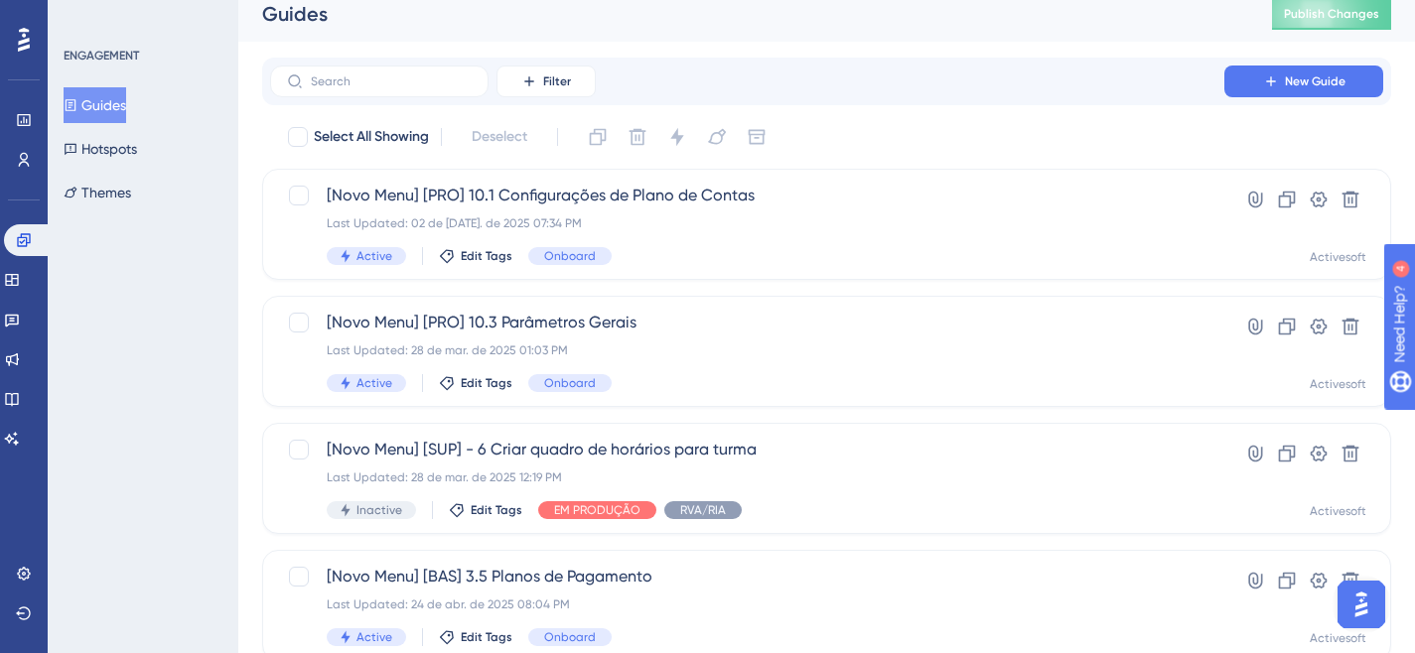
scroll to position [0, 0]
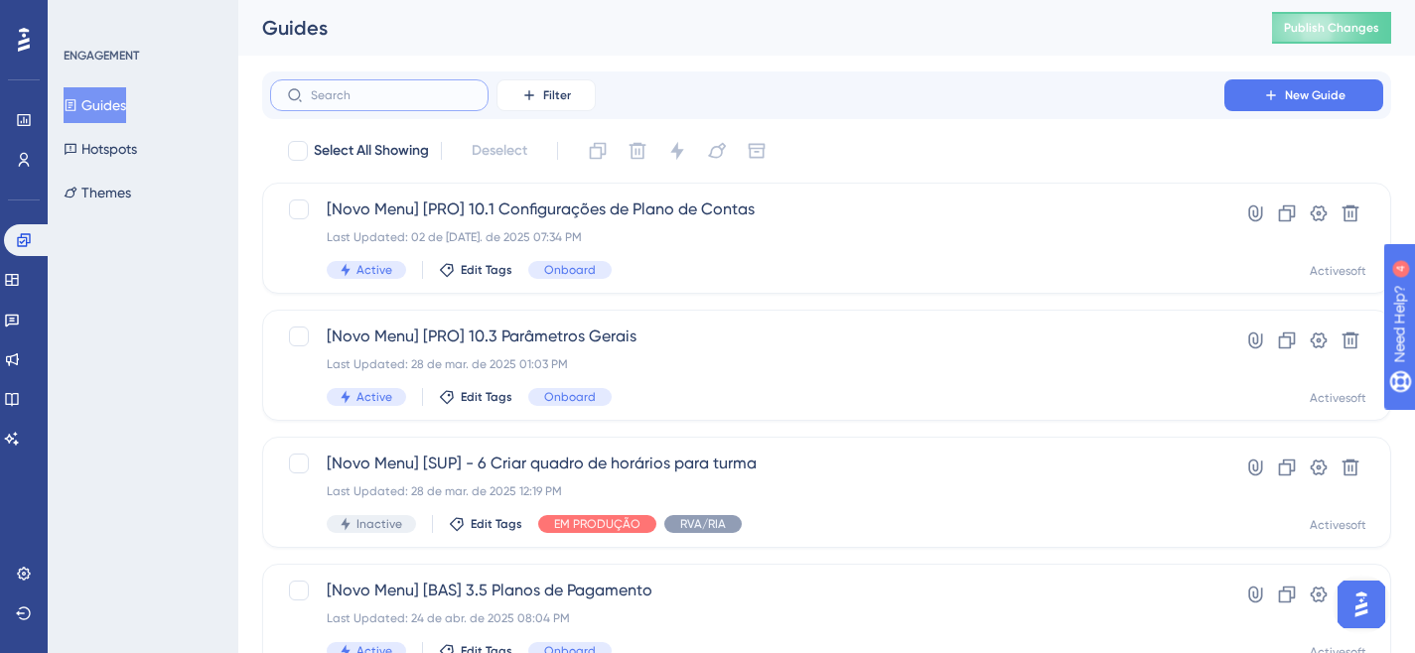
click at [374, 90] on input "text" at bounding box center [391, 95] width 161 height 14
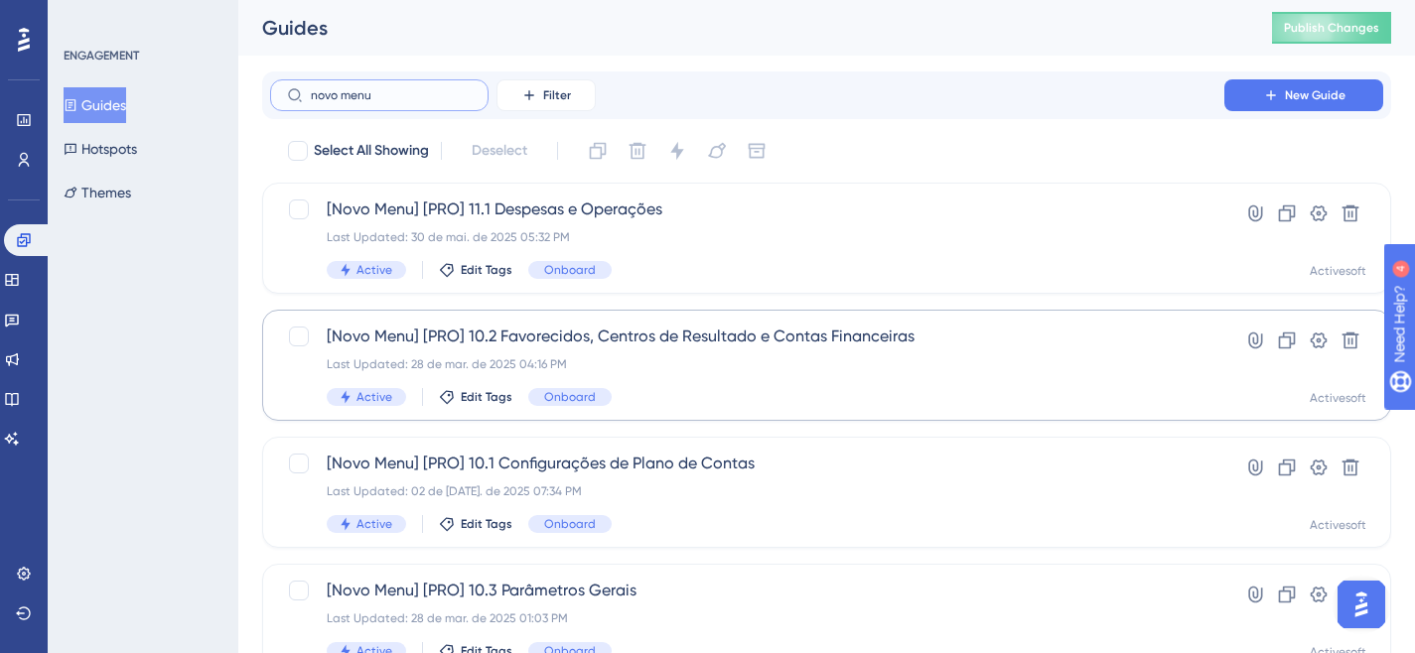
type input "novo menu"
checkbox input "true"
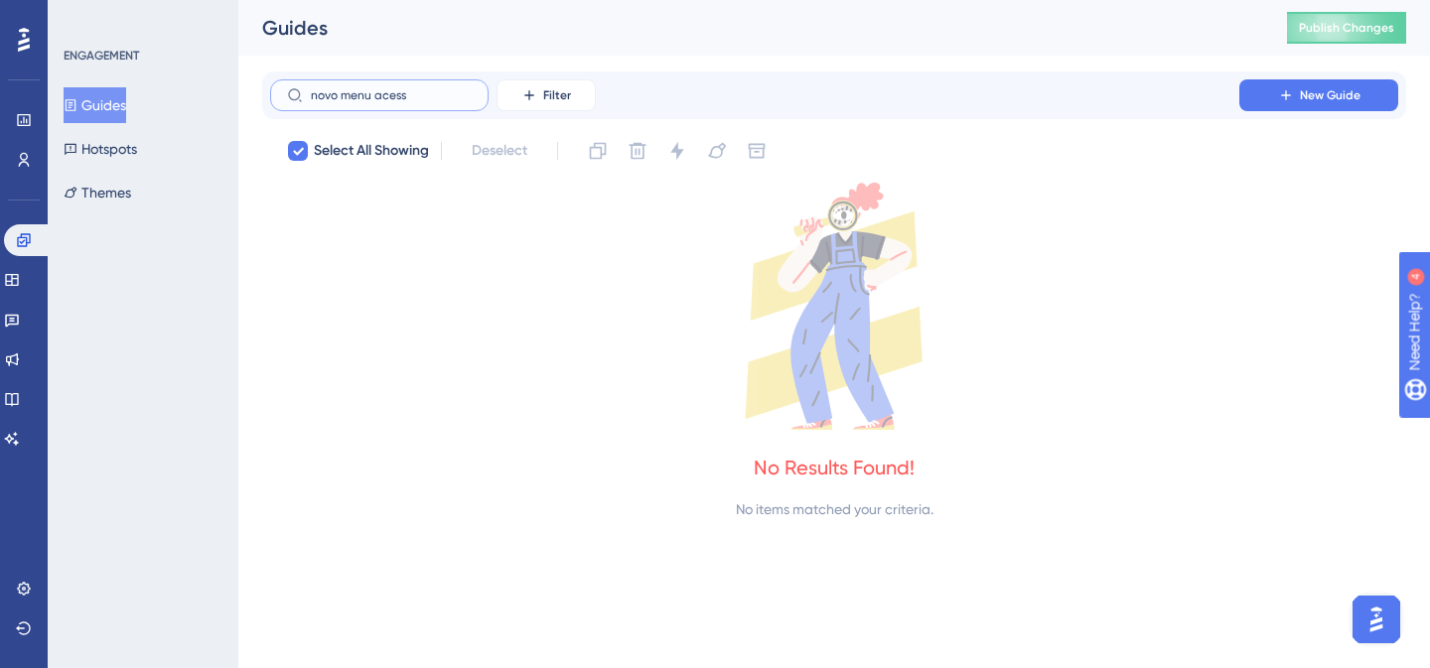
type input "novo menu acesso"
click at [383, 96] on input "novo menu acesso" at bounding box center [391, 95] width 161 height 14
checkbox input "false"
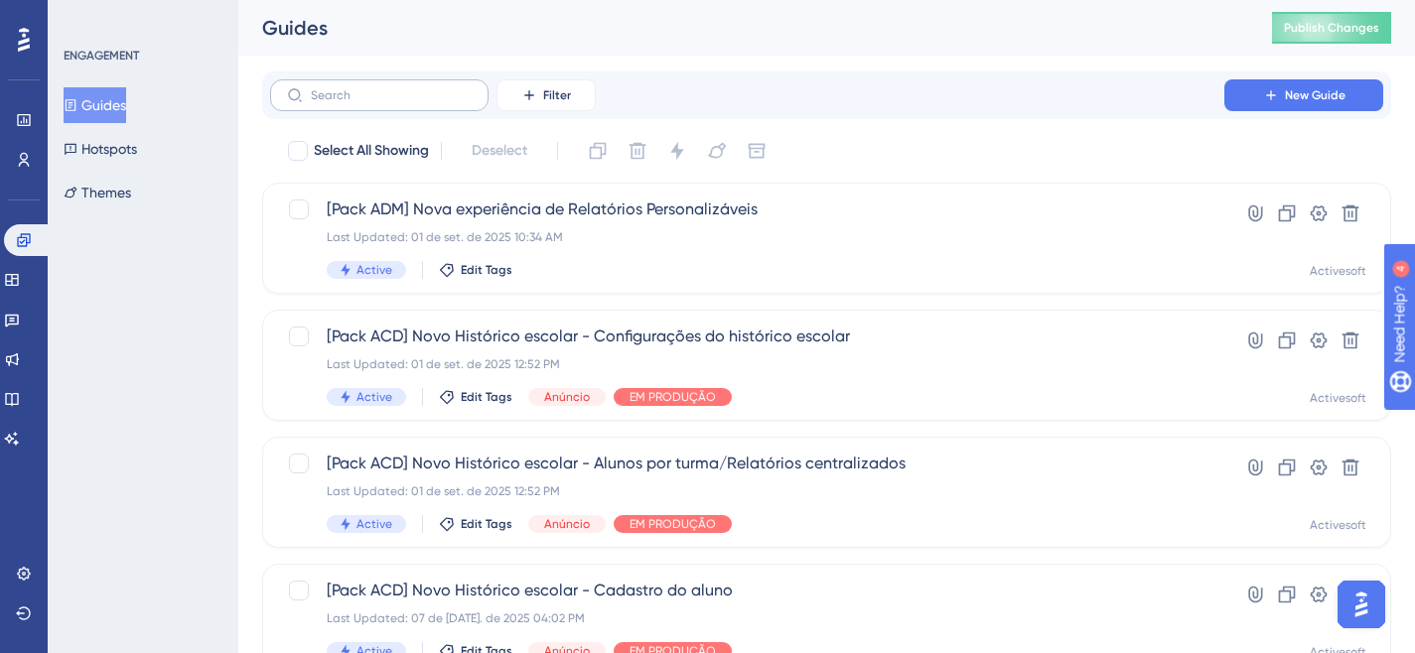
click at [367, 106] on label at bounding box center [379, 95] width 218 height 32
click at [367, 102] on input "text" at bounding box center [391, 95] width 161 height 14
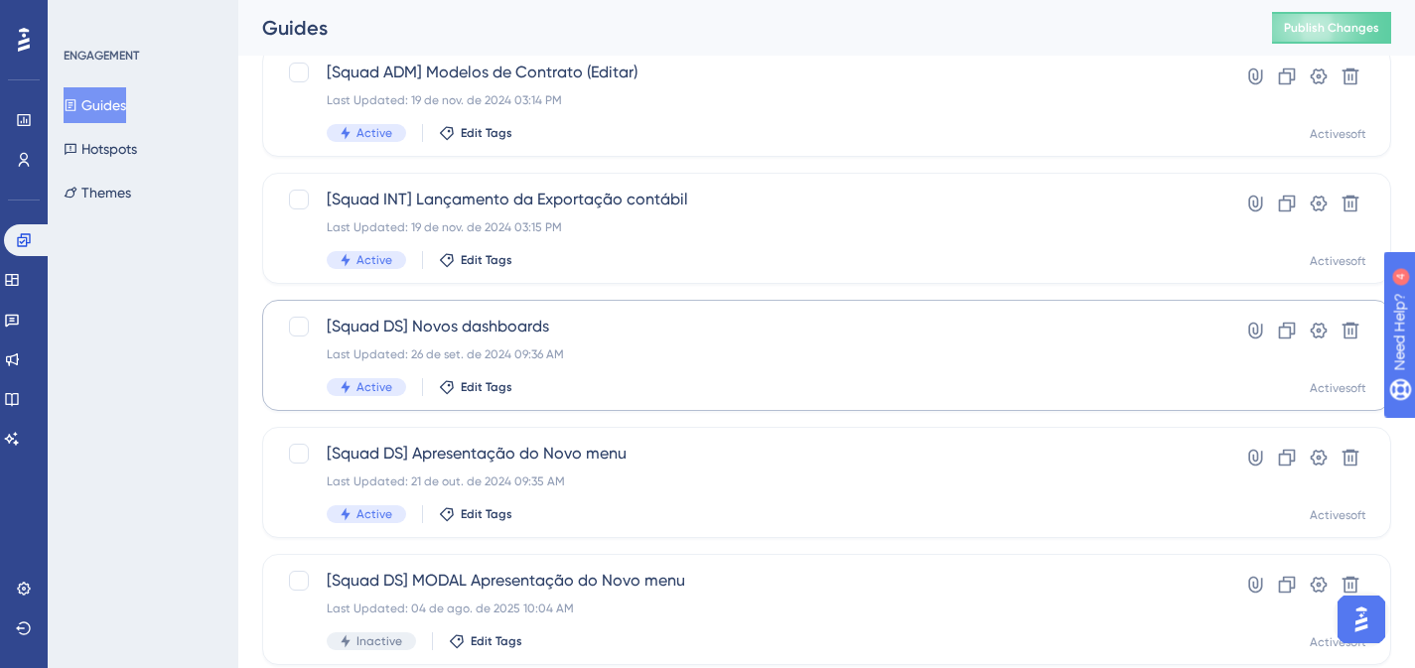
scroll to position [522, 0]
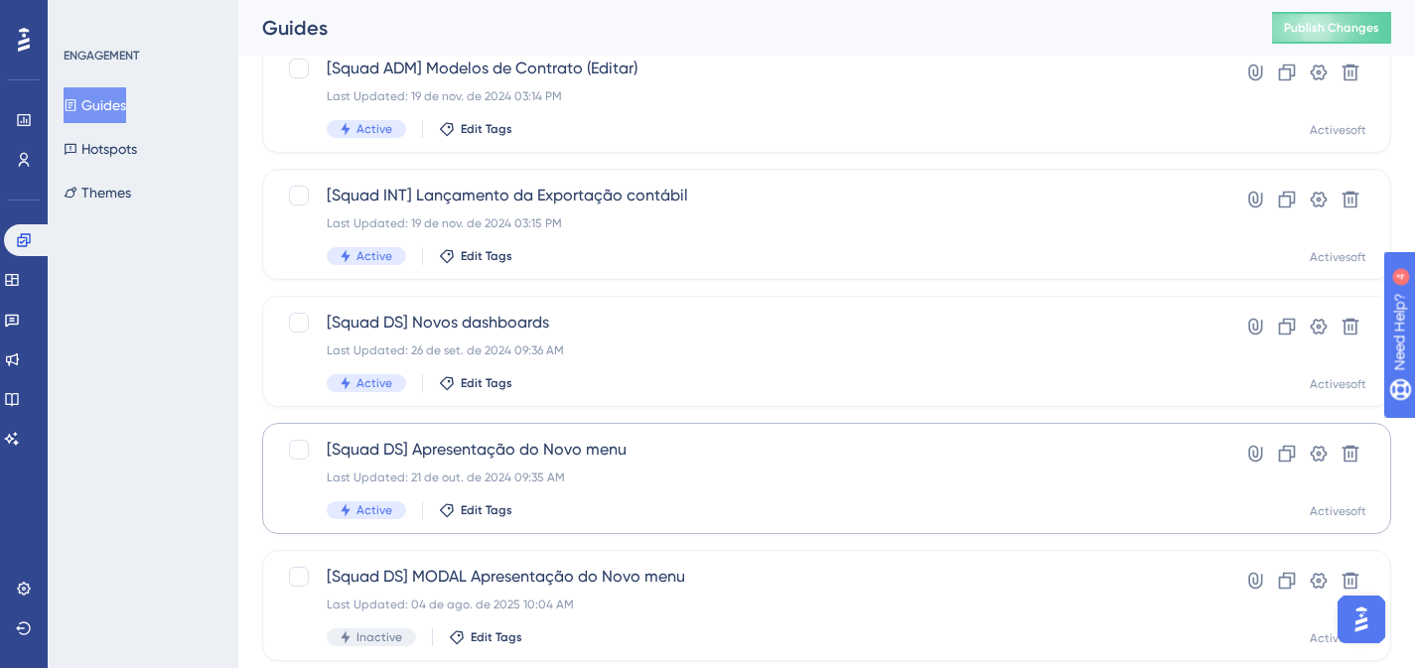
type input "squa"
click at [558, 445] on span "[Squad DS] Apresentação do Novo menu" at bounding box center [747, 450] width 841 height 24
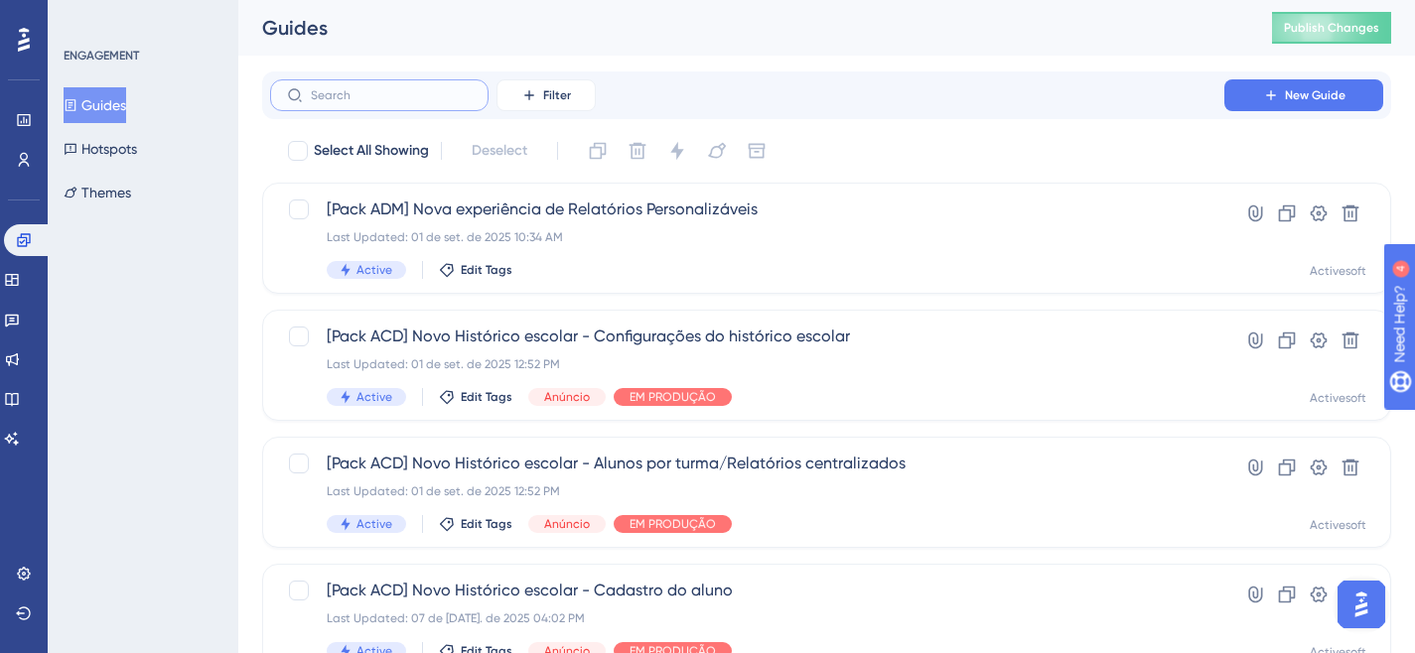
click at [392, 96] on input "text" at bounding box center [391, 95] width 161 height 14
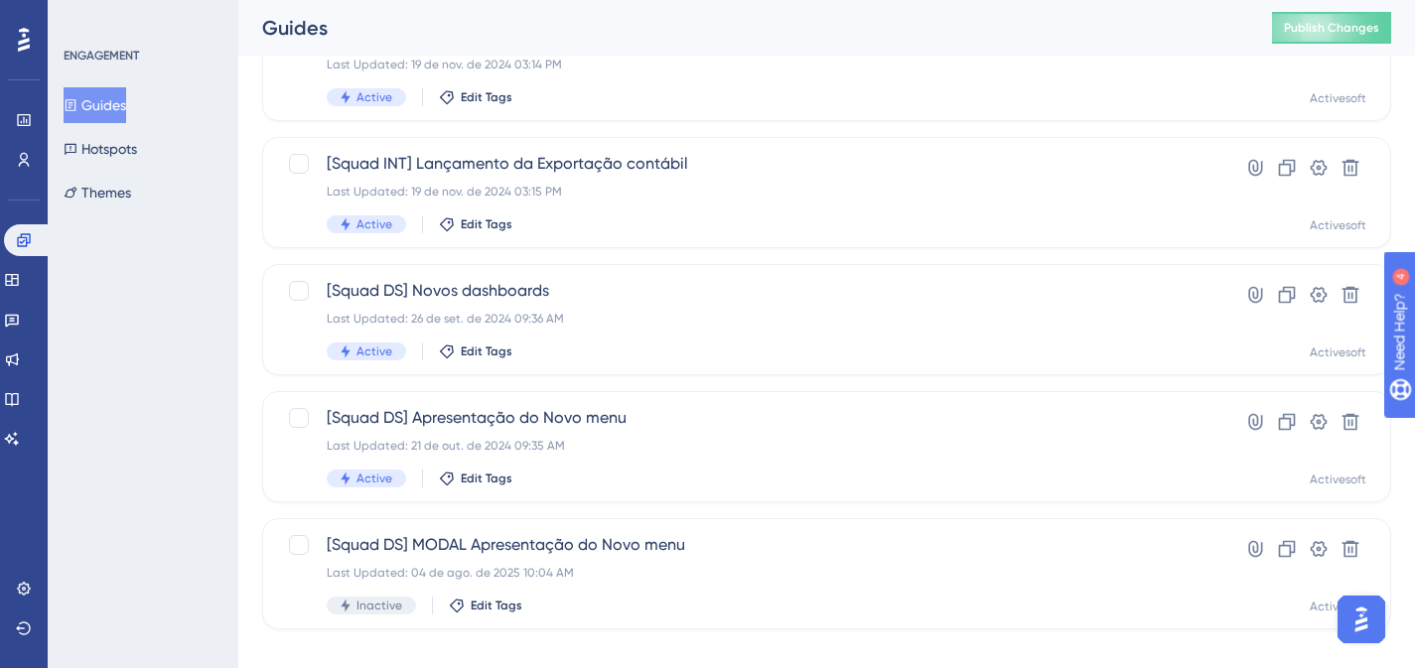
scroll to position [579, 0]
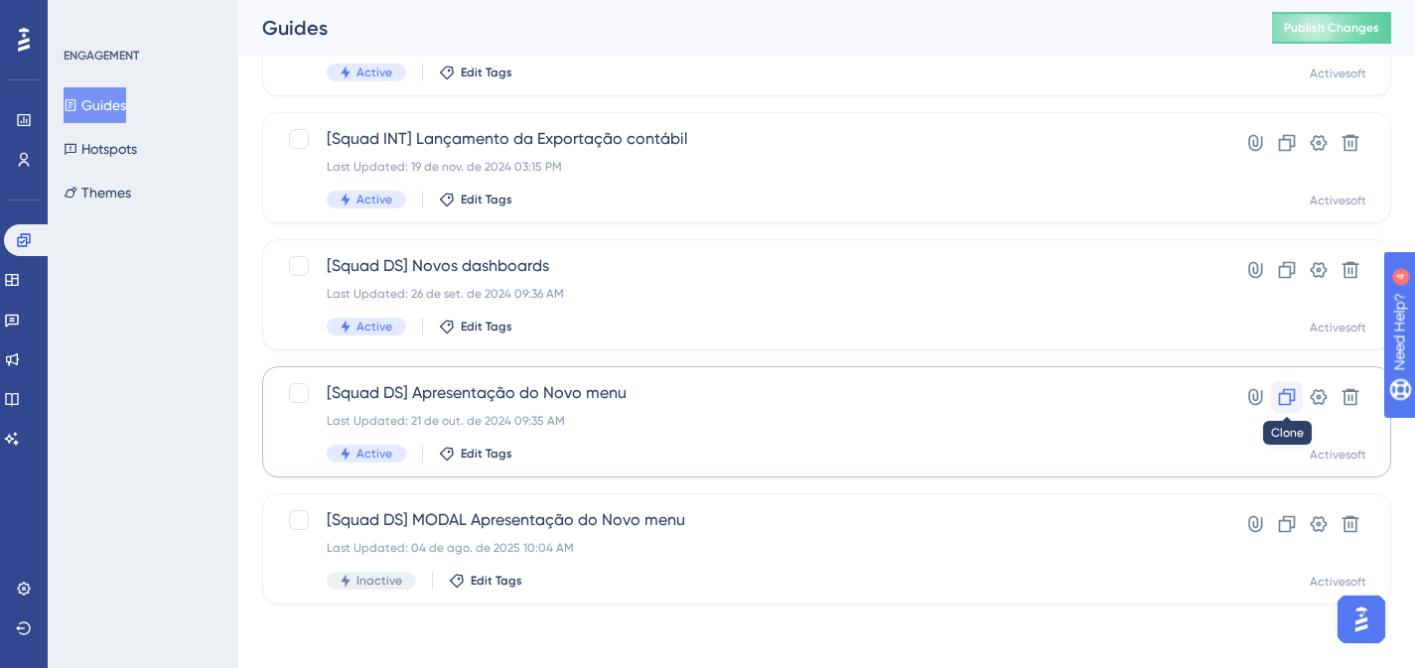
type input "squad"
click at [1290, 399] on icon at bounding box center [1287, 397] width 17 height 17
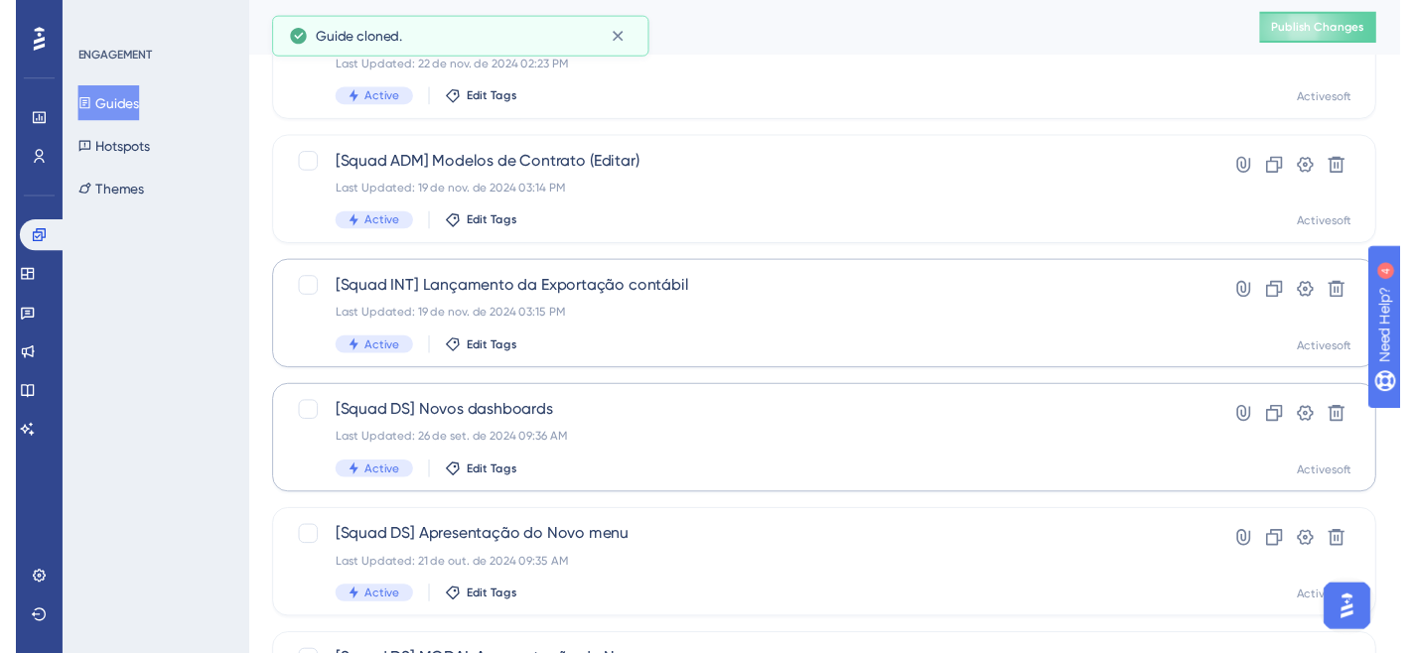
scroll to position [0, 0]
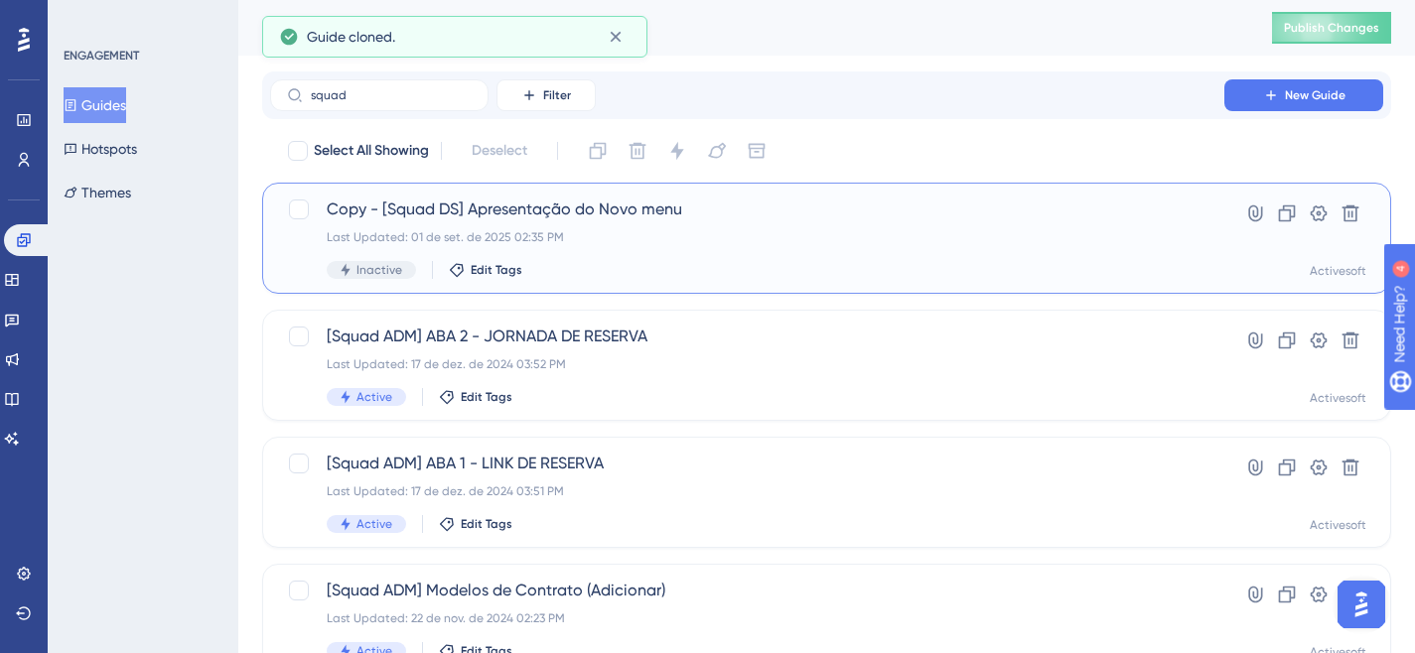
click at [796, 230] on div "Last Updated: 01 de set. de 2025 02:35 PM" at bounding box center [747, 237] width 841 height 16
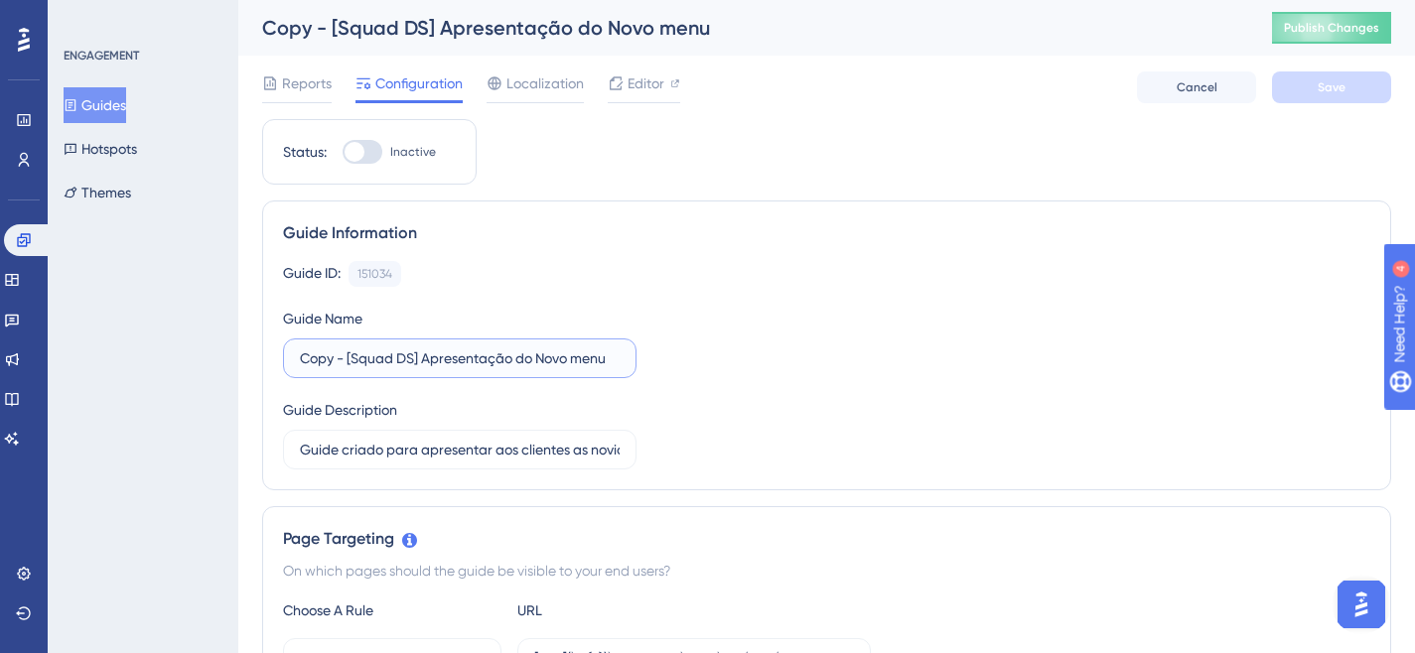
click at [417, 357] on input "Copy - [Squad DS] Apresentação do Novo menu" at bounding box center [460, 358] width 320 height 22
drag, startPoint x: 424, startPoint y: 357, endPoint x: 256, endPoint y: 358, distance: 167.8
click at [329, 355] on input "Copy - [Squad DS] Apresentação do Novo menu" at bounding box center [460, 358] width 320 height 22
drag, startPoint x: 350, startPoint y: 355, endPoint x: 255, endPoint y: 361, distance: 95.5
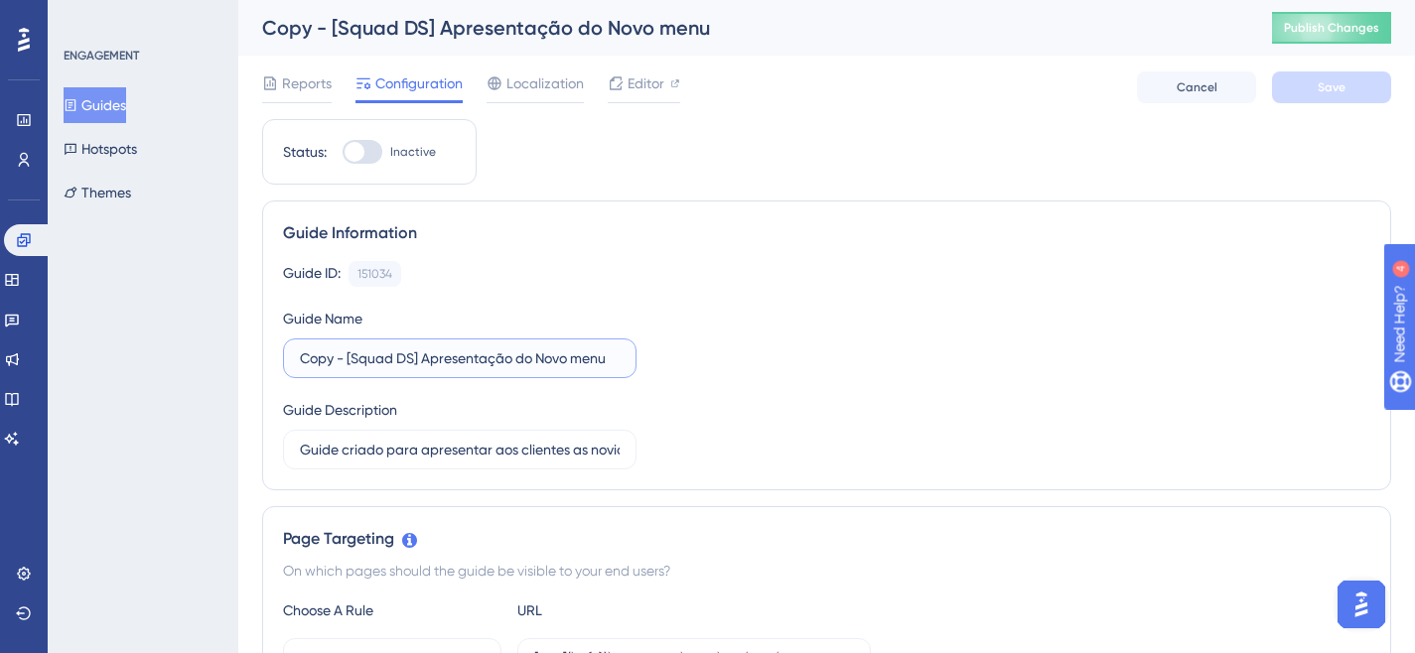
click at [334, 360] on input "[Squad DS] Apresentação do Novo menu" at bounding box center [460, 358] width 320 height 22
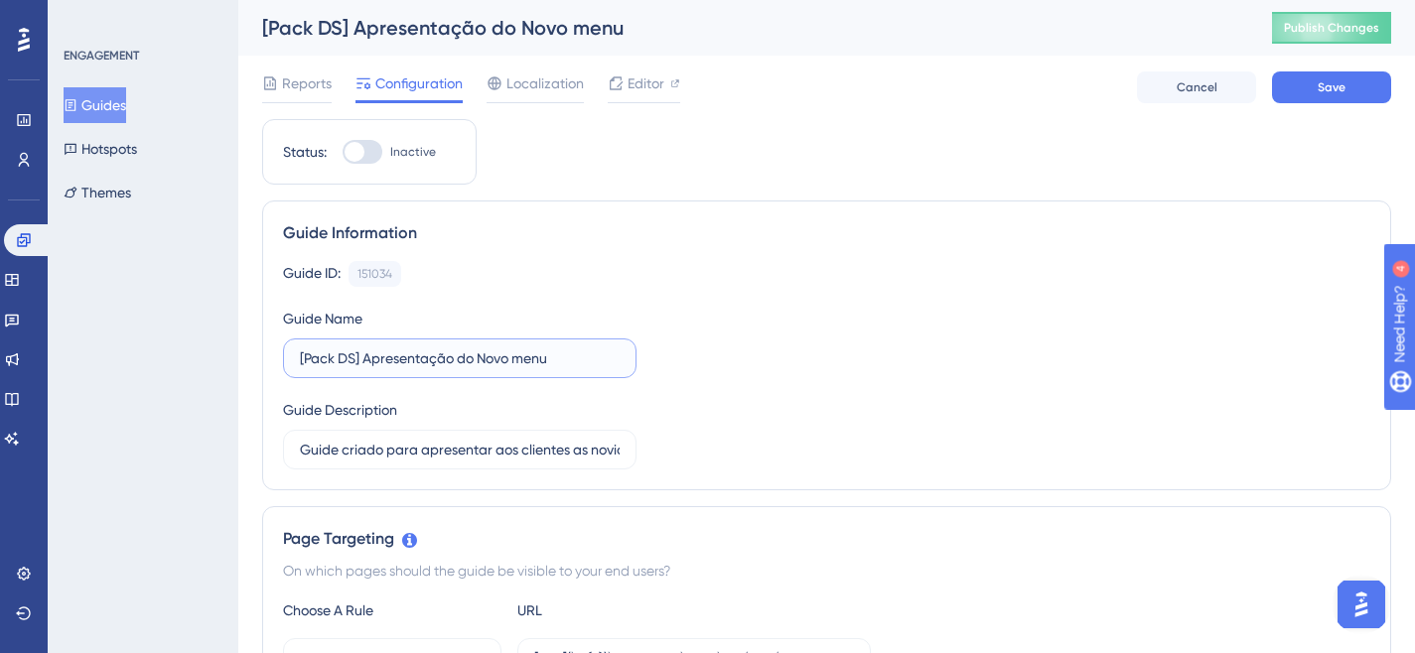
click at [352, 364] on input "[Pack DS] Apresentação do Novo menu" at bounding box center [460, 358] width 320 height 22
click at [346, 356] on input "[Pack DS] Apresentação do Novo menu" at bounding box center [460, 358] width 320 height 22
click at [433, 358] on input "[Pack ACD] Apresentação do Novo menu" at bounding box center [460, 358] width 320 height 22
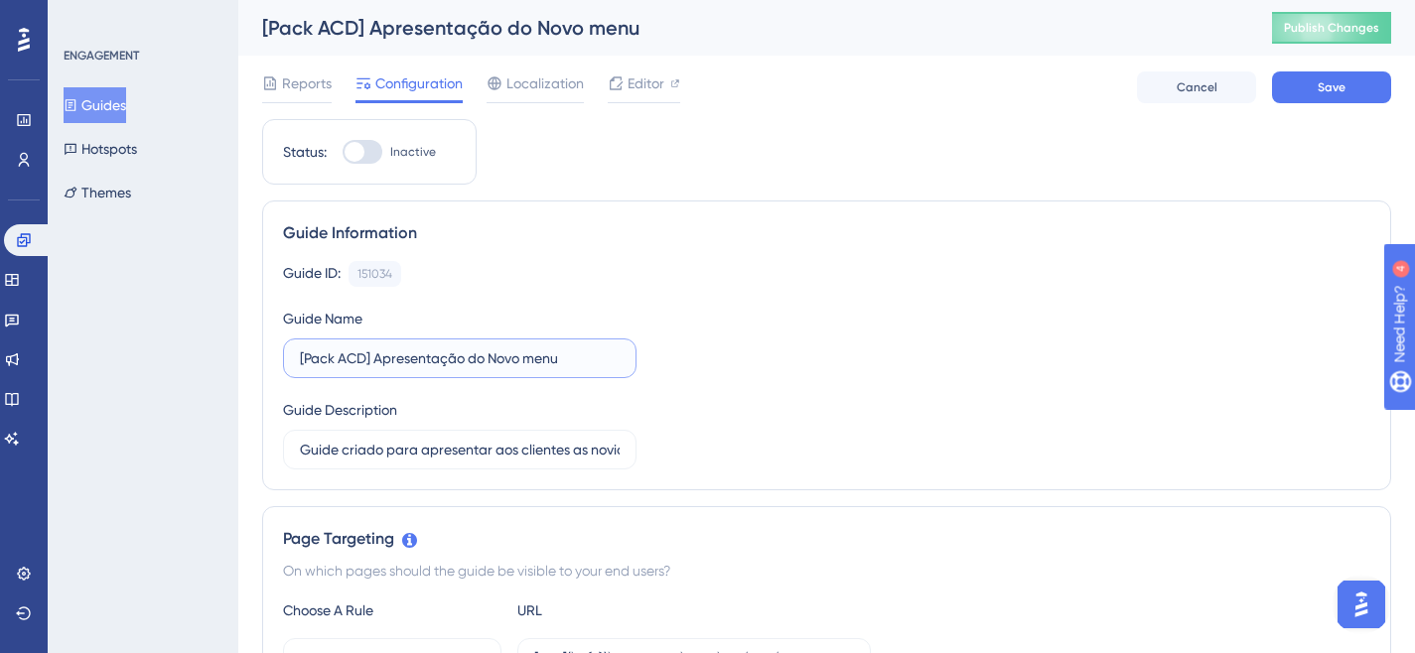
click at [433, 358] on input "[Pack ACD] Apresentação do Novo menu" at bounding box center [460, 358] width 320 height 22
click at [469, 356] on input "[Pack ACD] Apresentação do Novo menu" at bounding box center [460, 358] width 320 height 22
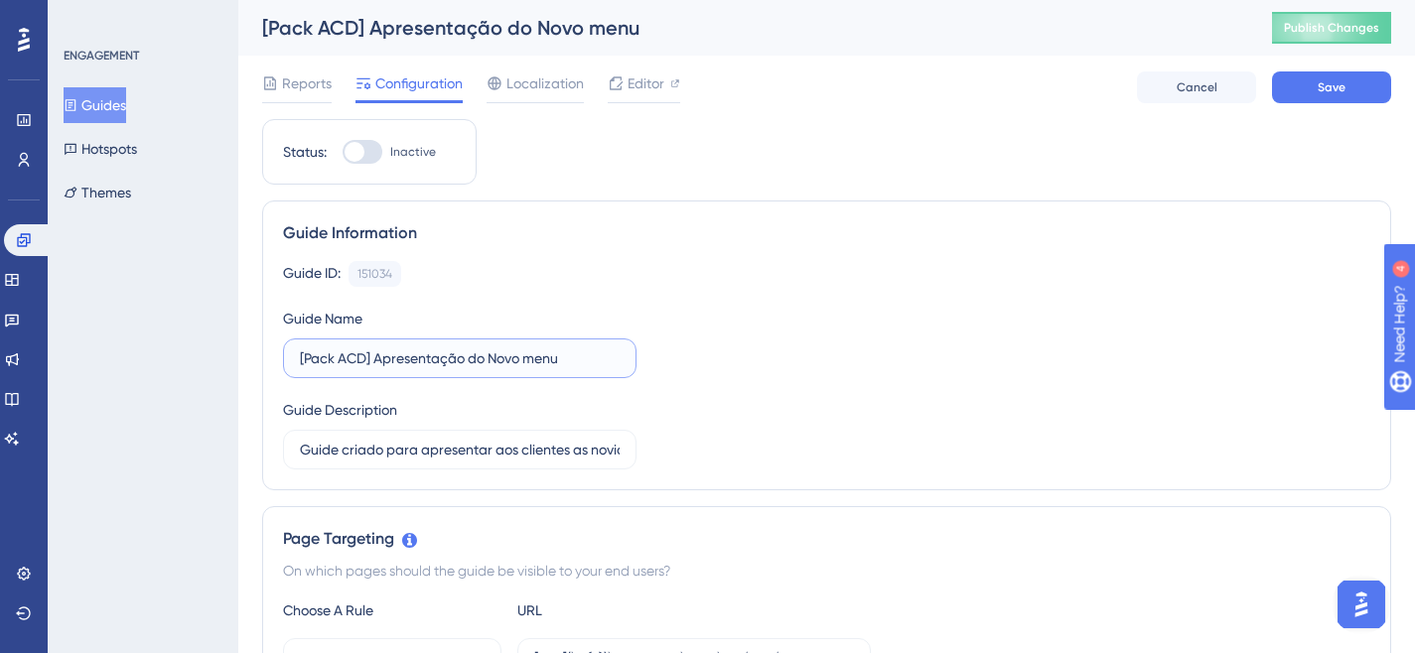
click at [501, 357] on input "[Pack ACD] Apresentação do Novo menu" at bounding box center [460, 358] width 320 height 22
click at [578, 358] on input "[Pack ACD] Apresentação do Novo menu" at bounding box center [460, 358] width 320 height 22
type input "[Pack ACD] Apresentação do Novo menu - Portal do professor"
click at [776, 397] on div "Guide ID: 151034 Copy Guide Name [Pack ACD] Apresentação do Novo menu - Portal …" at bounding box center [826, 365] width 1087 height 208
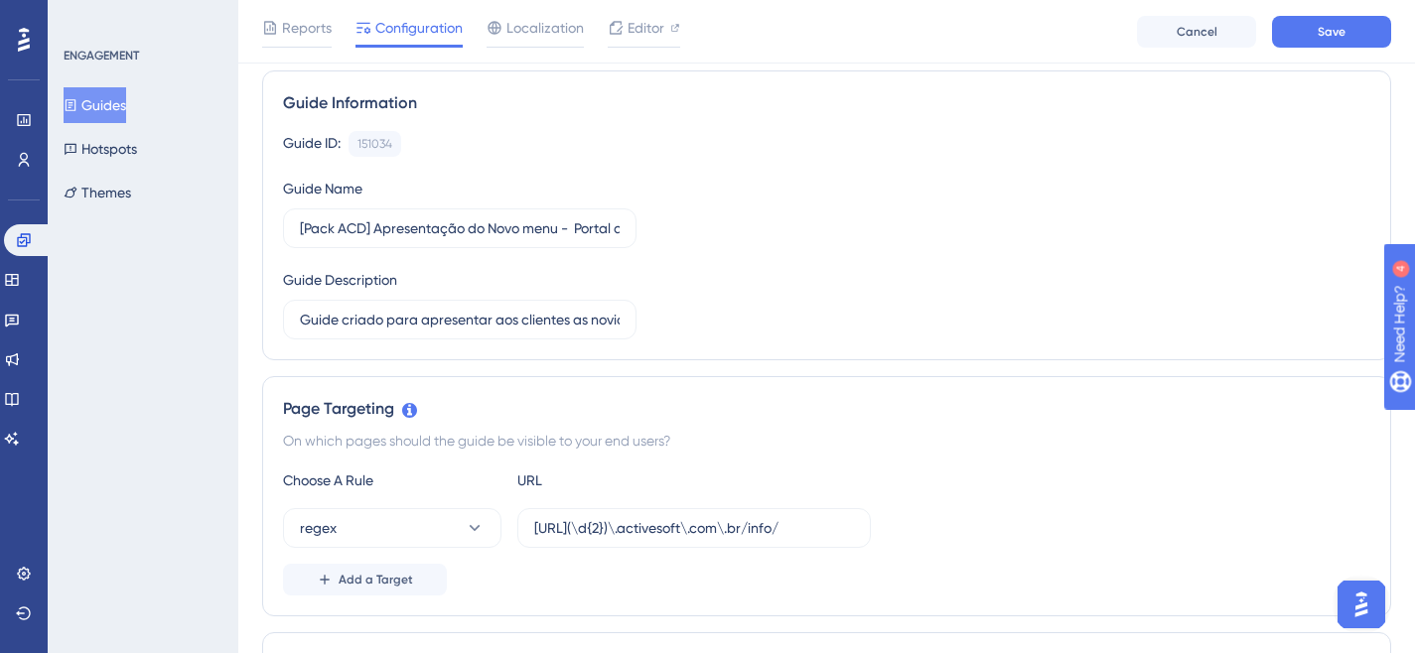
scroll to position [142, 0]
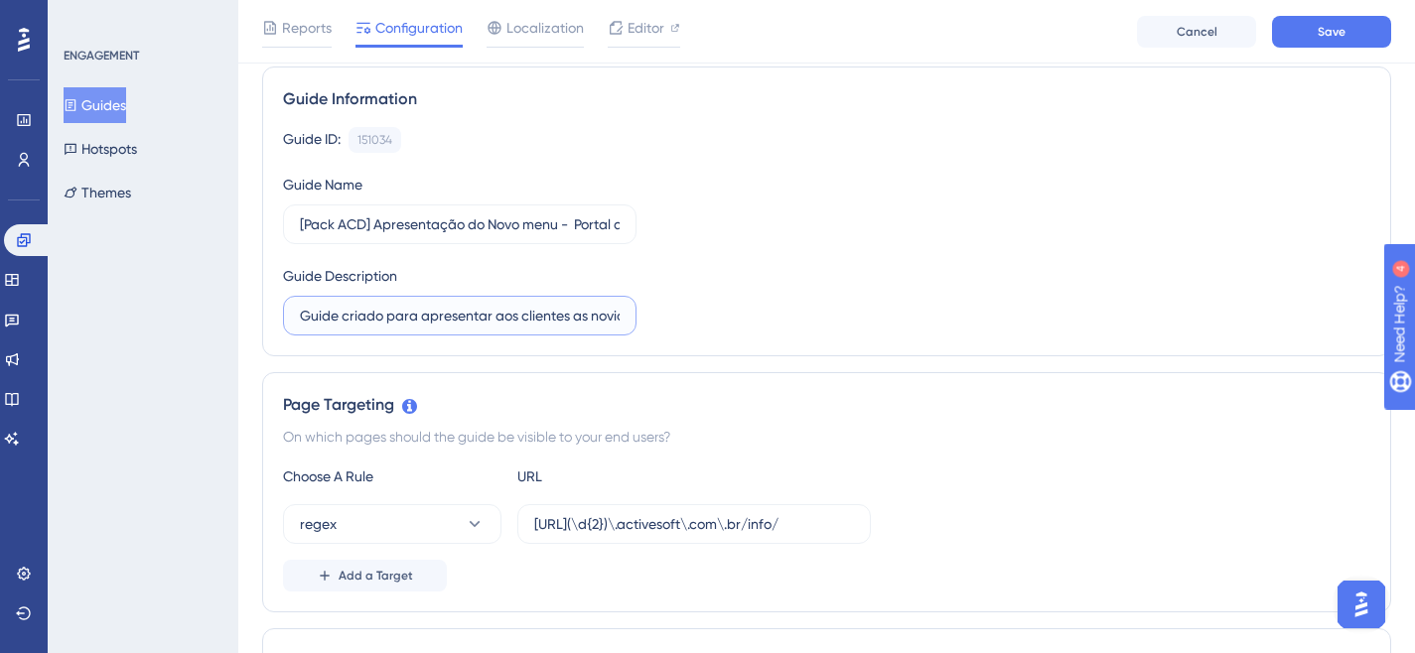
click at [541, 314] on input "Guide criado para apresentar aos clientes as novidades do [GEOGRAPHIC_DATA]" at bounding box center [460, 316] width 320 height 22
click at [550, 310] on input "Guide criado para apresentar aos clientes as novidades do [GEOGRAPHIC_DATA]" at bounding box center [460, 316] width 320 height 22
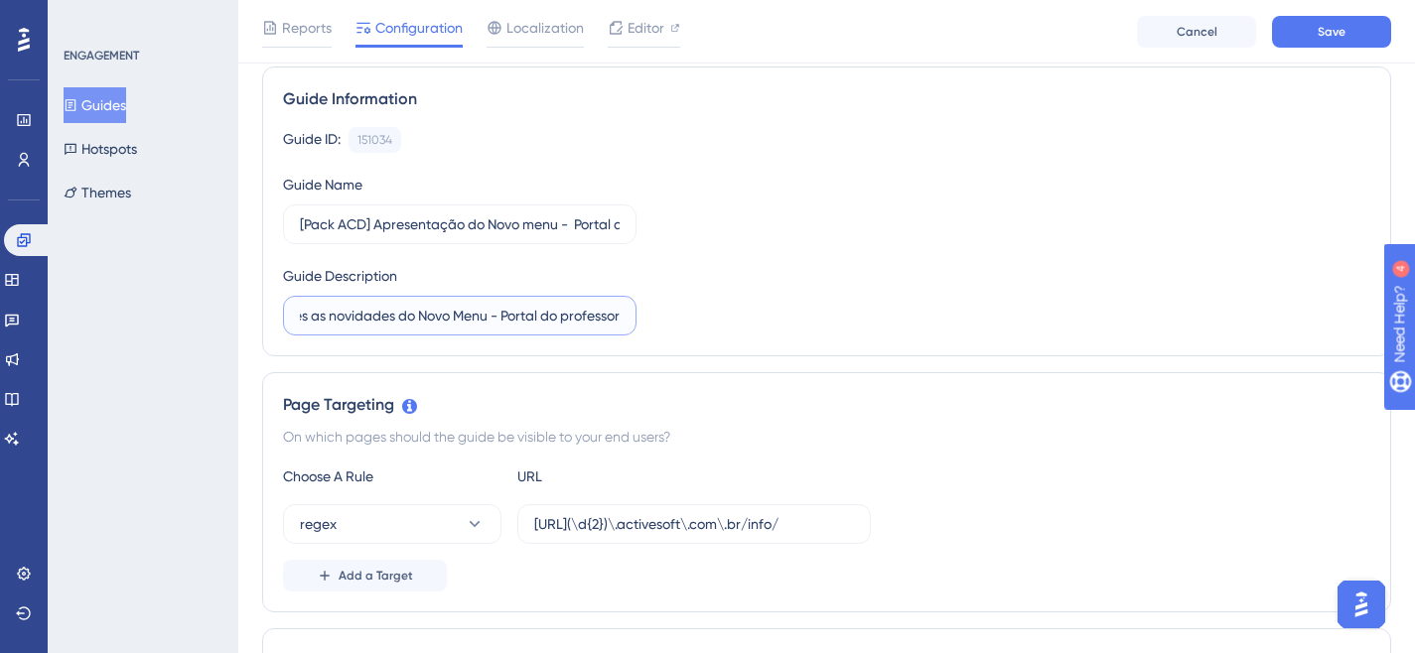
type input "Guide criado para apresentar aos clientes as novidades do Novo Menu - Portal do…"
click at [1017, 476] on div "Choose A Rule URL" at bounding box center [826, 477] width 1087 height 24
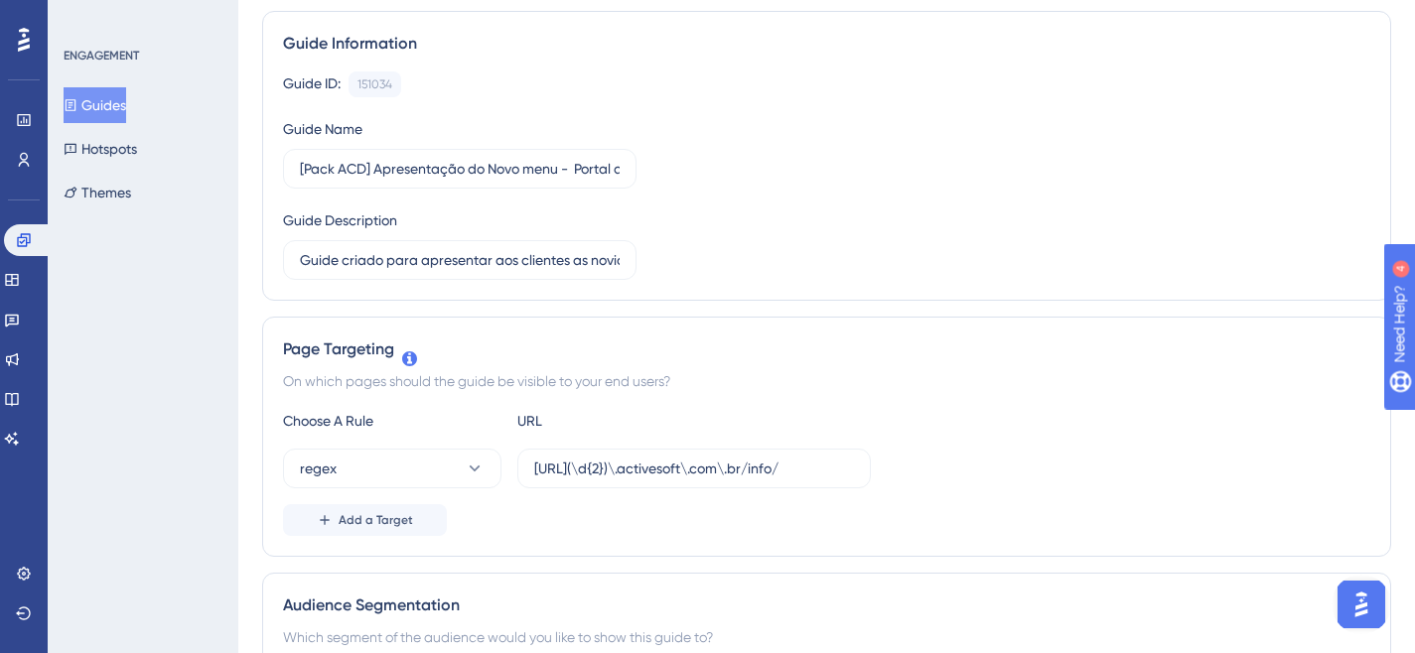
scroll to position [0, 0]
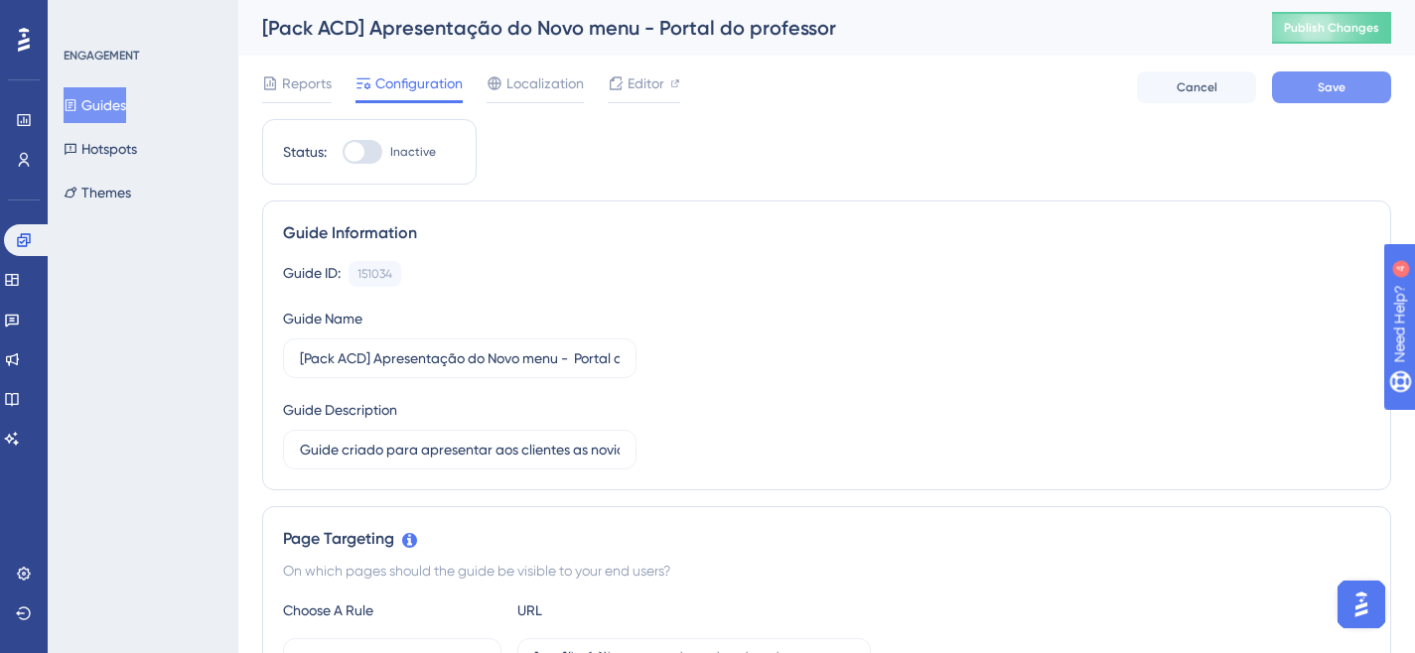
click at [1304, 87] on button "Save" at bounding box center [1331, 87] width 119 height 32
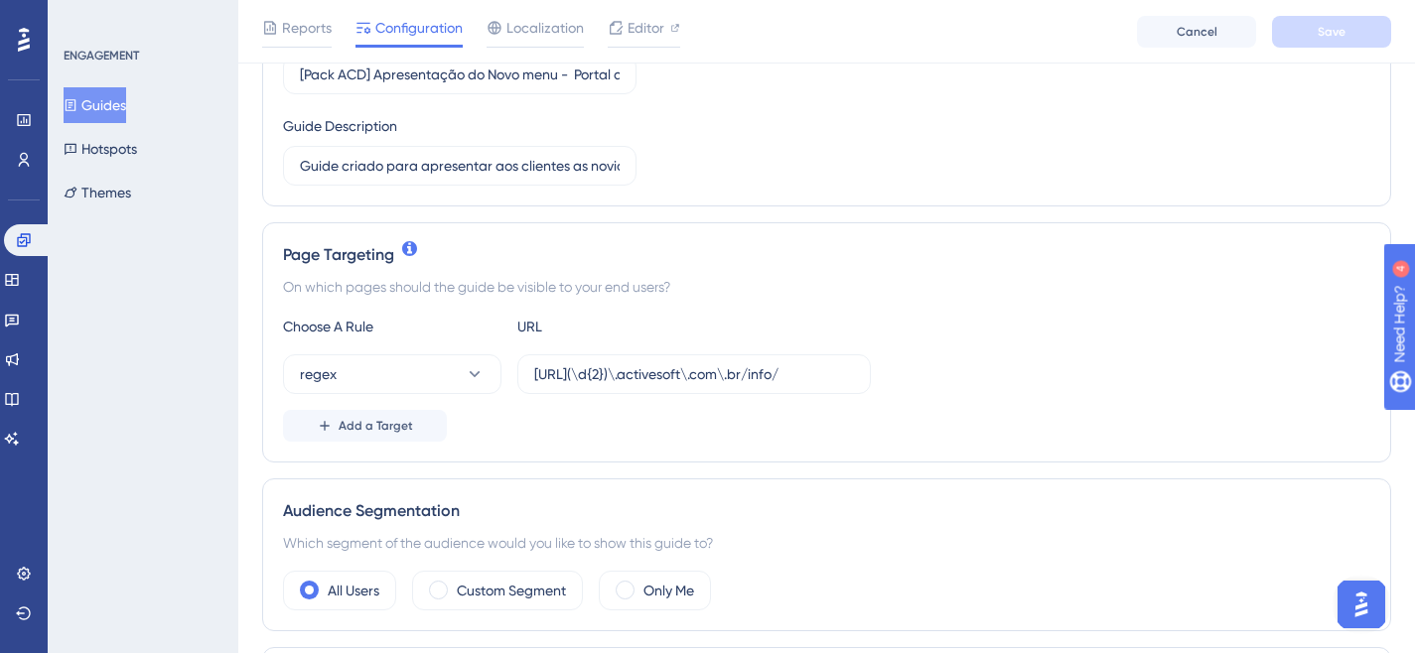
scroll to position [356, 0]
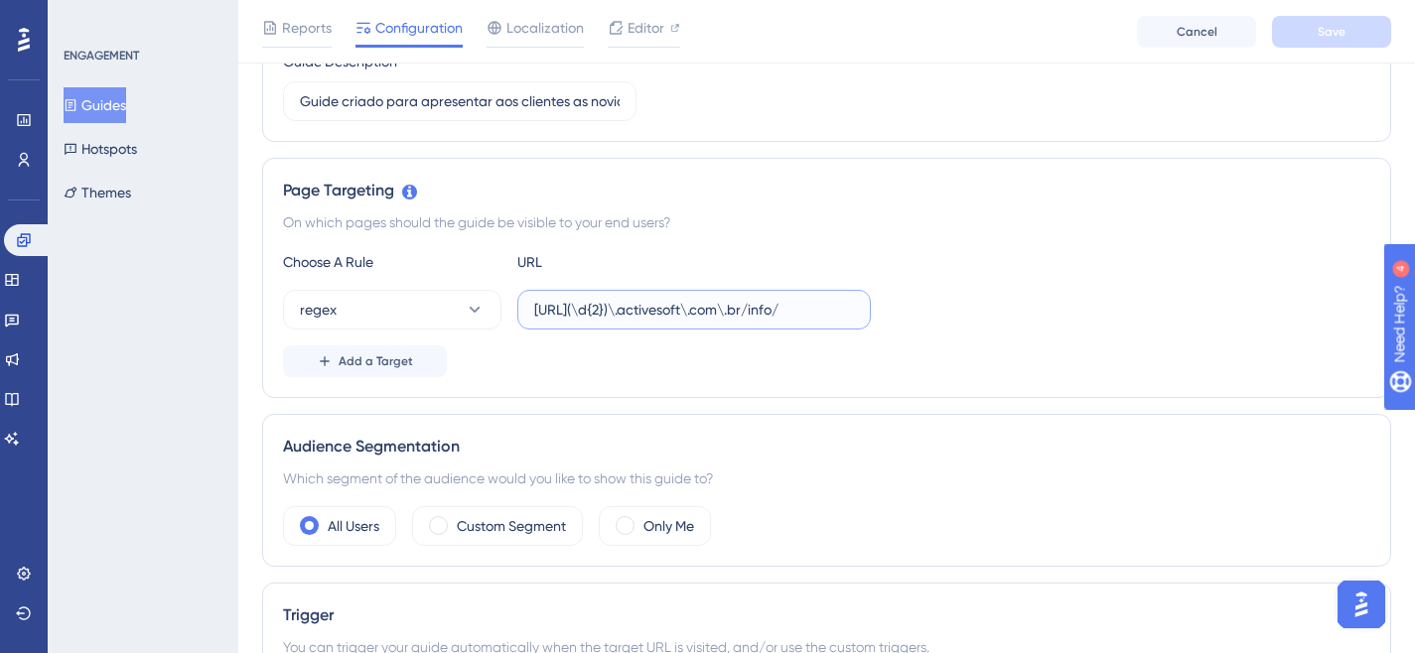
click at [811, 304] on input "[URL](\d{2})\.activesoft\.com\.br/info/" at bounding box center [694, 310] width 320 height 22
paste input "portal_professor"
type input "[URL](\d{2})\.activesoft\.com\.br/portal_professor/"
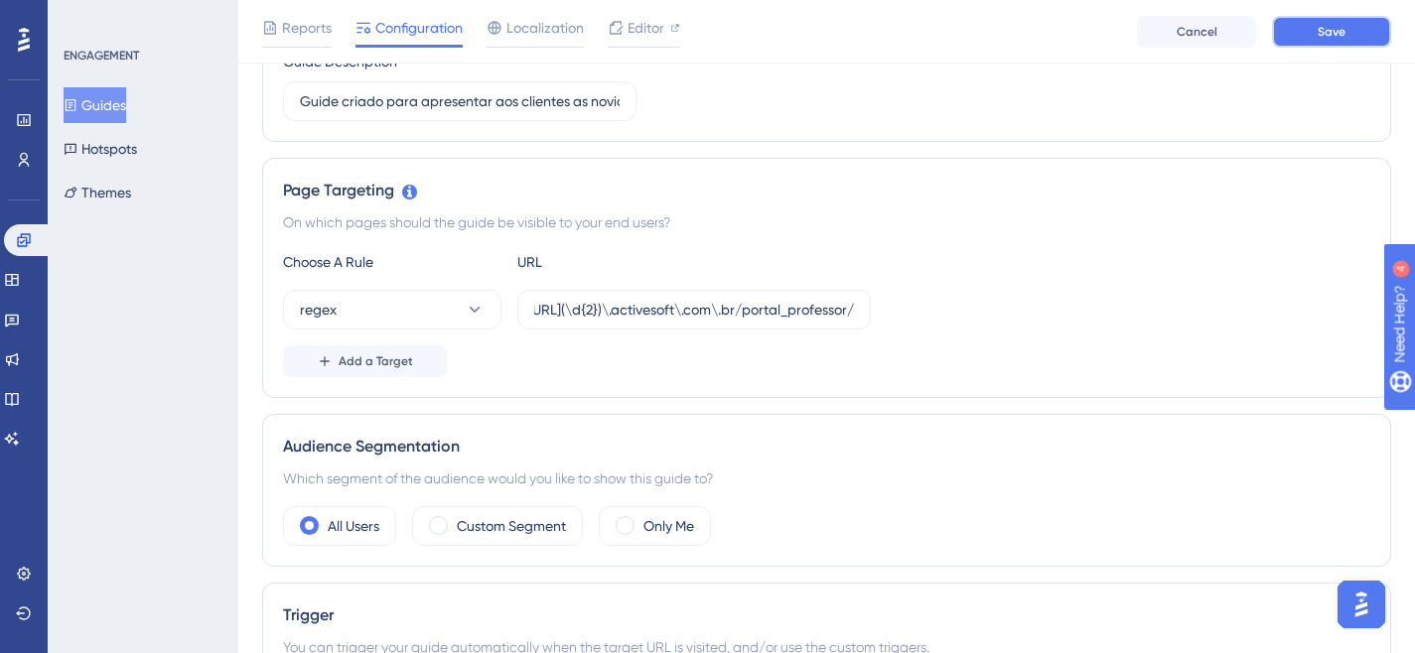
click at [1316, 33] on button "Save" at bounding box center [1331, 32] width 119 height 32
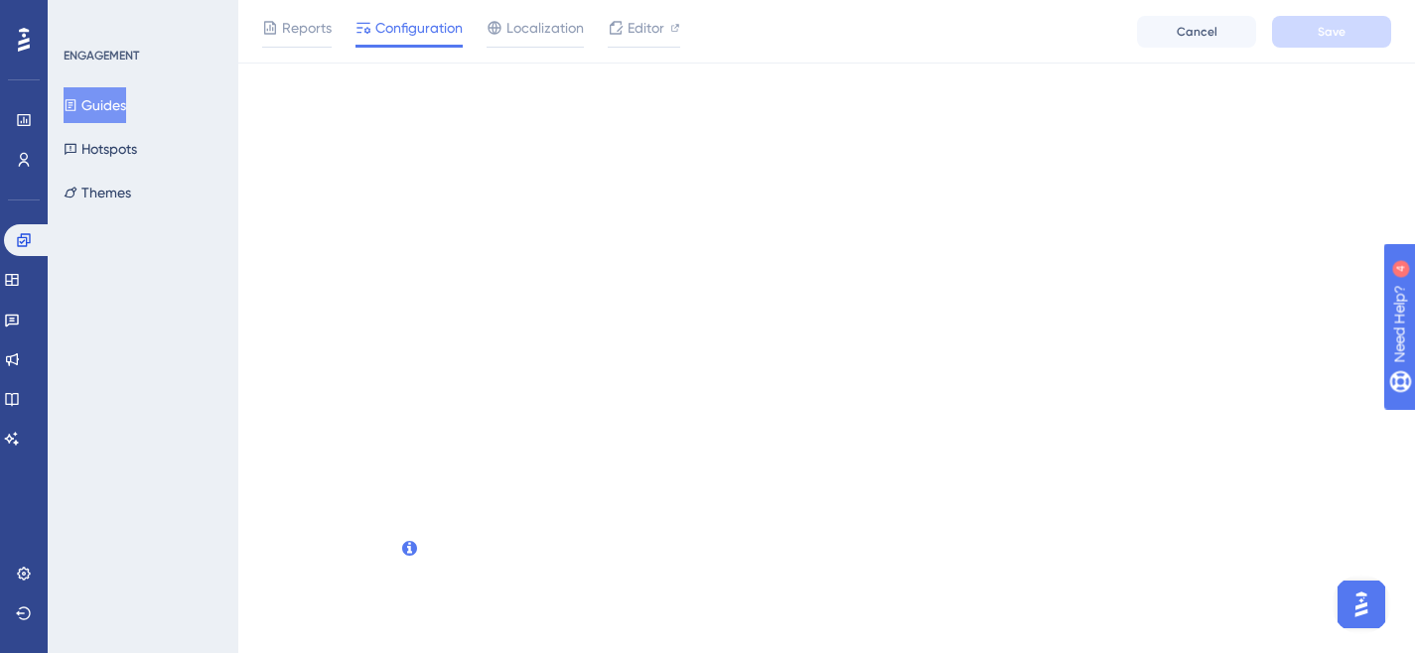
scroll to position [0, 0]
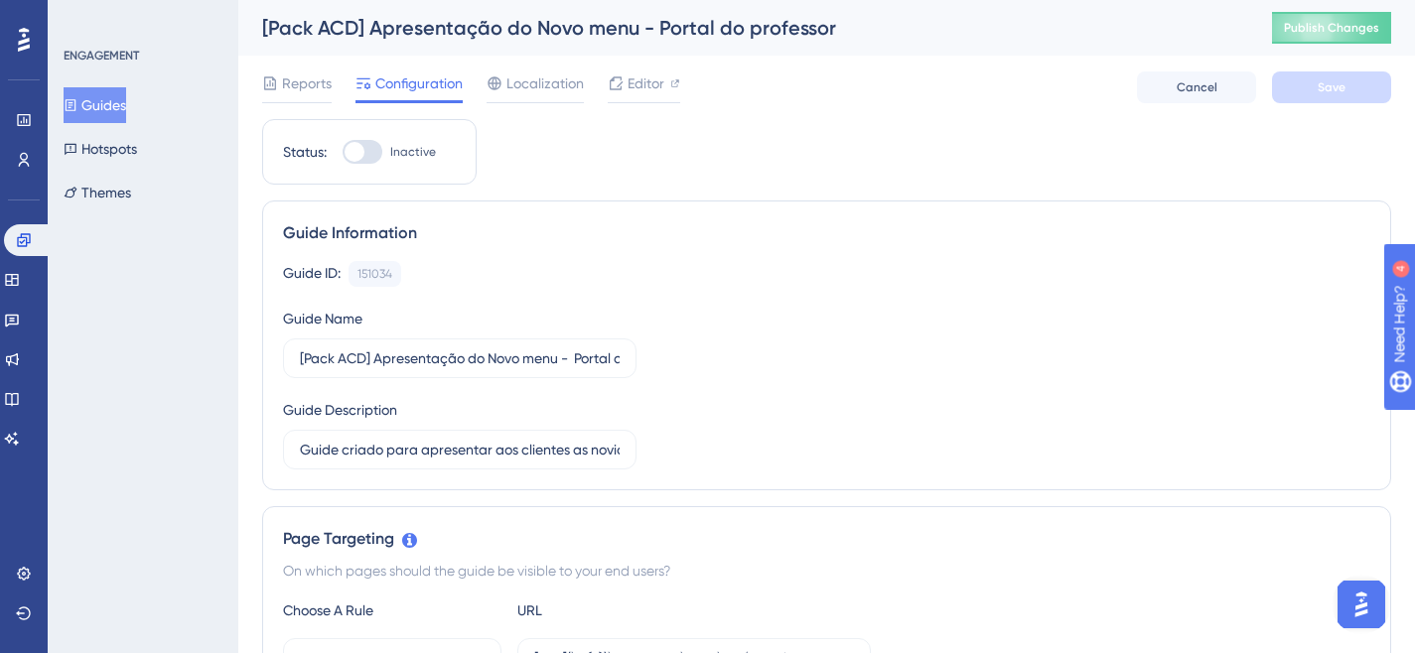
click at [115, 98] on button "Guides" at bounding box center [95, 105] width 63 height 36
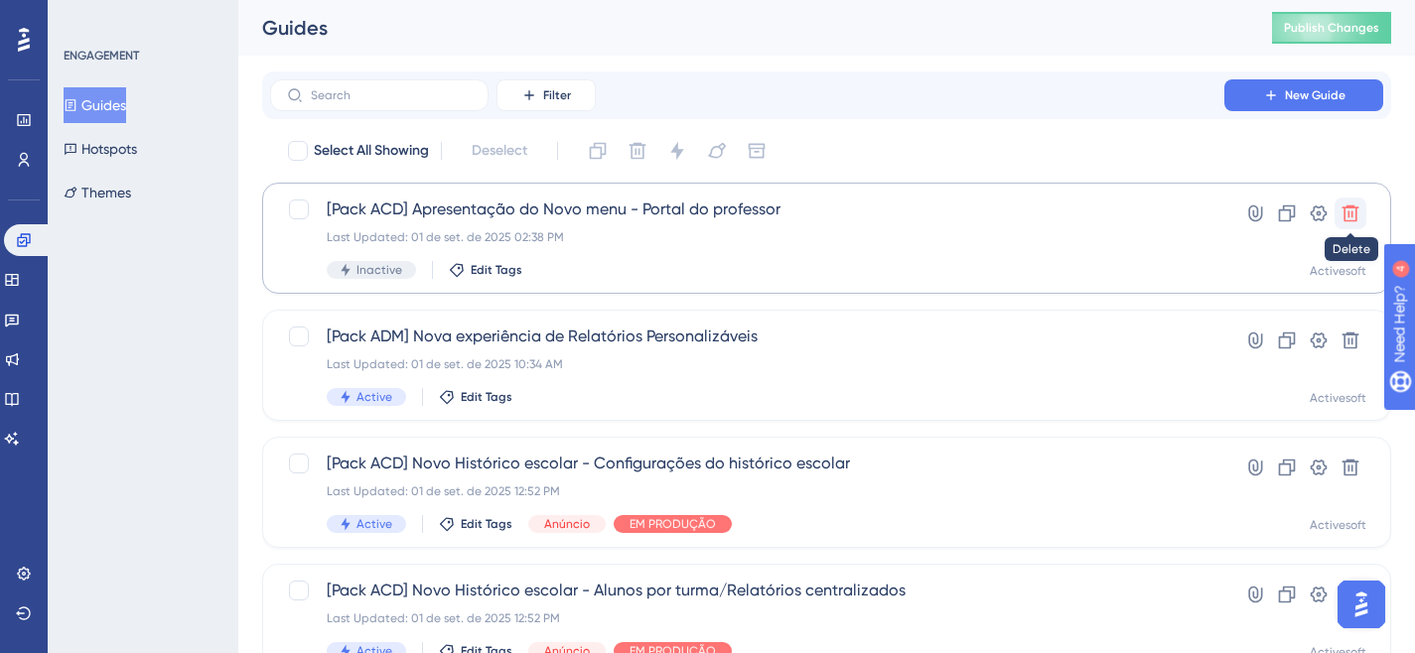
click at [1350, 209] on icon at bounding box center [1350, 214] width 20 height 20
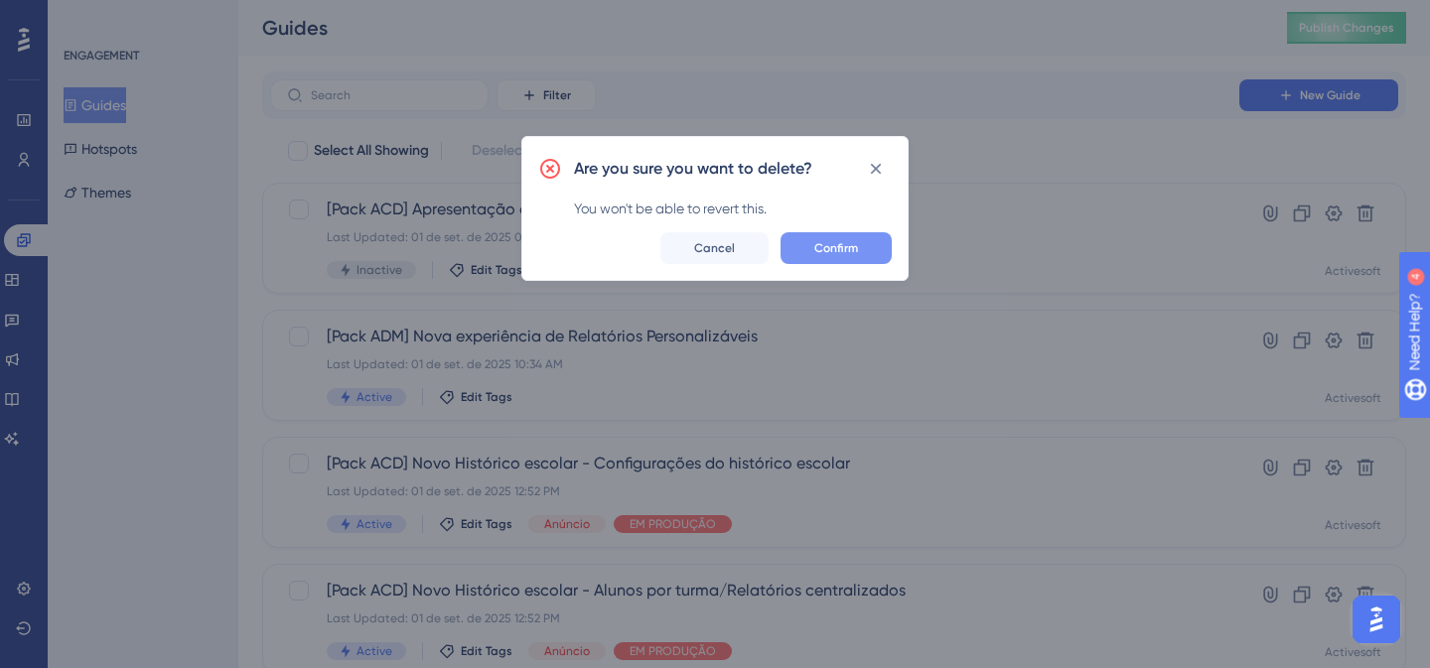
click at [845, 245] on span "Confirm" at bounding box center [836, 248] width 44 height 16
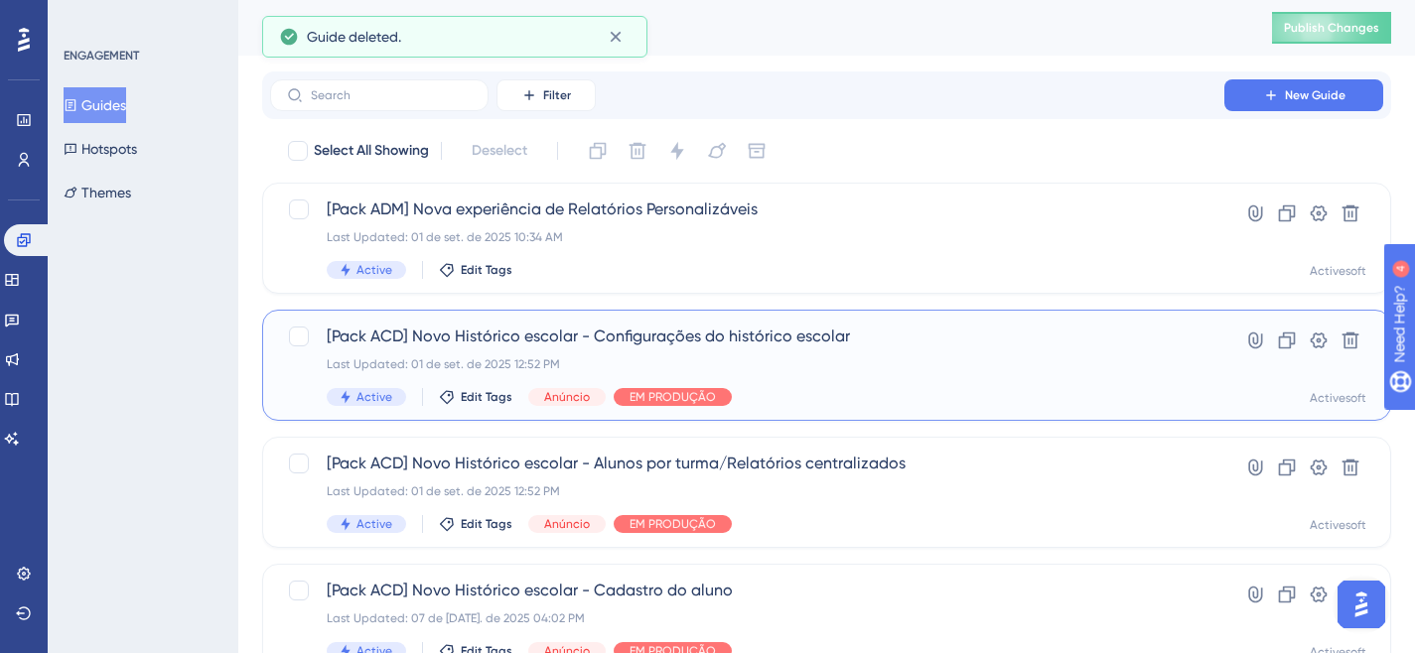
click at [915, 358] on div "Last Updated: 01 de set. de 2025 12:52 PM" at bounding box center [747, 364] width 841 height 16
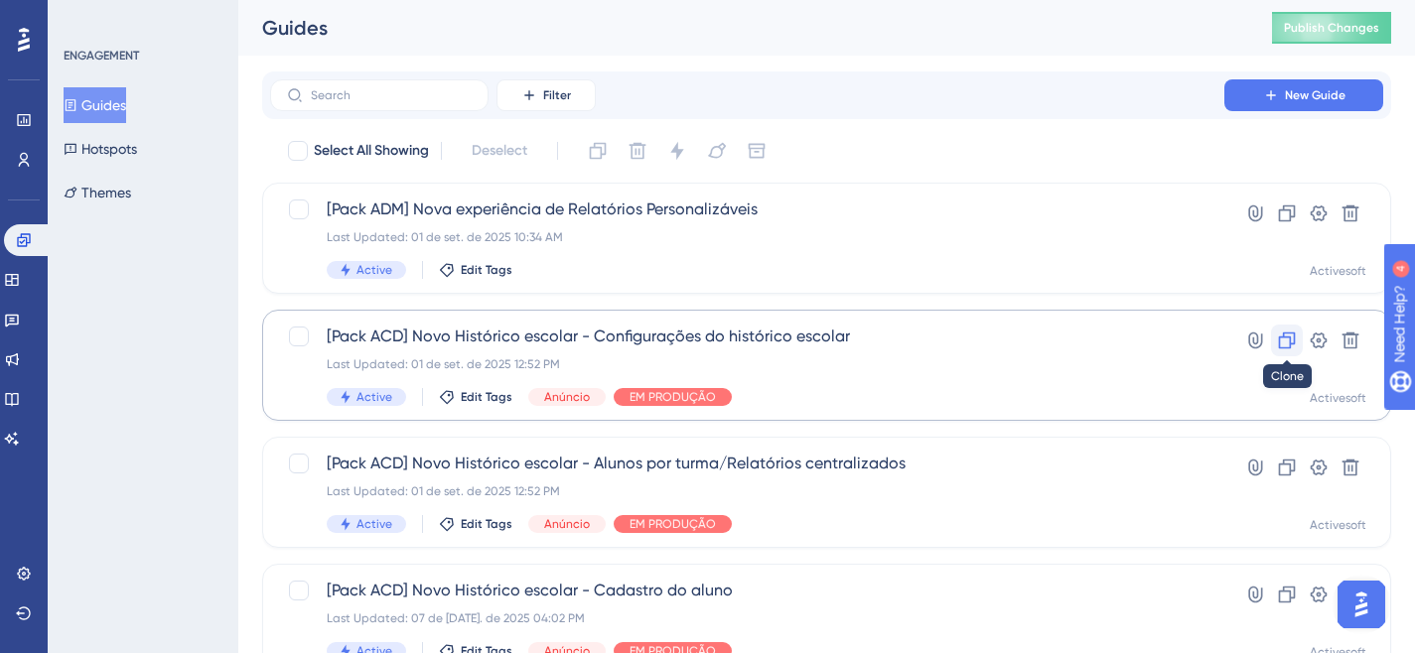
click at [1290, 346] on icon at bounding box center [1287, 341] width 17 height 17
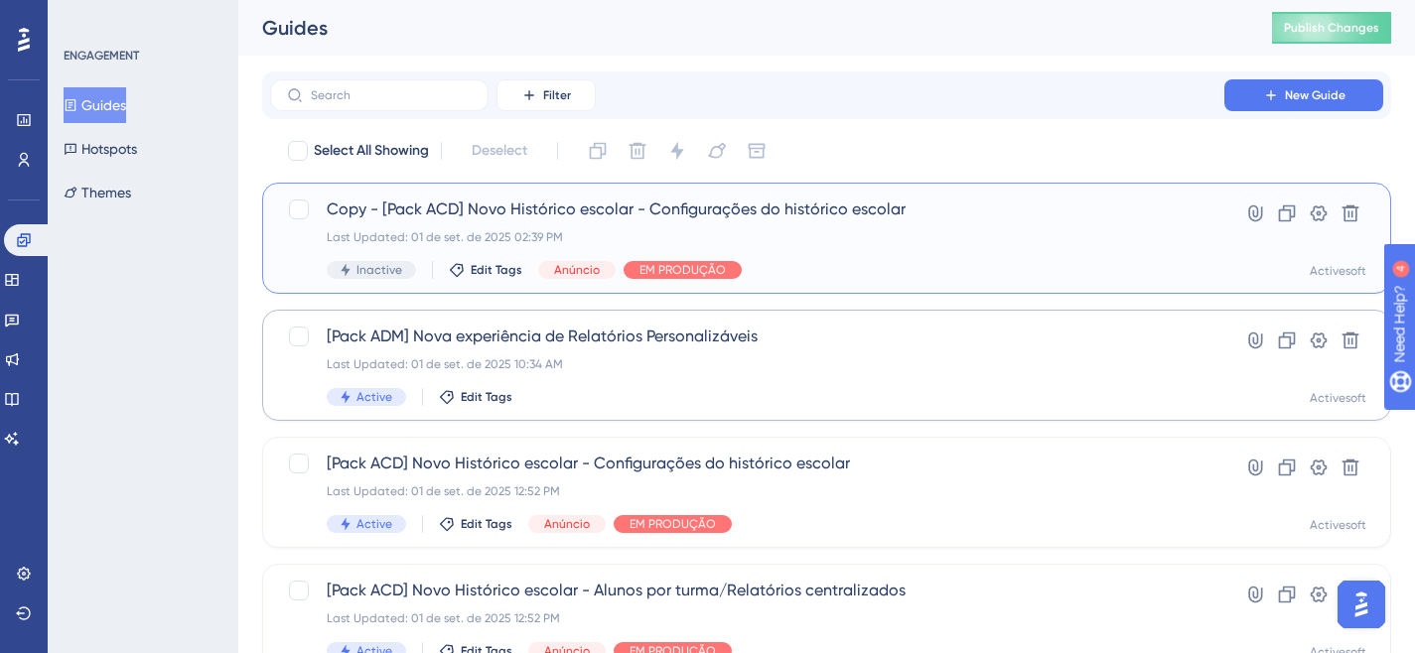
click at [543, 202] on span "Copy - [Pack ACD] Novo Histórico escolar - Configurações do histórico escolar" at bounding box center [747, 210] width 841 height 24
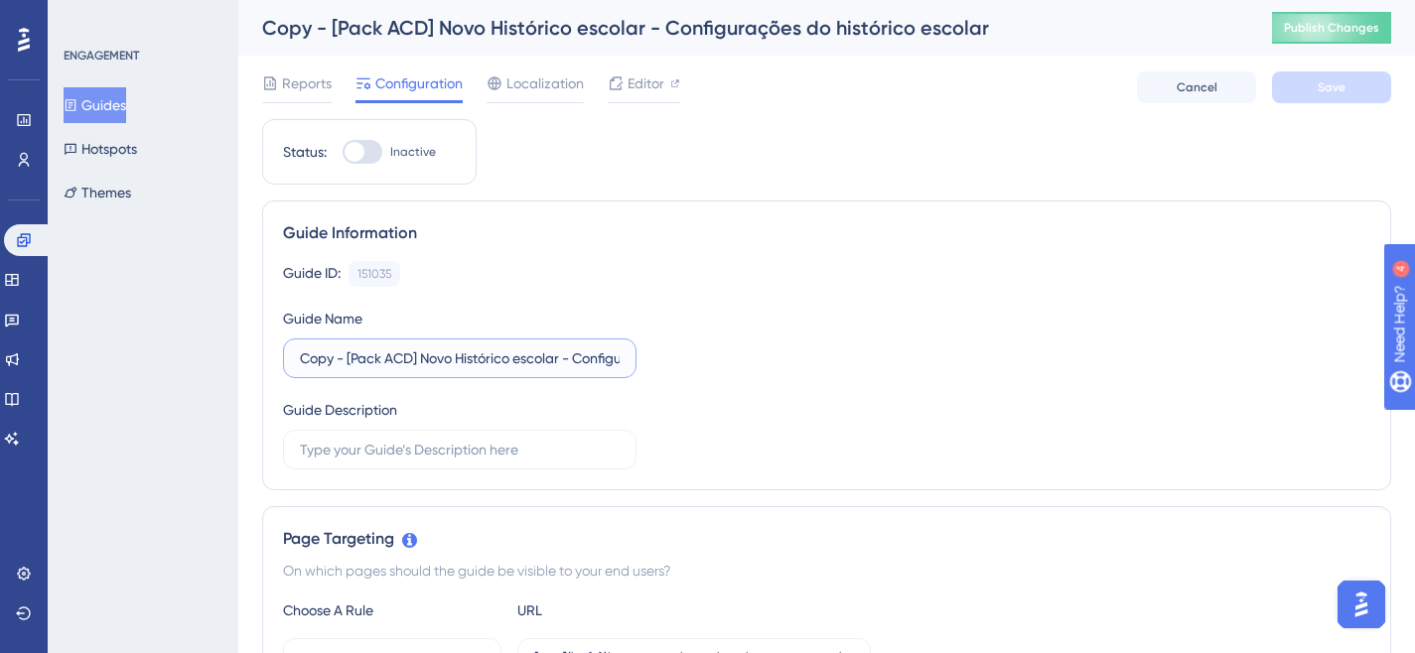
click at [351, 356] on input "Copy - [Pack ACD] Novo Histórico escolar - Configurações do histórico escolar" at bounding box center [460, 358] width 320 height 22
drag, startPoint x: 348, startPoint y: 356, endPoint x: 243, endPoint y: 352, distance: 105.3
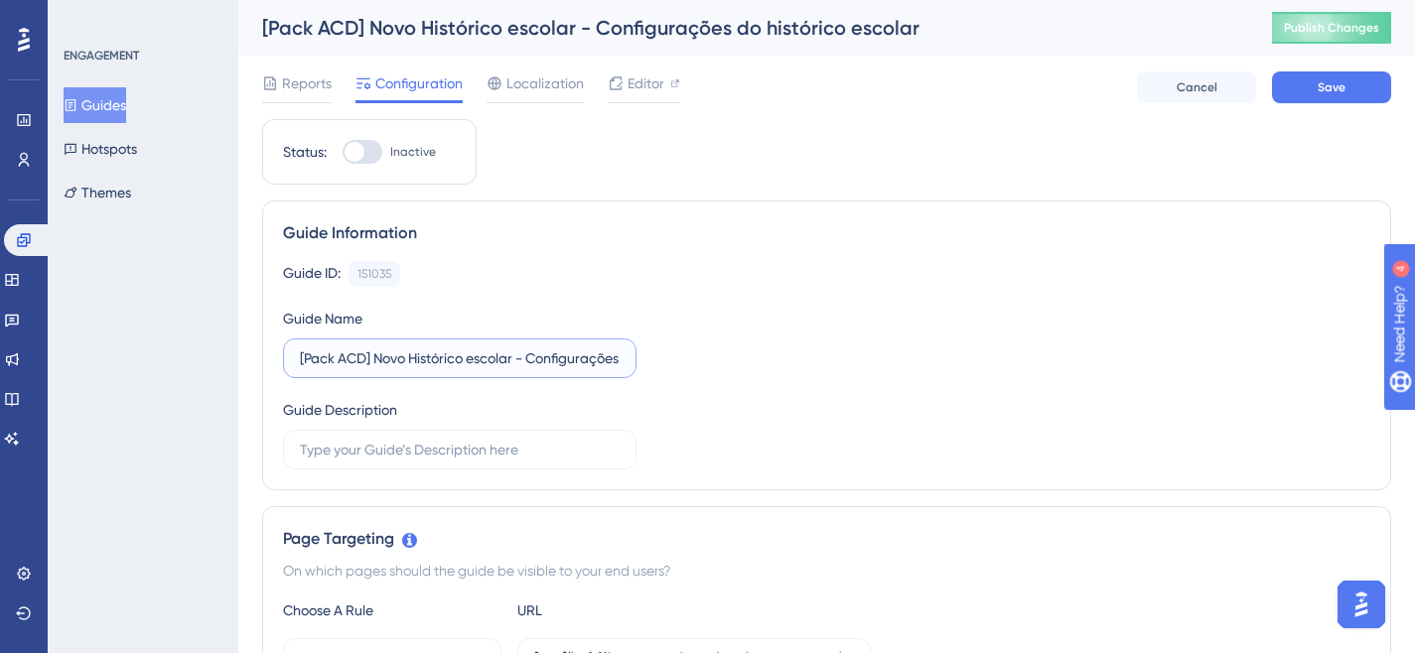
scroll to position [0, 131]
drag, startPoint x: 375, startPoint y: 366, endPoint x: 660, endPoint y: 375, distance: 285.1
click at [660, 375] on div "Guide ID: 151035 Copy Guide Name [Pack ACD] Novo Histórico escolar - Configuraç…" at bounding box center [826, 365] width 1087 height 208
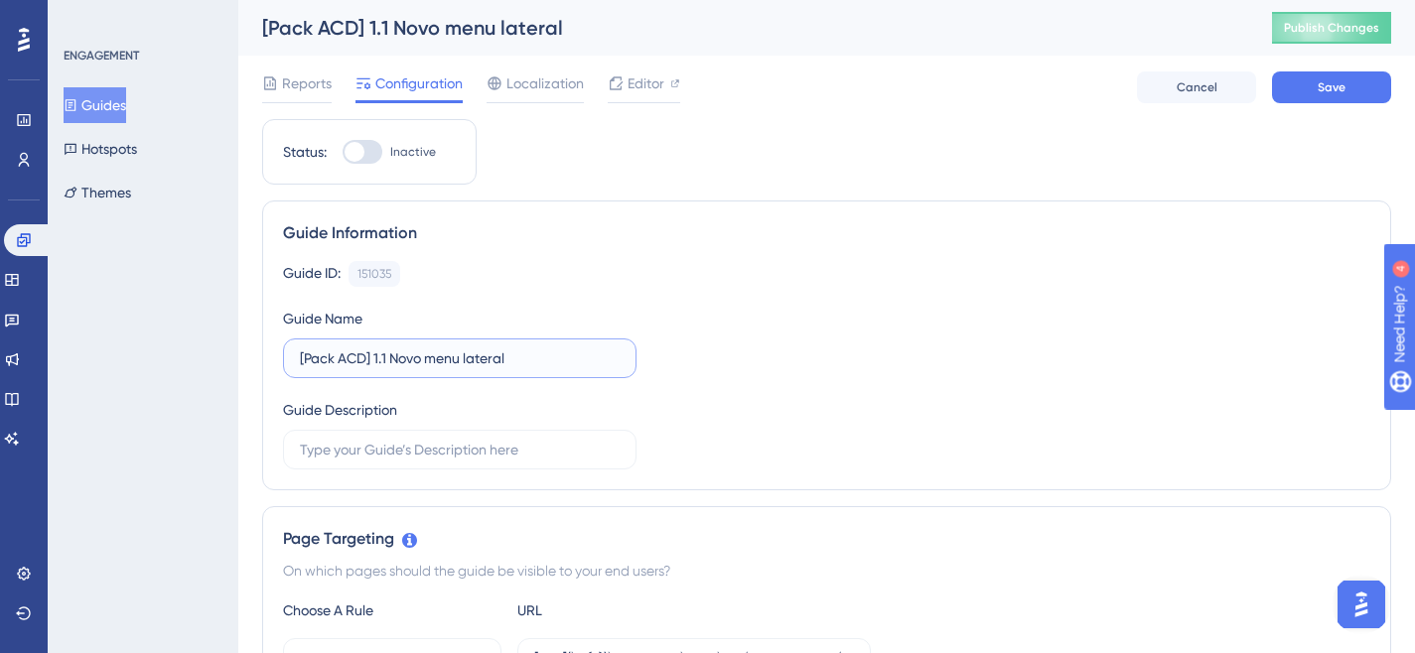
click at [425, 361] on input "[Pack ACD] 1.1 Novo menu lateral" at bounding box center [460, 358] width 320 height 22
drag, startPoint x: 417, startPoint y: 358, endPoint x: 571, endPoint y: 365, distance: 154.0
click at [571, 365] on input "[Pack ACD] 1.1 Novo menu lateral" at bounding box center [460, 358] width 320 height 22
click at [538, 353] on input "[Pack ACD] 1.1 Novo menu lateral" at bounding box center [460, 358] width 320 height 22
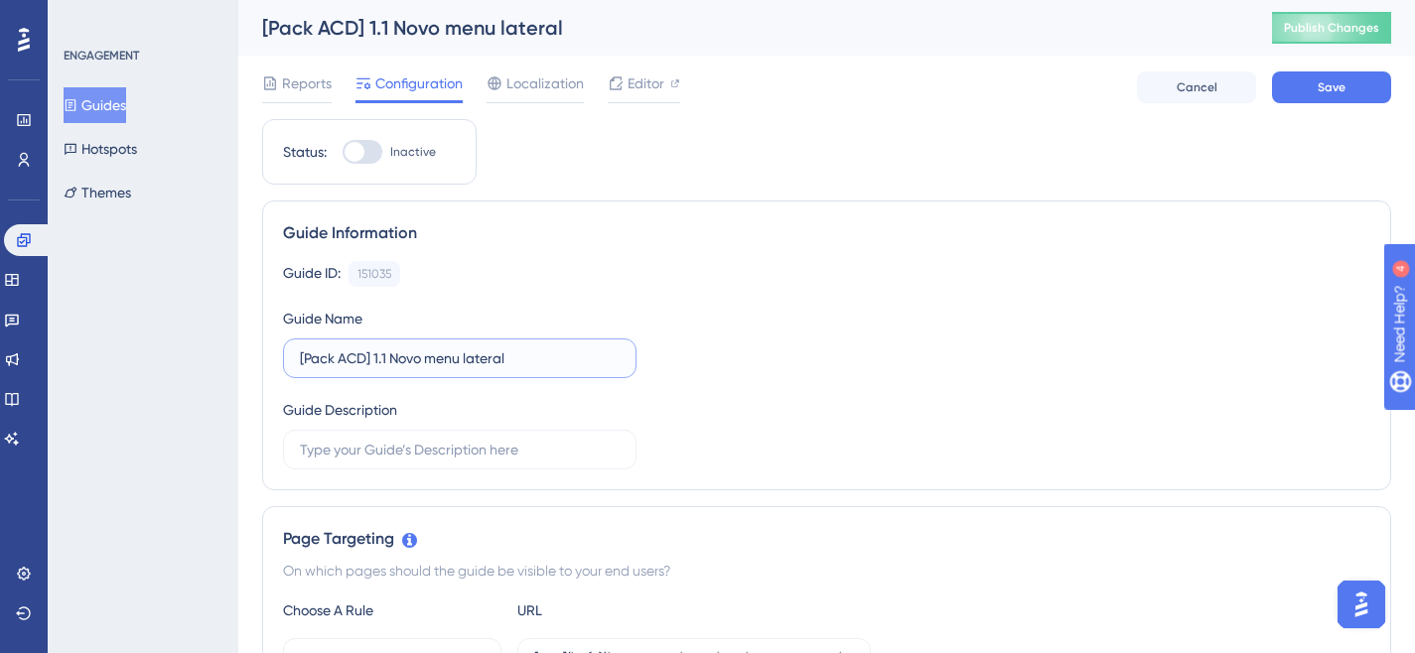
drag, startPoint x: 528, startPoint y: 356, endPoint x: 469, endPoint y: 356, distance: 59.6
click at [469, 356] on input "[Pack ACD] 1.1 Novo menu lateral" at bounding box center [460, 358] width 320 height 22
type input "[Pack ACD] 1.1 Novo menu"
click at [788, 420] on div "Guide ID: 151035 Copy Guide Name [Pack ACD] 1.1 Novo menu Guide Description" at bounding box center [826, 365] width 1087 height 208
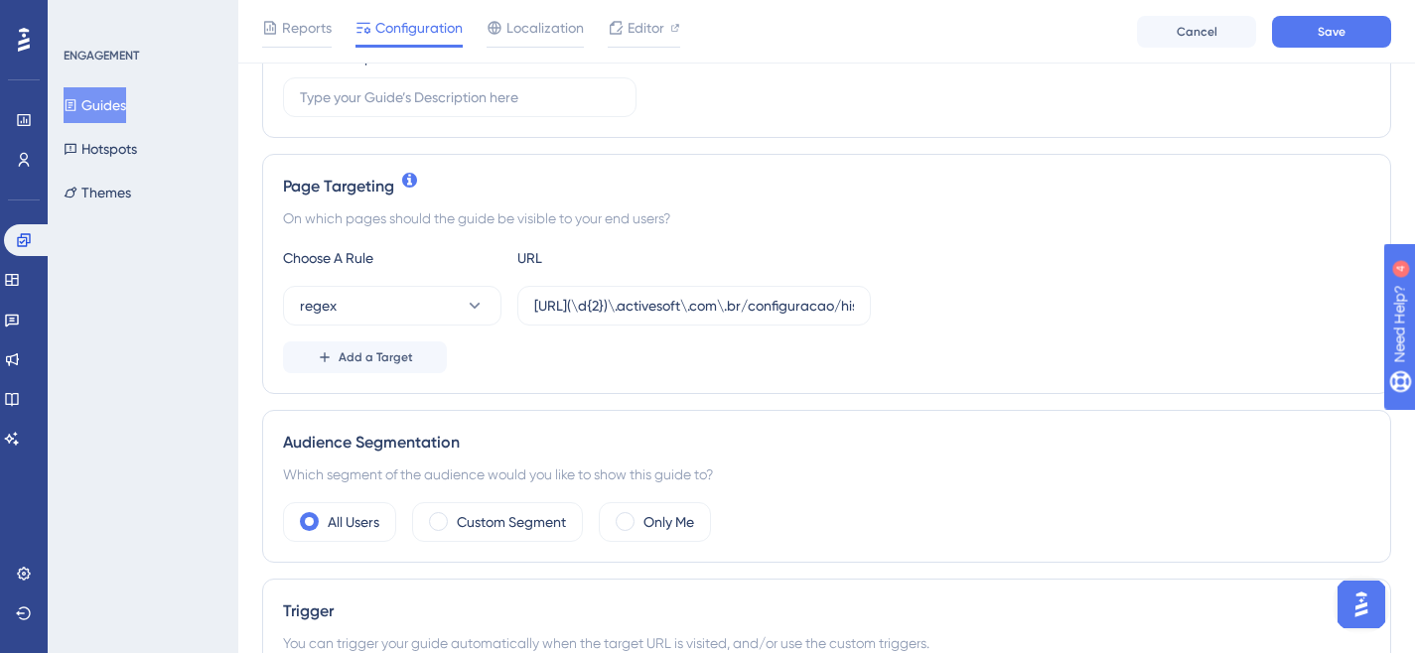
scroll to position [361, 0]
click at [824, 297] on input "[URL](\d{2})\.activesoft\.com\.br/configuracao/historico_escolar/" at bounding box center [694, 305] width 320 height 22
drag, startPoint x: 649, startPoint y: 306, endPoint x: 870, endPoint y: 305, distance: 220.4
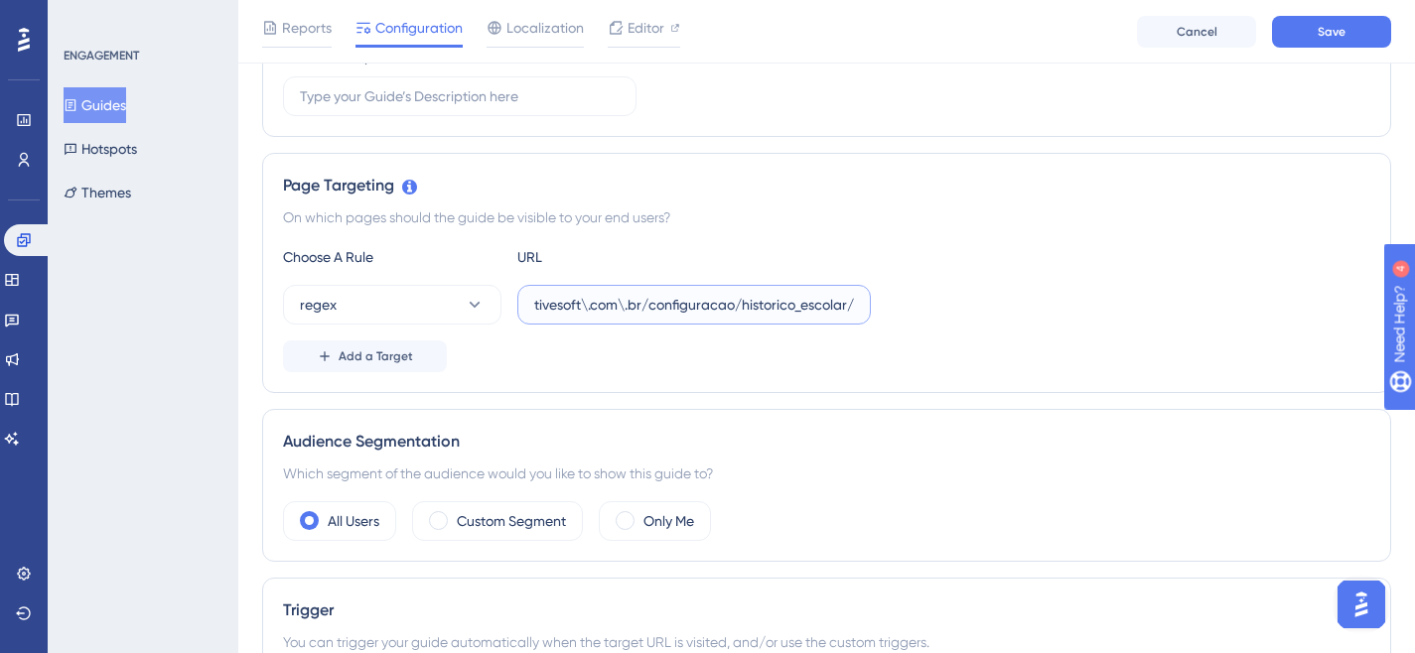
click at [870, 305] on label "[URL](\d{2})\.activesoft\.com\.br/configuracao/historico_escolar/" at bounding box center [693, 305] width 353 height 40
click at [817, 304] on input "[URL](\d{2})\.activesoft\.com\.br/" at bounding box center [694, 305] width 320 height 22
paste input "portal_professor/"
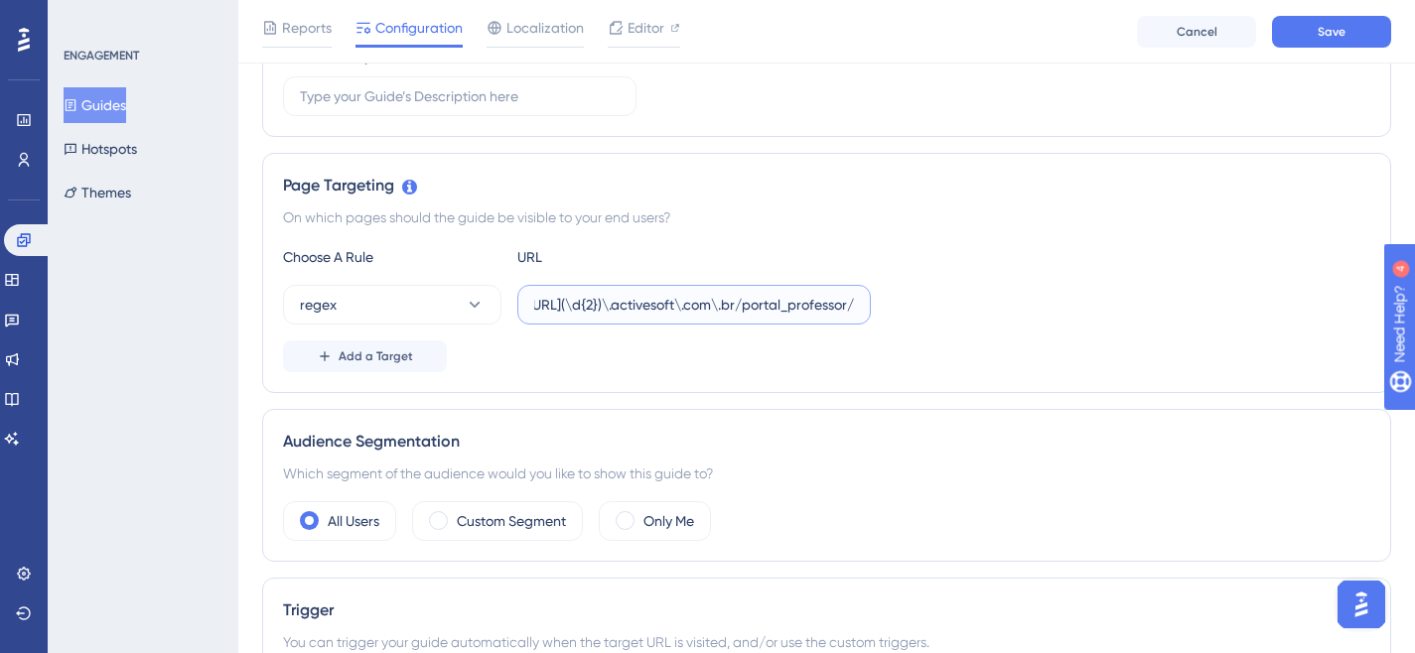
type input "[URL](\d{2})\.activesoft\.com\.br/portal_professor/"
click at [983, 307] on div "regex [URL](\d{2})\.activesoft\.com\.br/portal_professor/" at bounding box center [826, 305] width 1087 height 40
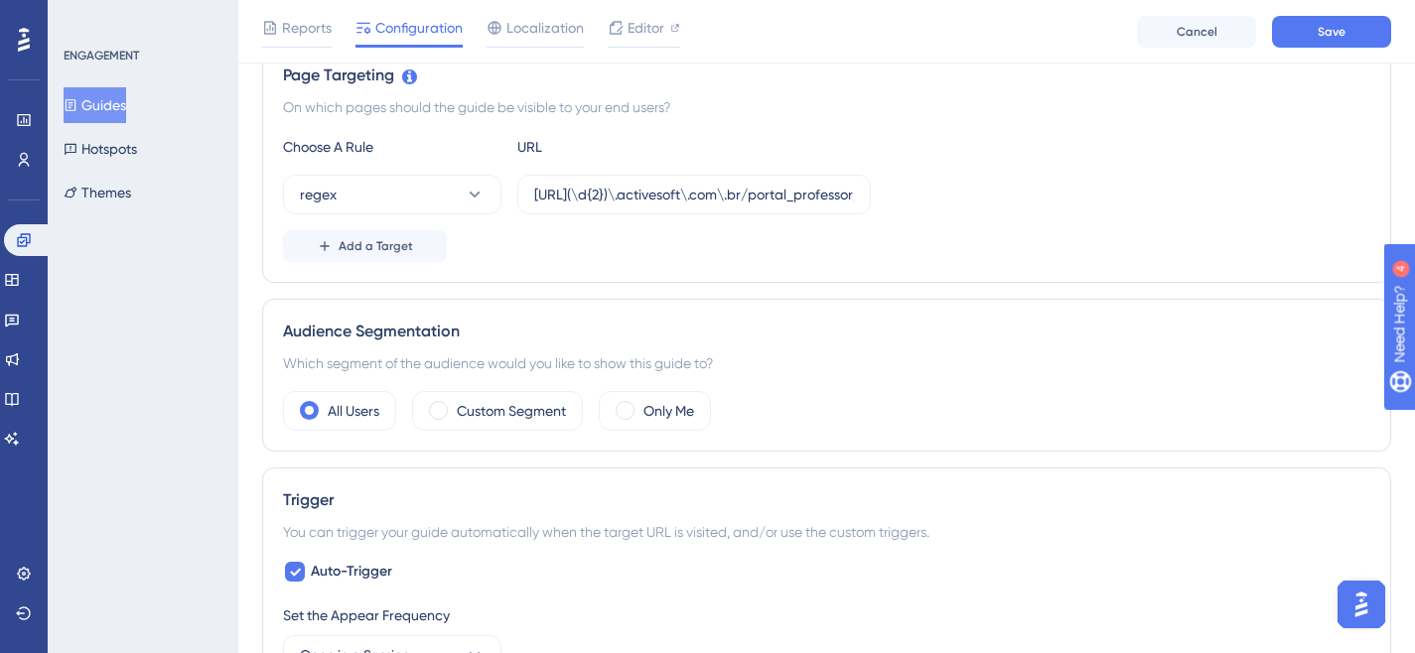
scroll to position [473, 0]
click at [453, 417] on div "Custom Segment" at bounding box center [497, 410] width 171 height 40
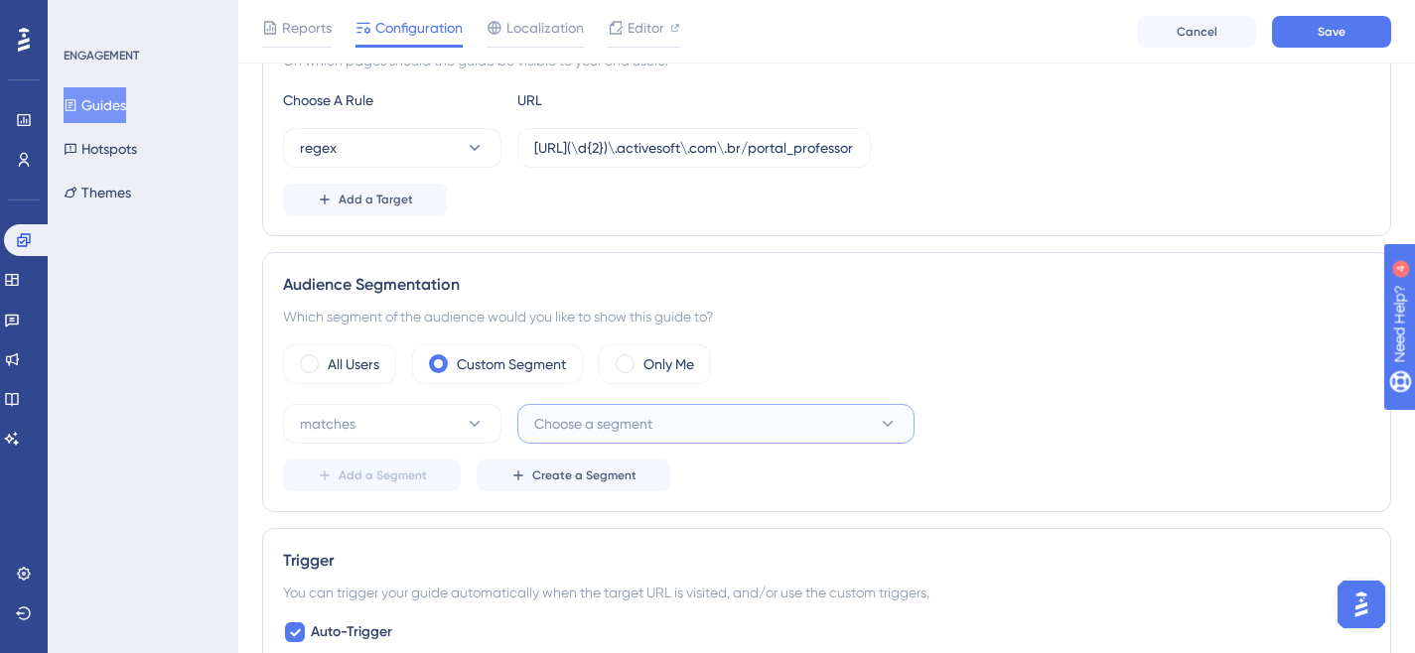
click at [671, 435] on button "Choose a segment" at bounding box center [715, 424] width 397 height 40
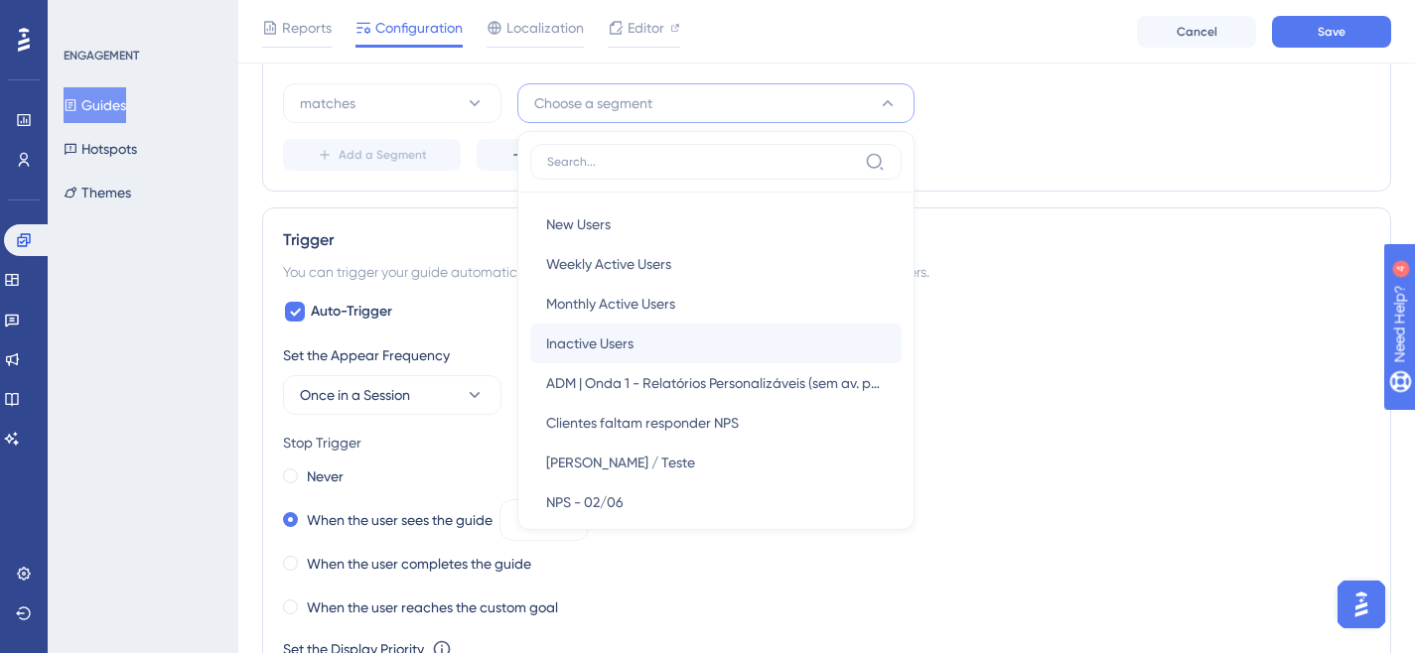
scroll to position [1129, 0]
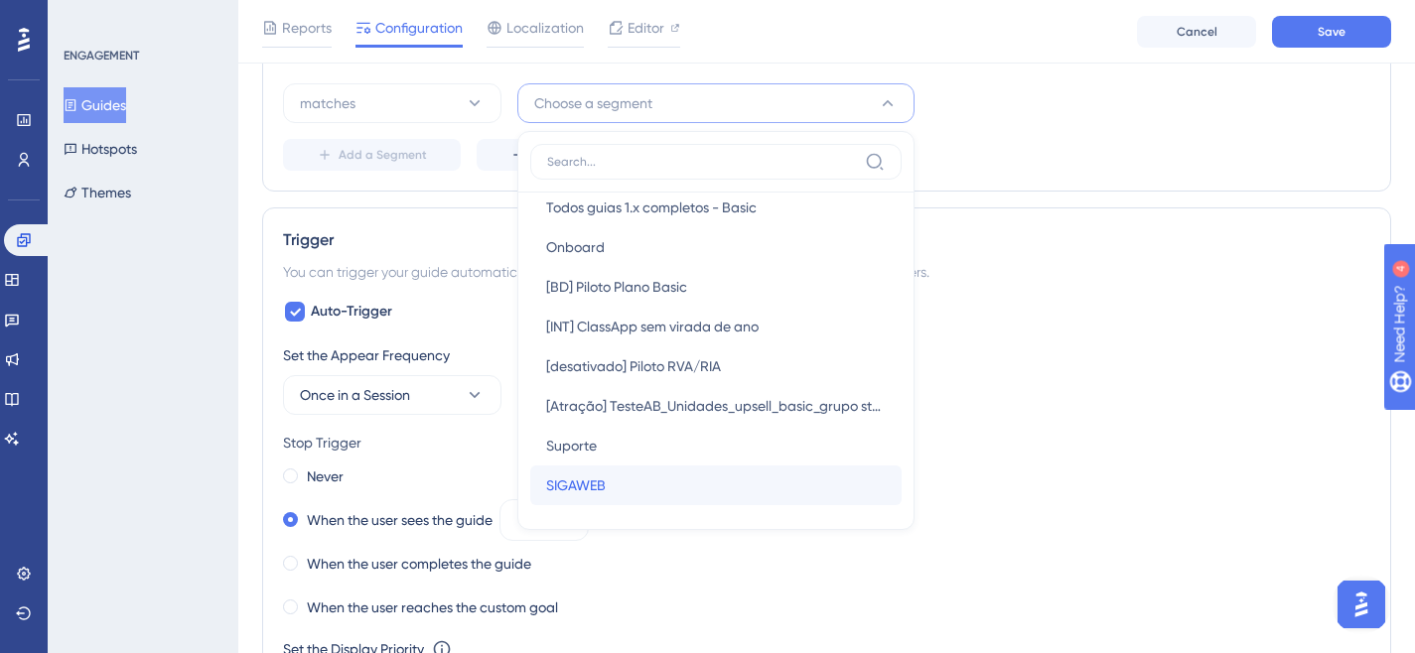
click at [605, 496] on div "SIGAWEB SIGAWEB" at bounding box center [716, 486] width 340 height 40
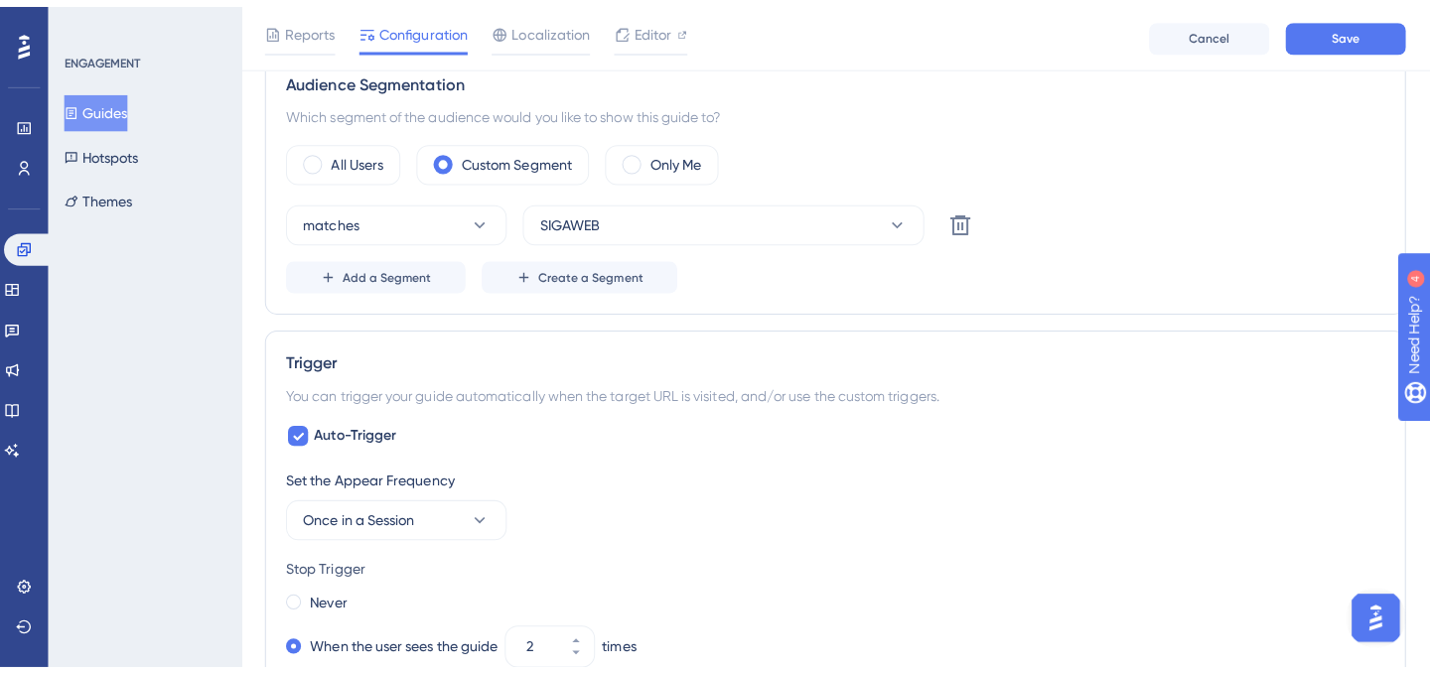
scroll to position [0, 0]
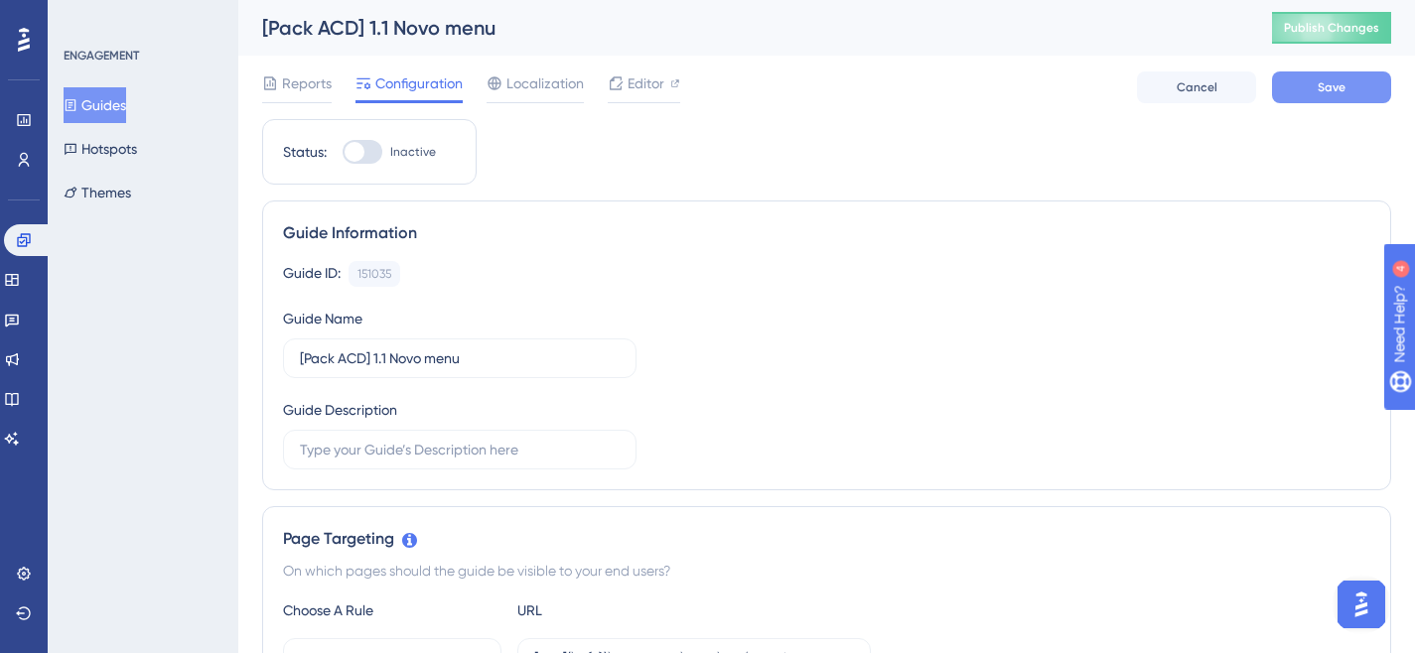
click at [1352, 82] on button "Save" at bounding box center [1331, 87] width 119 height 32
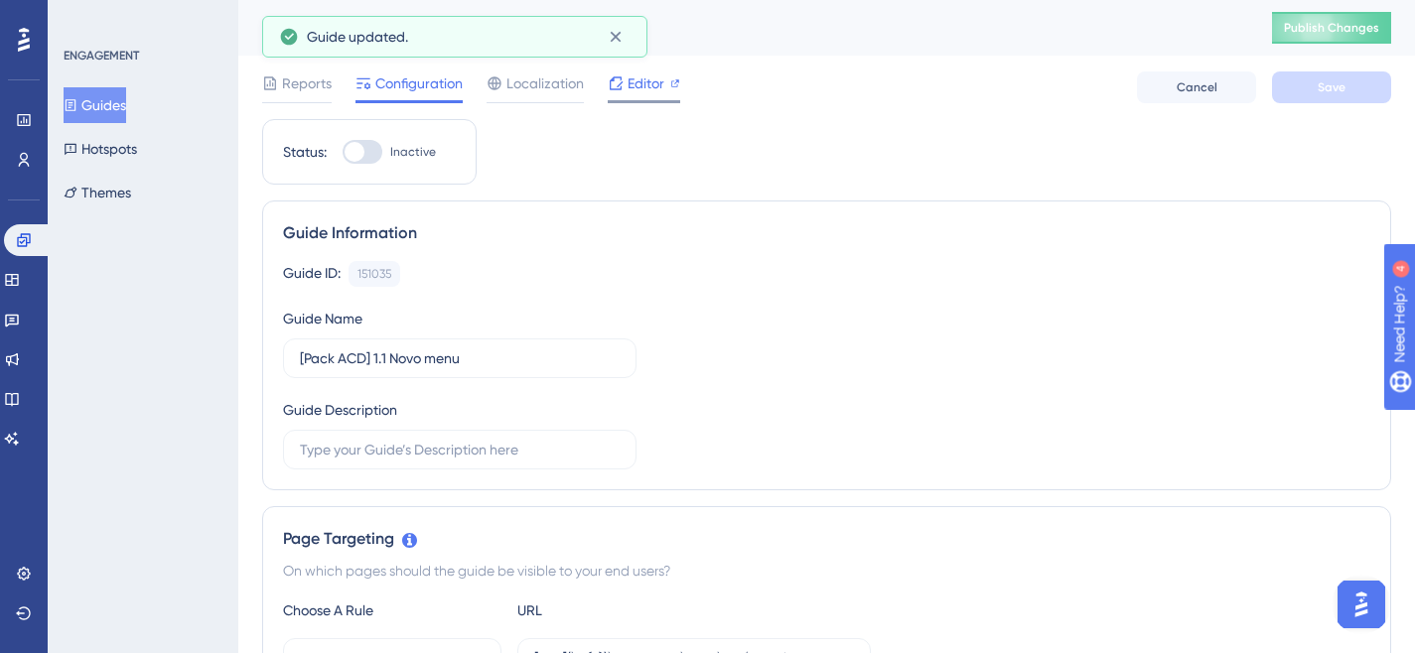
click at [650, 92] on span "Editor" at bounding box center [645, 83] width 37 height 24
